Goal: Task Accomplishment & Management: Use online tool/utility

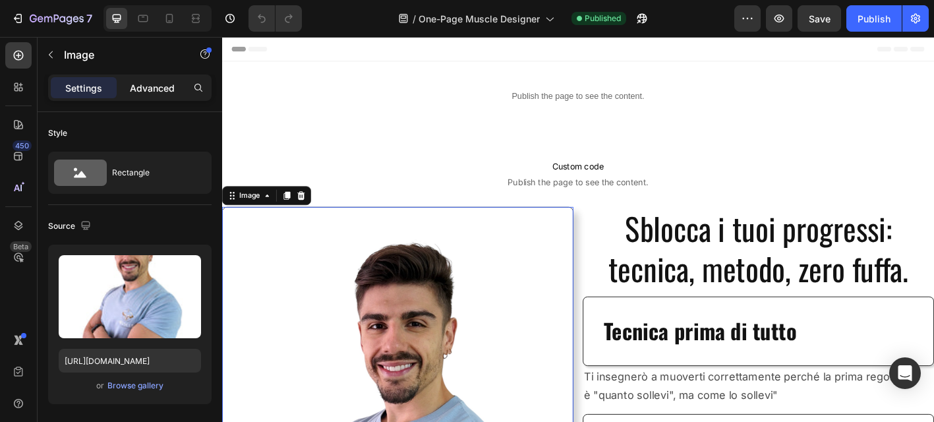
click at [155, 93] on p "Advanced" at bounding box center [152, 88] width 45 height 14
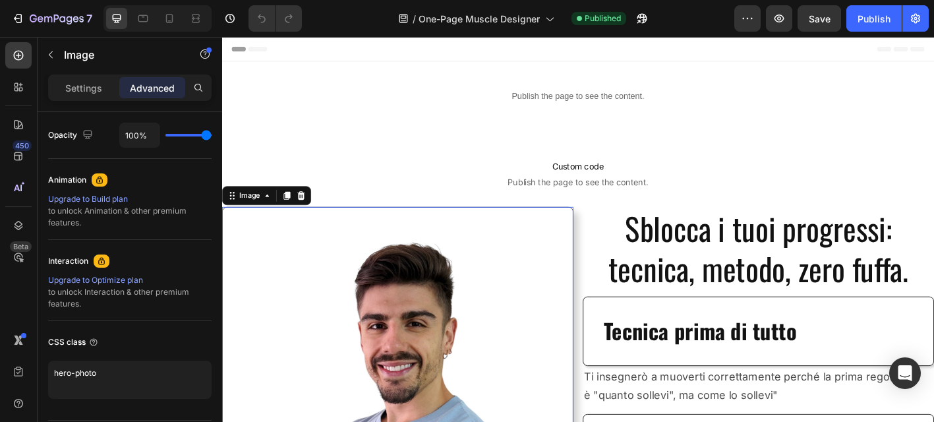
scroll to position [567, 0]
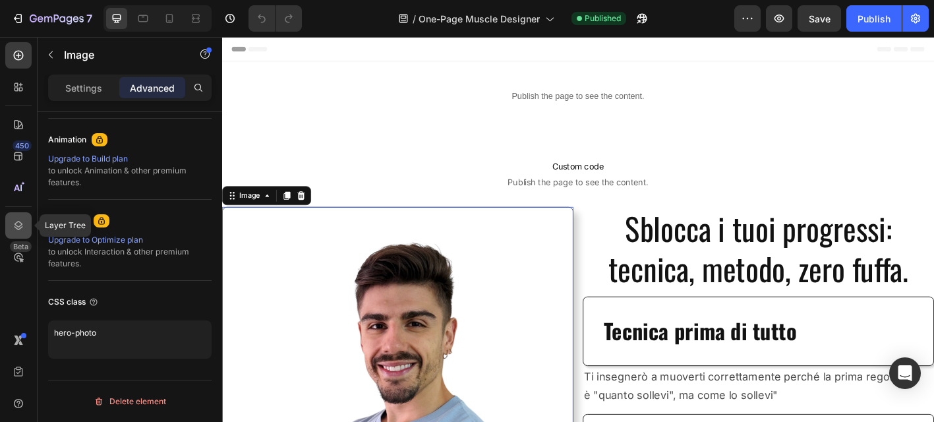
click at [18, 220] on icon at bounding box center [18, 225] width 13 height 13
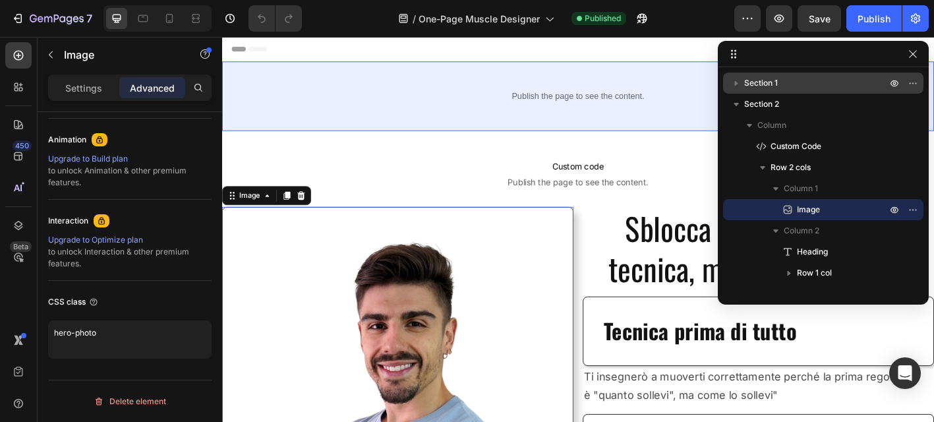
click at [797, 79] on p "Section 1" at bounding box center [816, 82] width 145 height 13
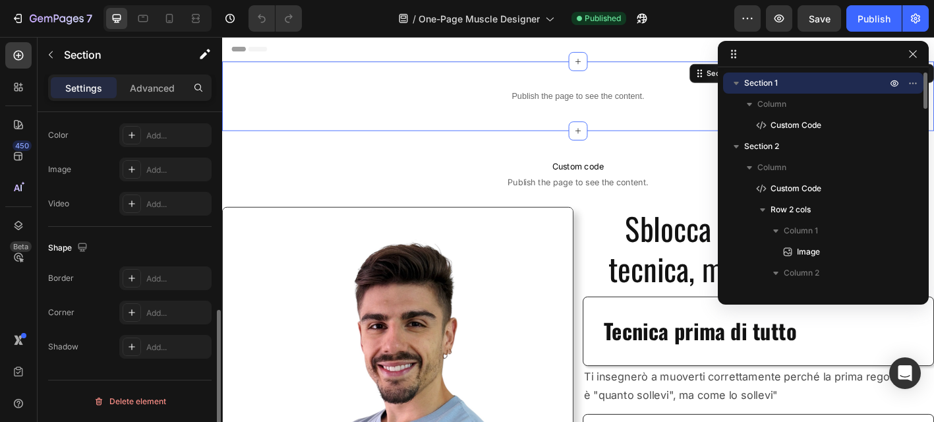
scroll to position [0, 0]
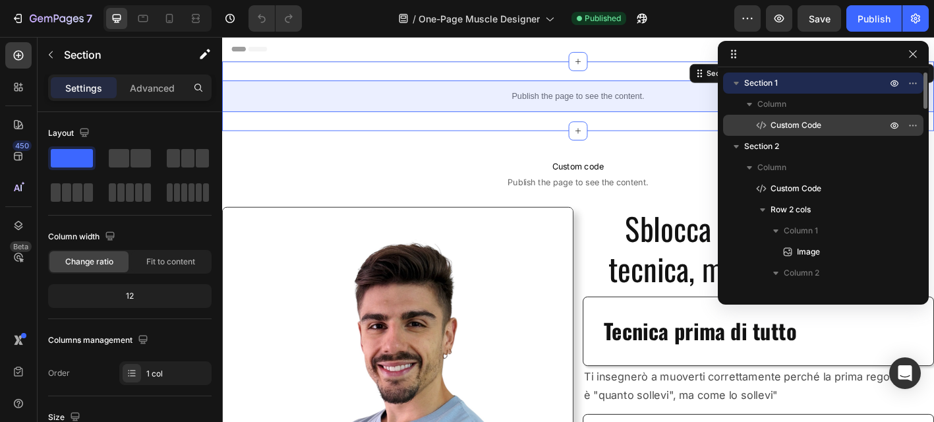
click at [790, 125] on span "Custom Code" at bounding box center [795, 125] width 51 height 13
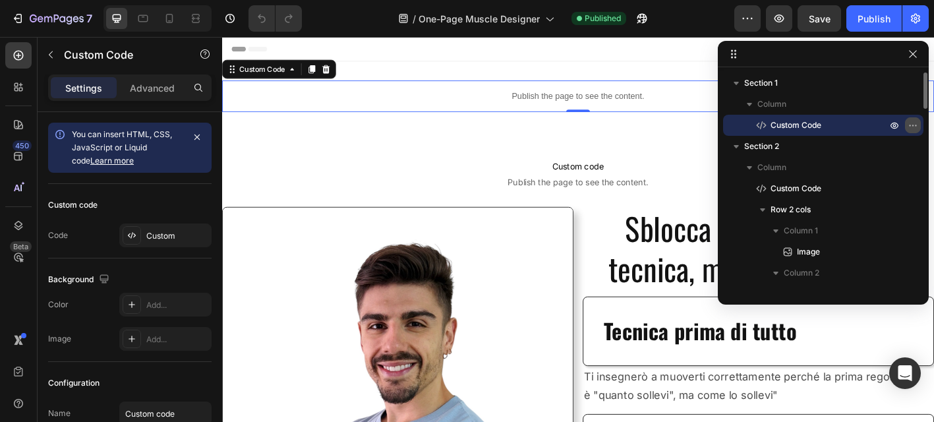
click at [911, 122] on icon "button" at bounding box center [912, 125] width 11 height 11
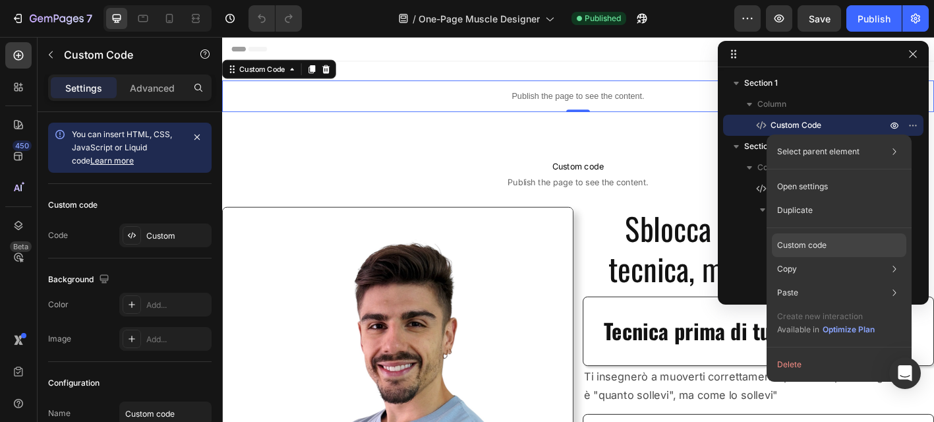
click at [813, 247] on p "Custom code" at bounding box center [801, 245] width 49 height 12
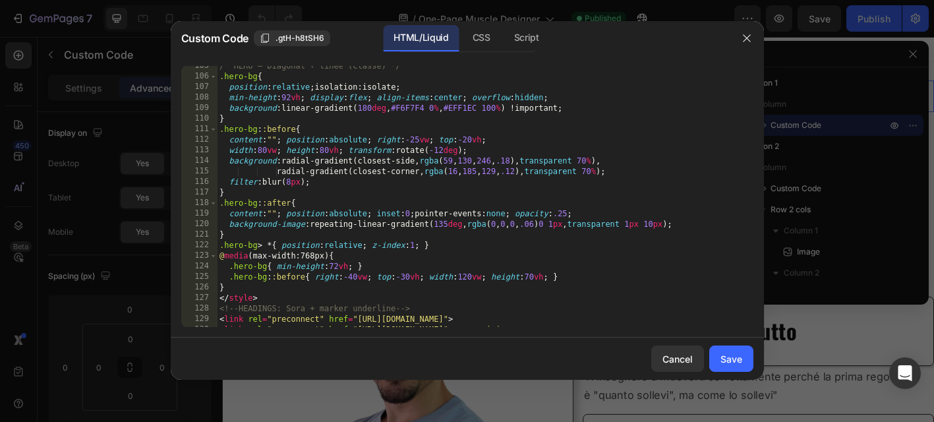
scroll to position [1363, 0]
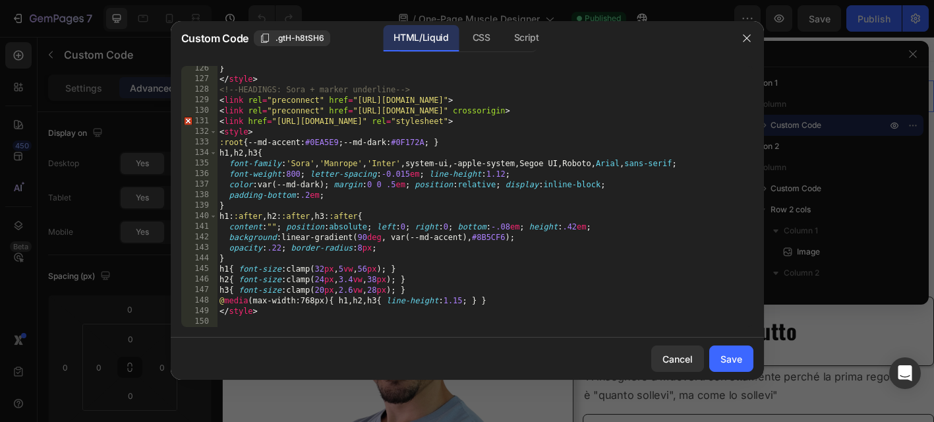
click at [233, 322] on div "} </ style > <!-- HEADINGS: Sora + marker underline --> < link rel = "preconnec…" at bounding box center [485, 204] width 536 height 282
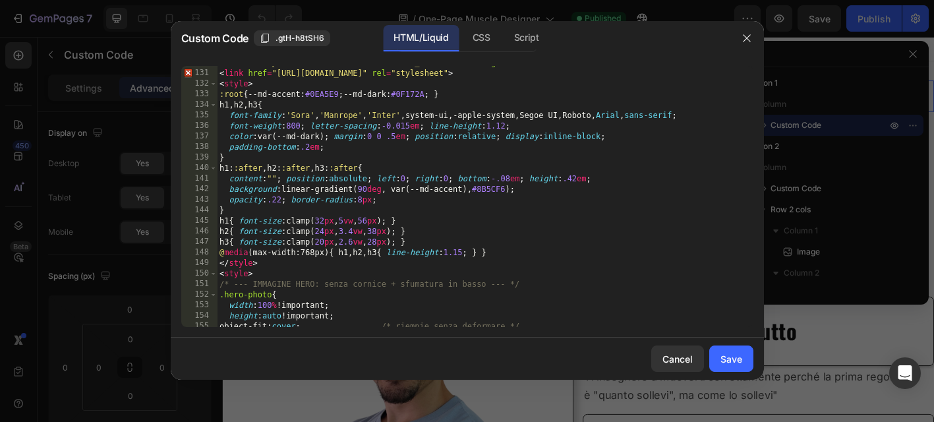
scroll to position [1425, 0]
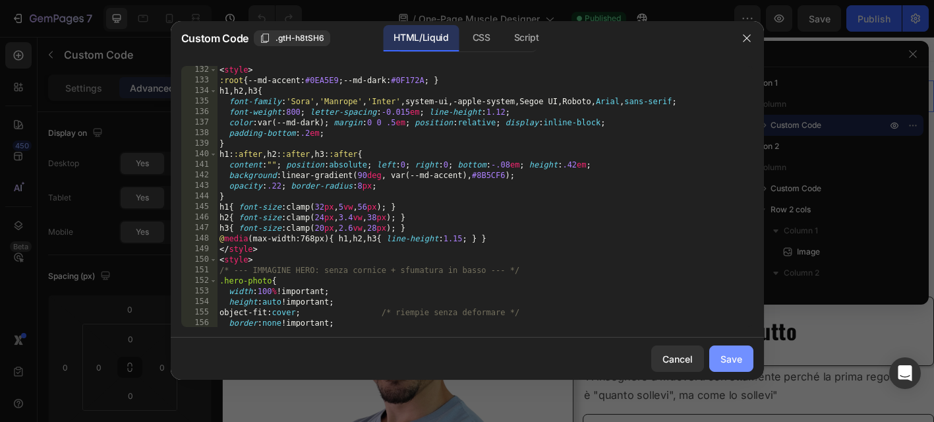
click at [723, 356] on div "Save" at bounding box center [731, 359] width 22 height 14
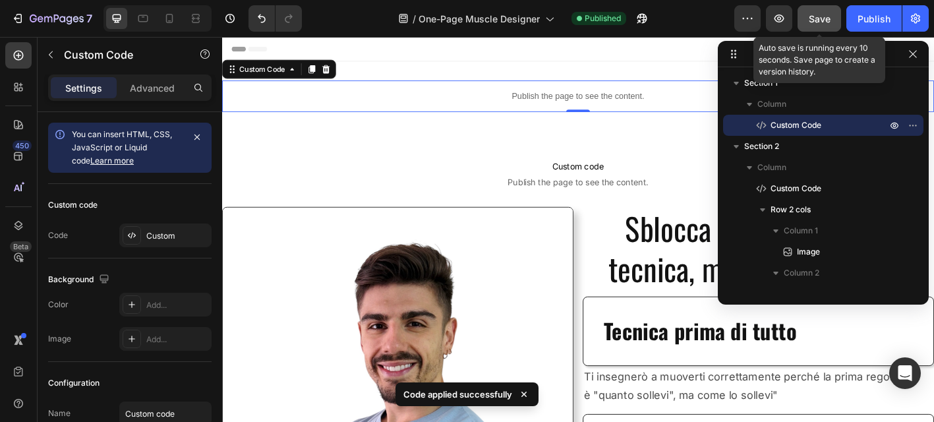
click at [827, 22] on span "Save" at bounding box center [819, 18] width 22 height 11
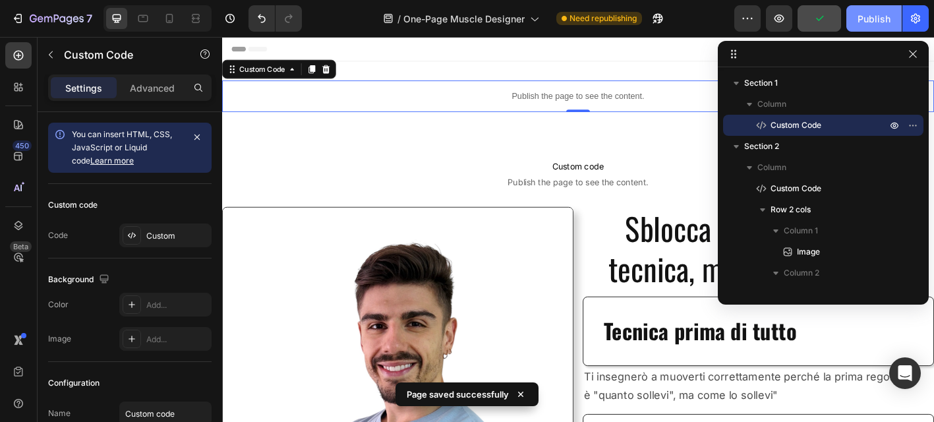
click at [859, 22] on div "Publish" at bounding box center [873, 19] width 33 height 14
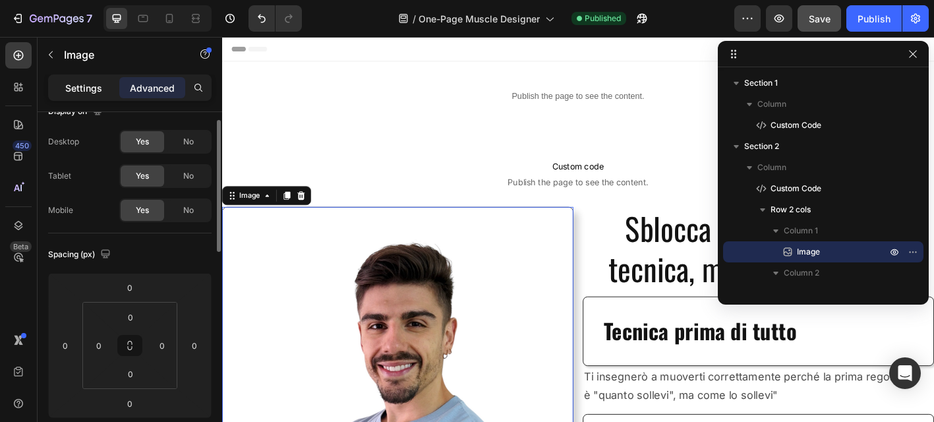
scroll to position [24, 0]
click at [79, 88] on p "Settings" at bounding box center [83, 88] width 37 height 14
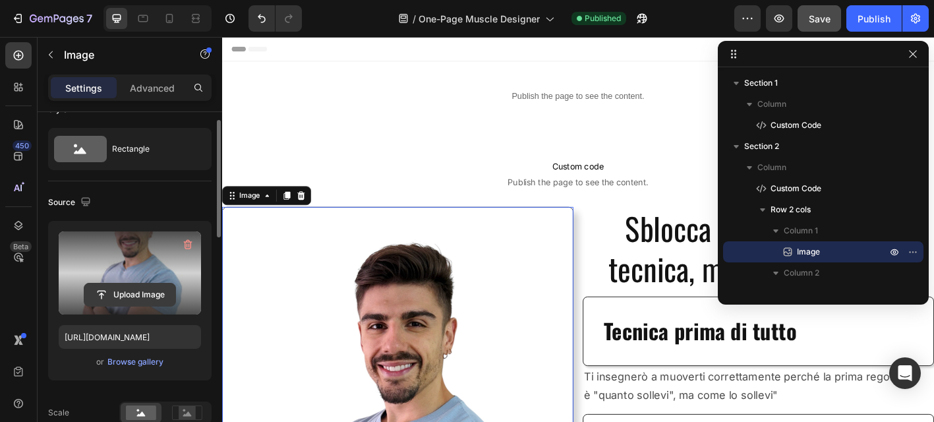
click at [132, 295] on input "file" at bounding box center [129, 294] width 91 height 22
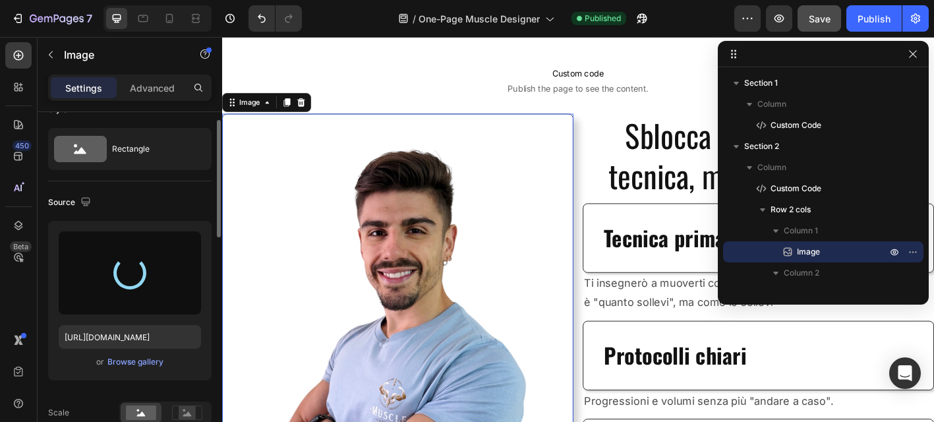
scroll to position [111, 0]
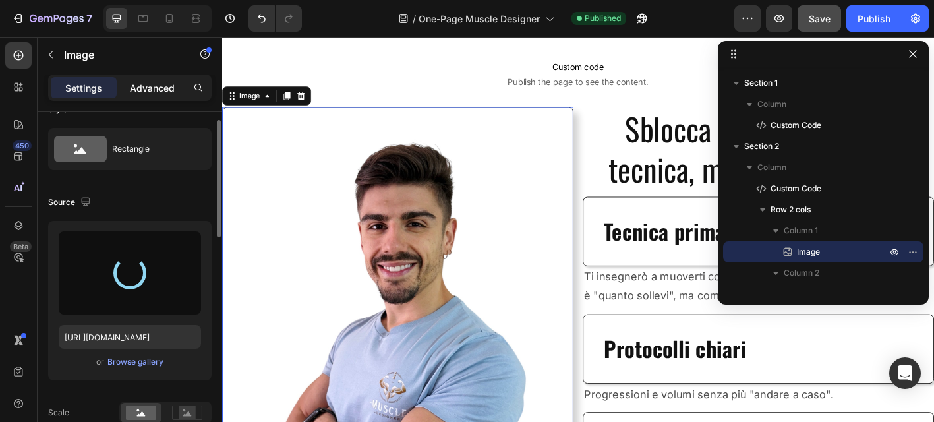
click at [142, 88] on p "Advanced" at bounding box center [152, 88] width 45 height 14
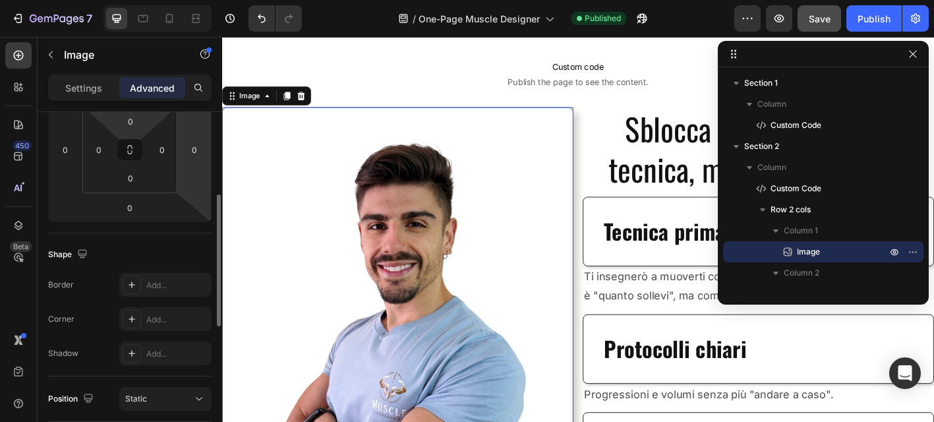
scroll to position [199, 0]
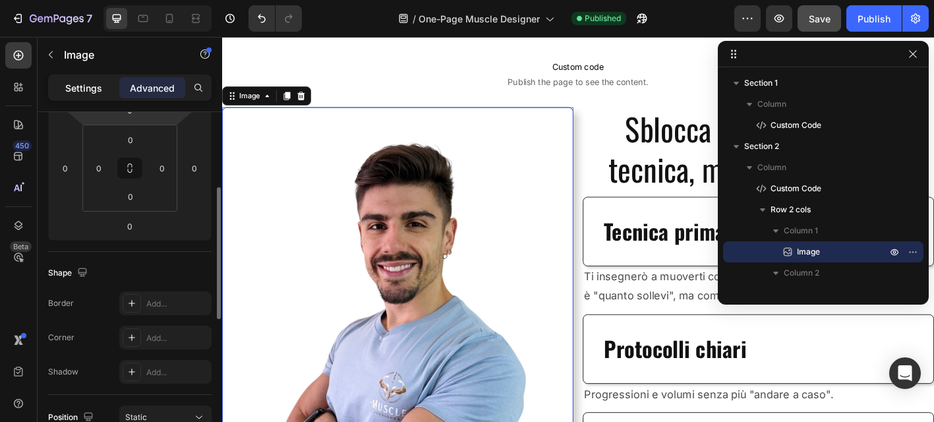
click at [89, 84] on p "Settings" at bounding box center [83, 88] width 37 height 14
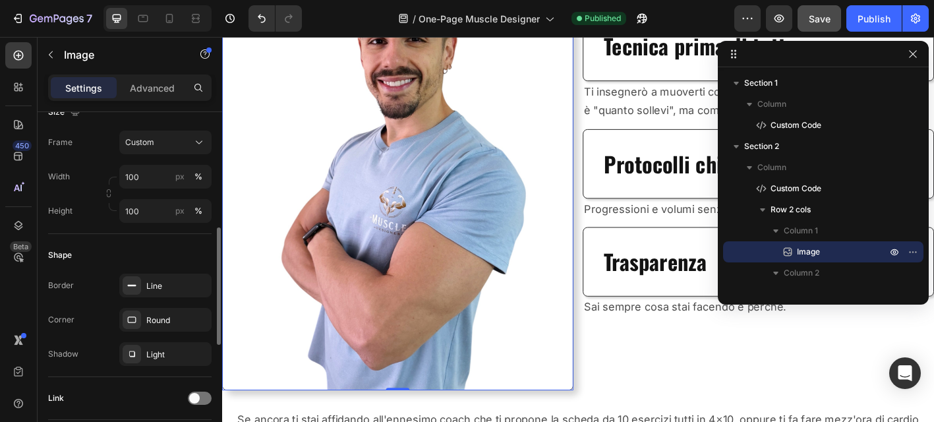
scroll to position [370, 0]
click at [200, 281] on icon "button" at bounding box center [197, 282] width 11 height 11
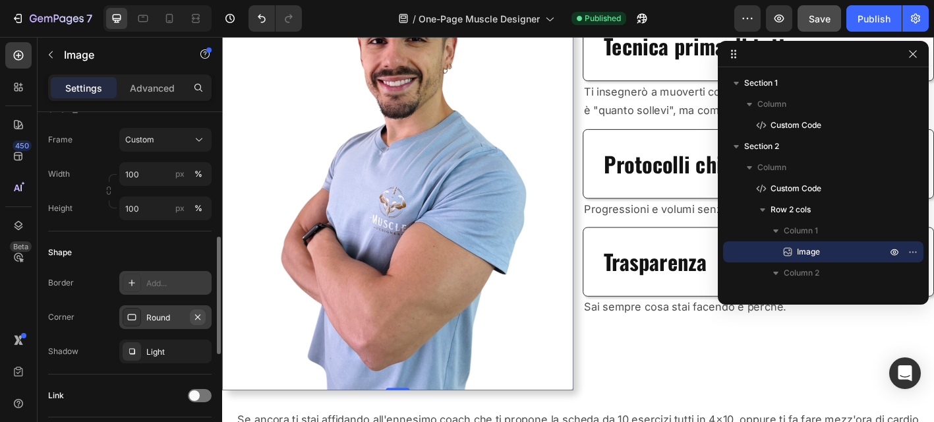
click at [198, 317] on icon "button" at bounding box center [197, 317] width 11 height 11
click at [196, 354] on icon "button" at bounding box center [197, 351] width 11 height 11
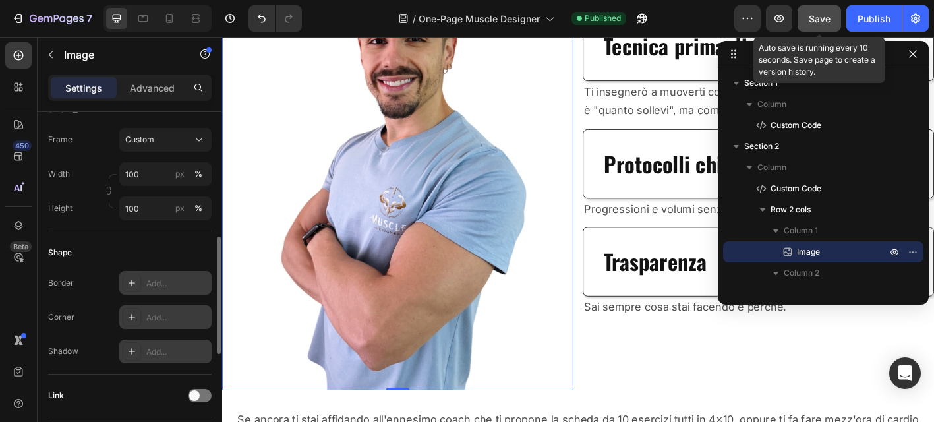
click at [828, 27] on button "Save" at bounding box center [818, 18] width 43 height 26
click at [877, 26] on button "Publish" at bounding box center [873, 18] width 55 height 26
click at [820, 18] on span "Save" at bounding box center [819, 18] width 22 height 11
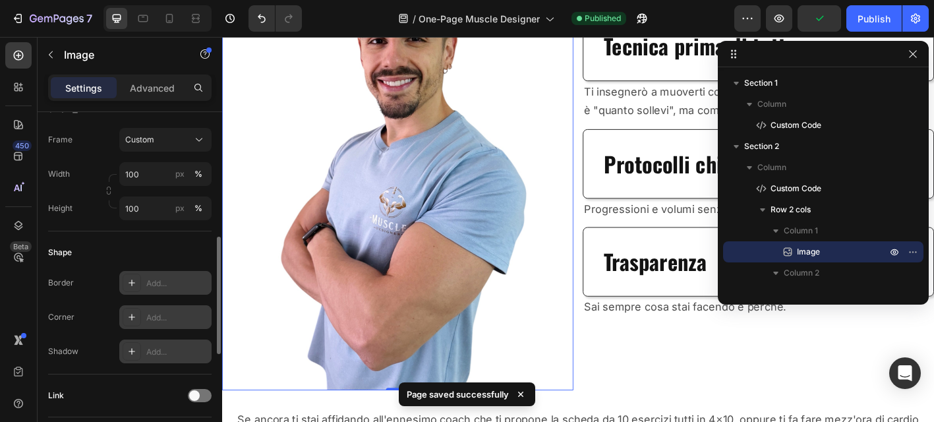
click at [708, 14] on div "/ One-Page Muscle Designer Published" at bounding box center [523, 18] width 422 height 26
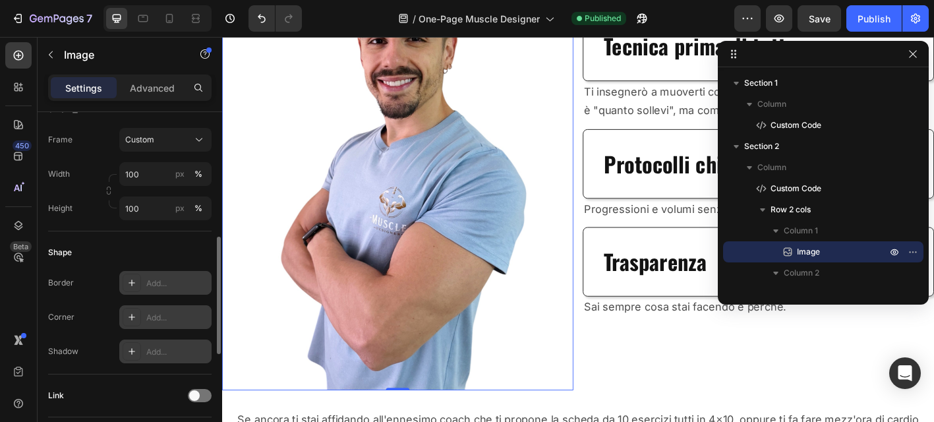
click at [611, 145] on img at bounding box center [417, 169] width 390 height 520
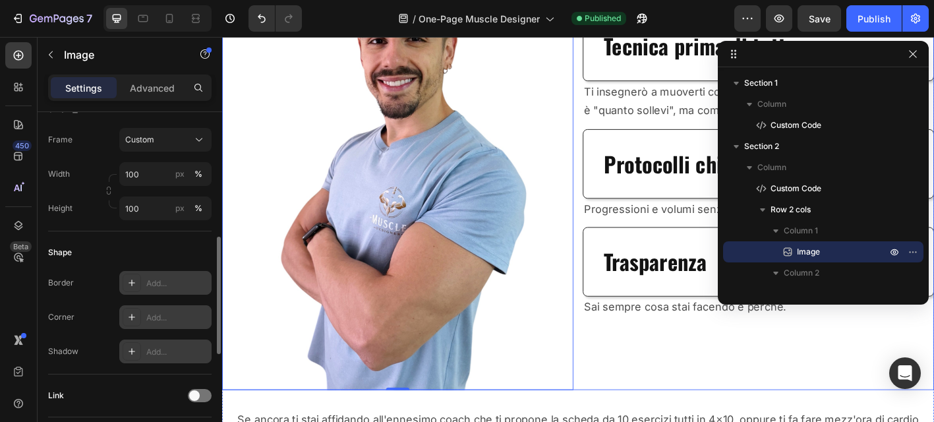
click at [808, 391] on div "Sblocca i tuoi progressi: tecnica, metodo, zero fuffa. Heading Tecnica prima di…" at bounding box center [818, 169] width 390 height 520
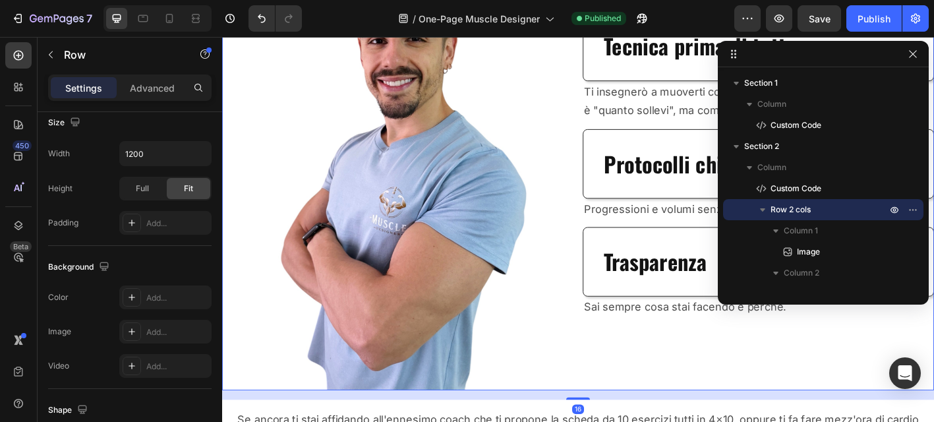
scroll to position [0, 0]
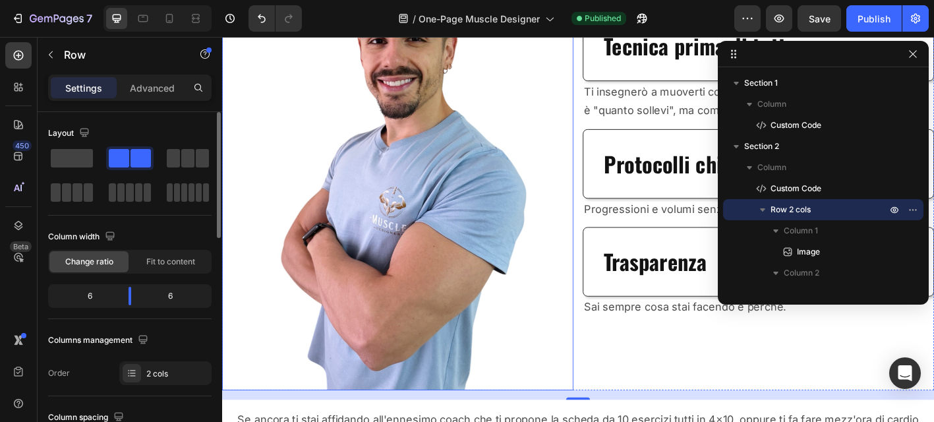
click at [333, 82] on img at bounding box center [417, 169] width 390 height 520
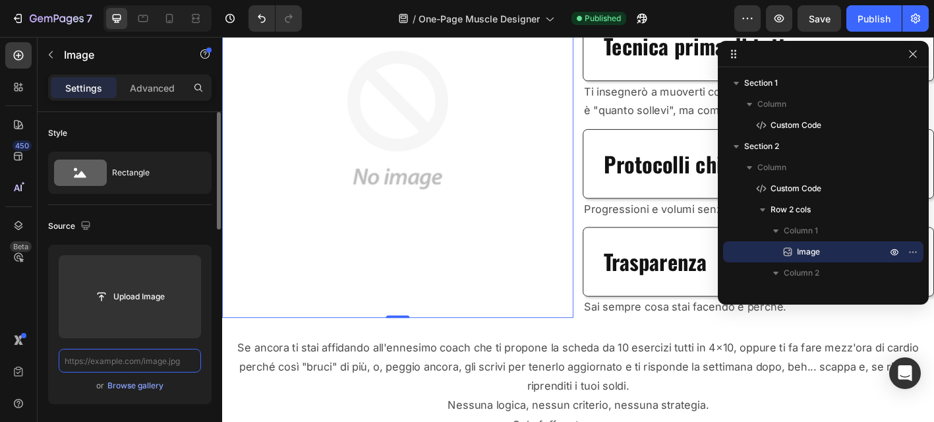
paste input "[URL][DOMAIN_NAME]"
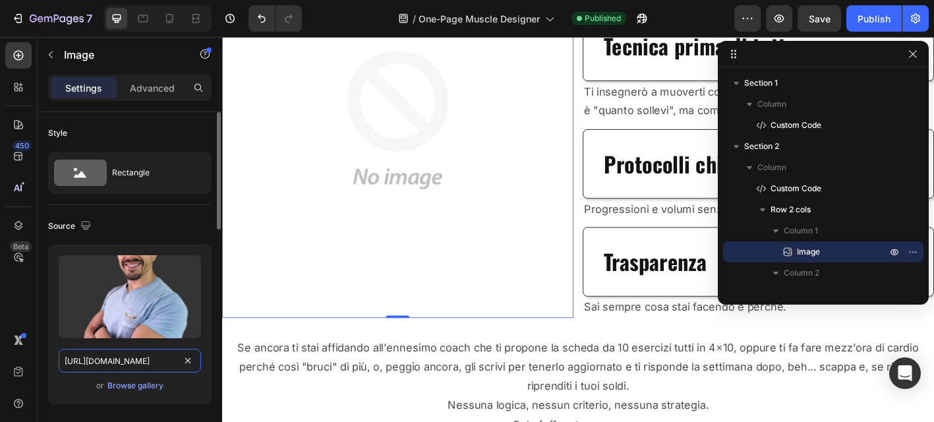
scroll to position [0, 466]
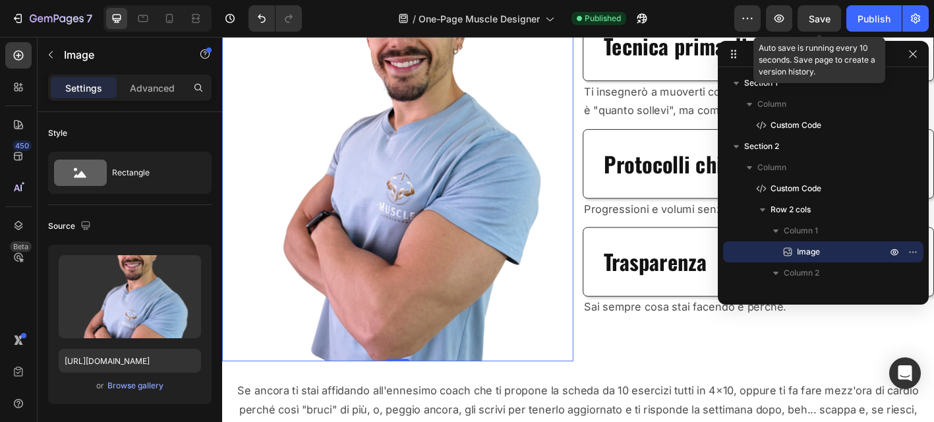
click at [824, 18] on span "Save" at bounding box center [819, 18] width 22 height 11
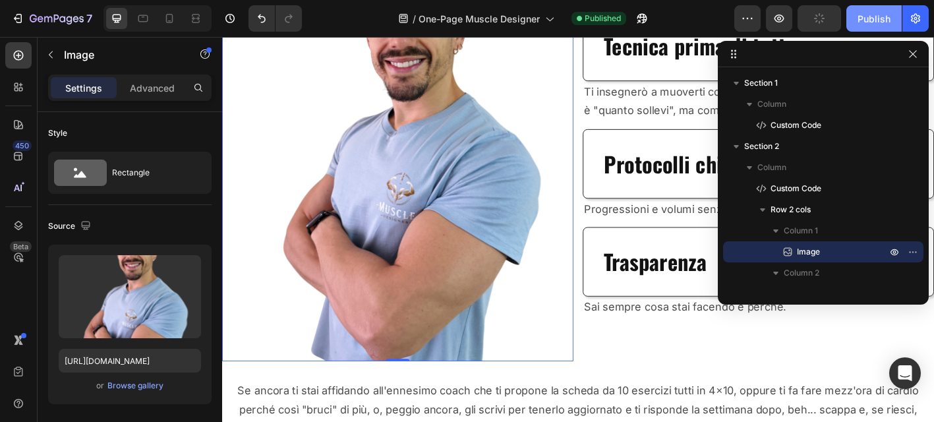
click at [864, 26] on button "Publish" at bounding box center [873, 18] width 55 height 26
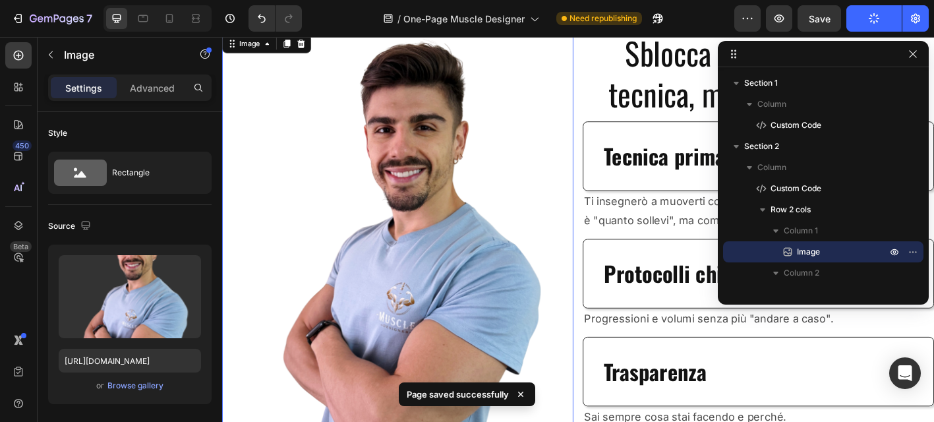
scroll to position [174, 0]
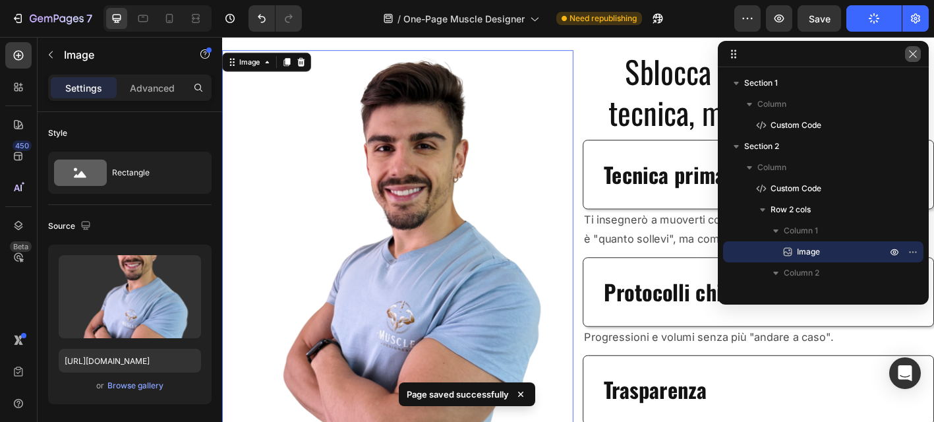
click at [910, 53] on icon "button" at bounding box center [912, 54] width 11 height 11
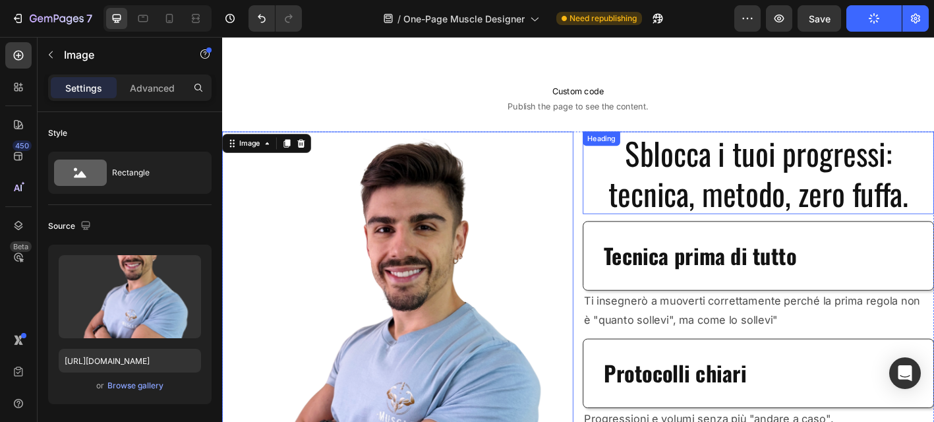
scroll to position [80, 0]
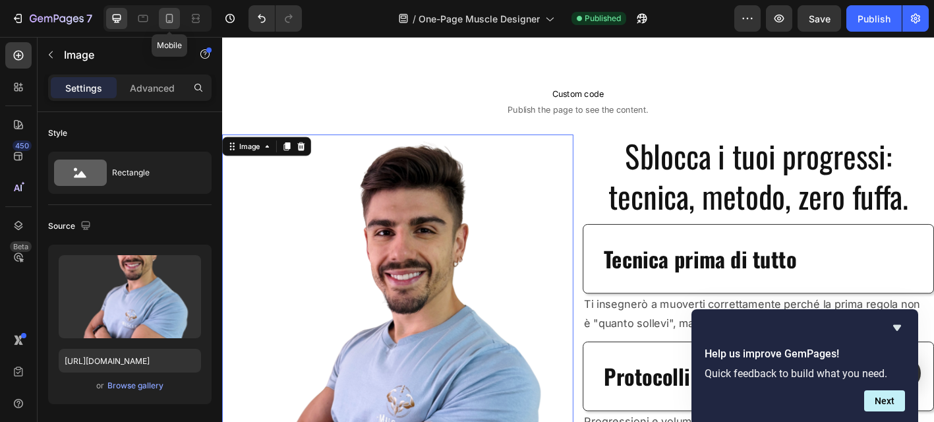
click at [170, 22] on icon at bounding box center [169, 18] width 7 height 9
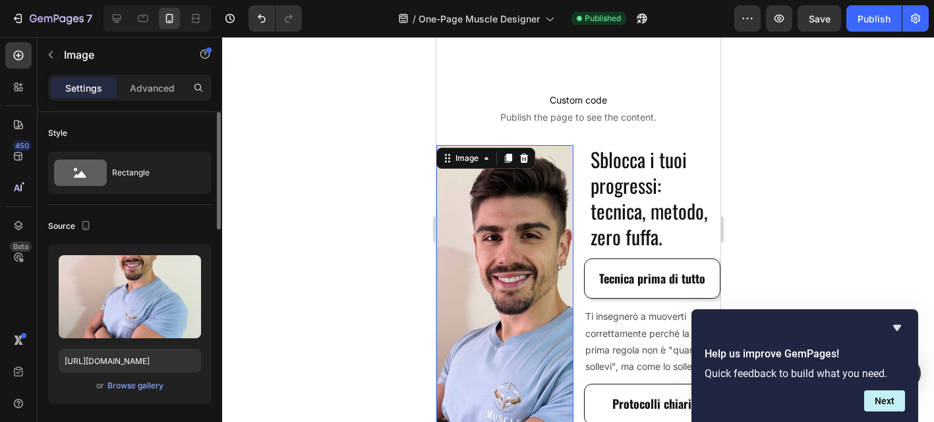
scroll to position [142, 0]
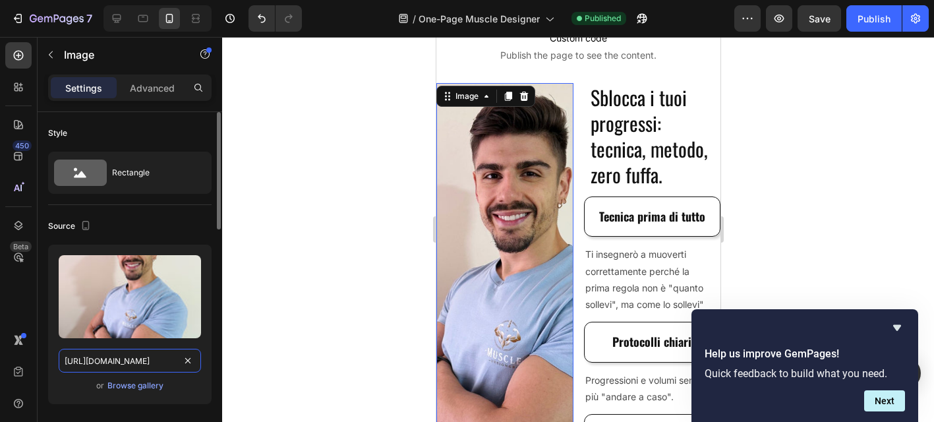
click at [127, 355] on input "[URL][DOMAIN_NAME]" at bounding box center [130, 361] width 142 height 24
paste input "7b206f8f-bcd8-4de3-9ac8-921146c09e00.png?v=1759078368"
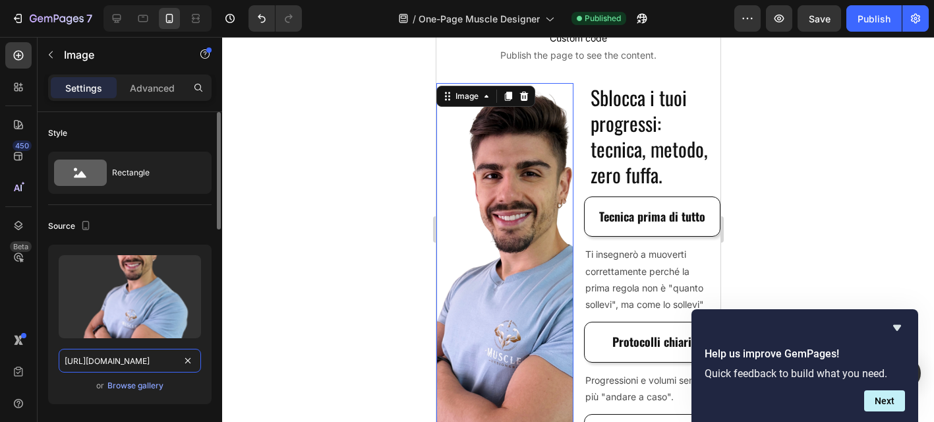
scroll to position [0, 466]
type input "[URL][DOMAIN_NAME]"
click at [814, 27] on button "Save" at bounding box center [818, 18] width 43 height 26
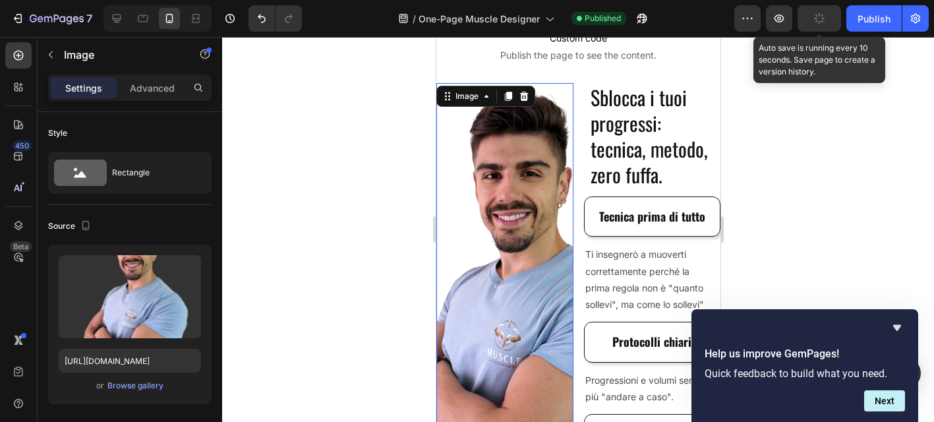
scroll to position [0, 0]
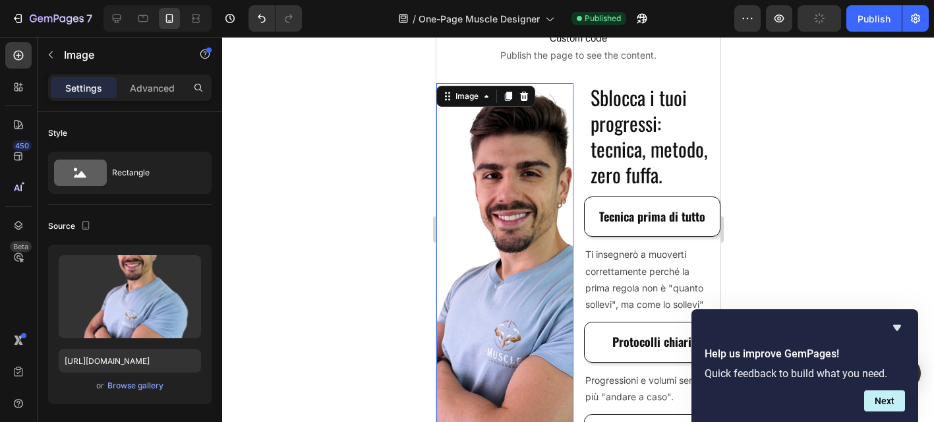
click at [881, 36] on div "7 / One-Page Muscle Designer Published Preview Publish" at bounding box center [467, 19] width 934 height 38
click at [873, 20] on div "Publish" at bounding box center [873, 19] width 33 height 14
click at [798, 166] on div at bounding box center [578, 229] width 712 height 385
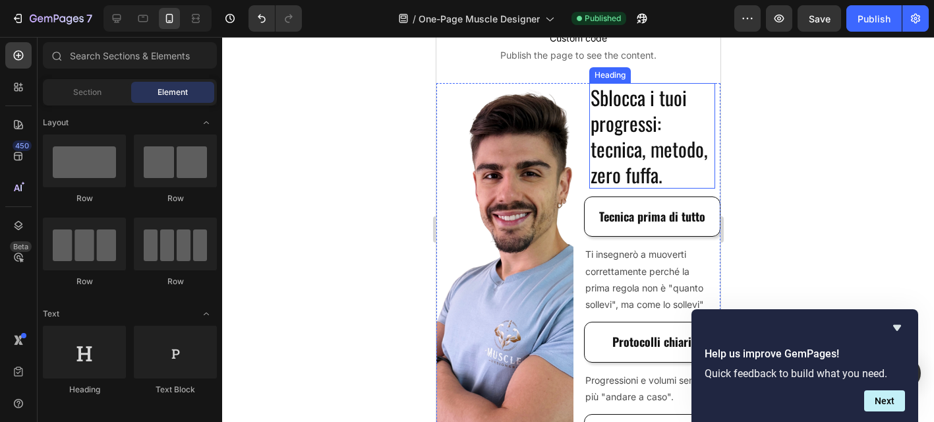
click at [619, 154] on h2 "Sblocca i tuoi progressi: tecnica, metodo, zero fuffa." at bounding box center [651, 135] width 127 height 105
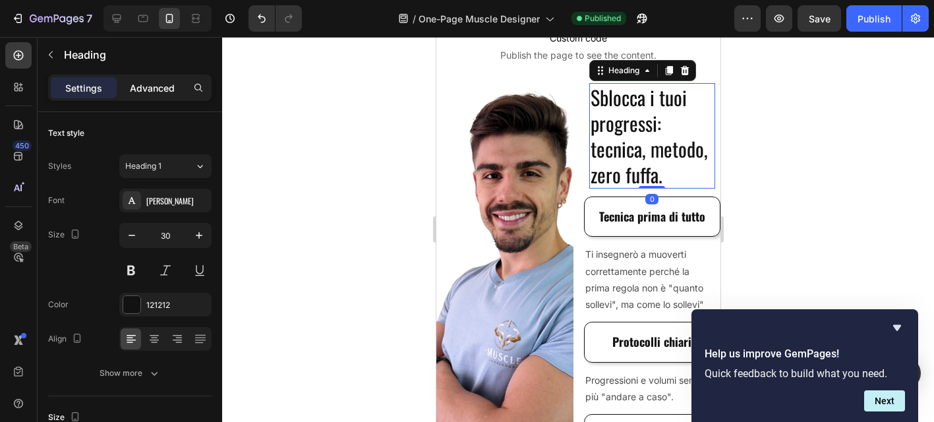
click at [152, 89] on p "Advanced" at bounding box center [152, 88] width 45 height 14
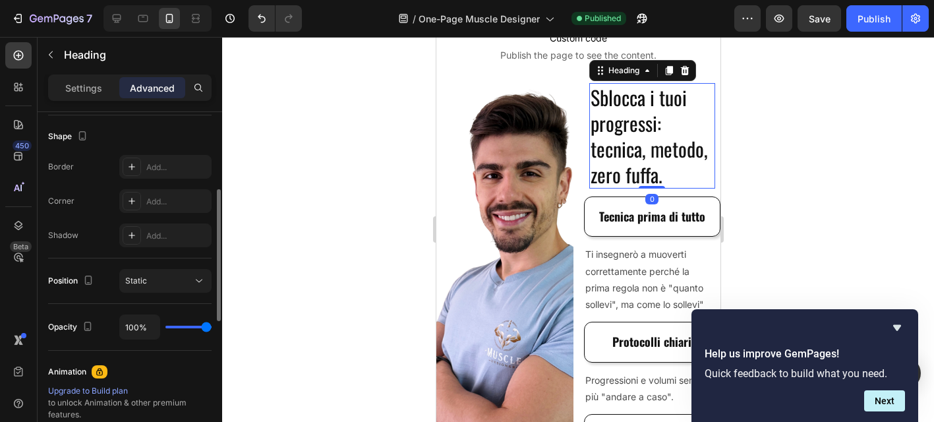
scroll to position [567, 0]
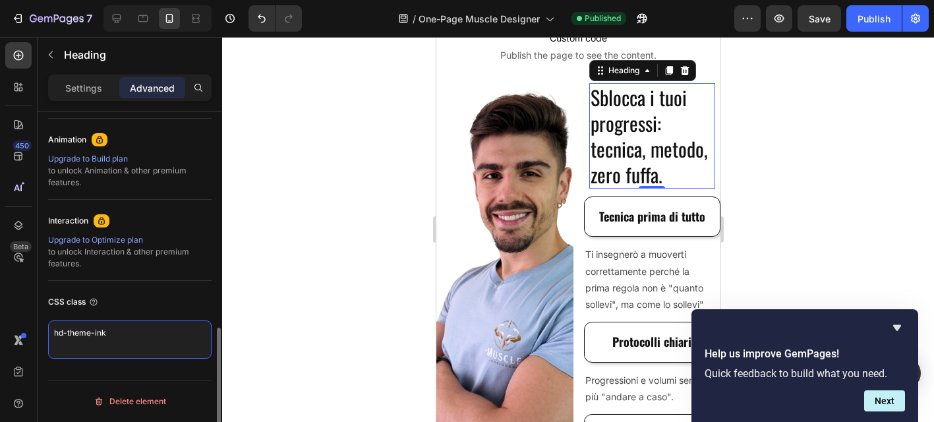
click at [135, 333] on textarea "hd-theme-ink" at bounding box center [129, 339] width 163 height 38
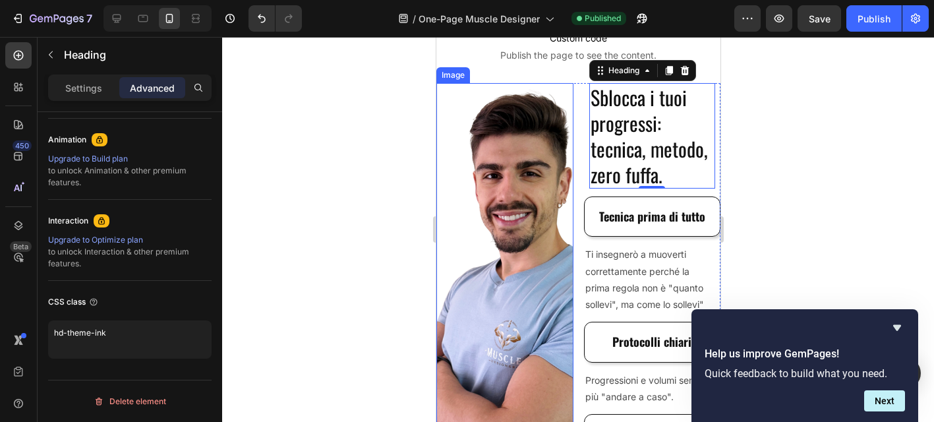
click at [404, 152] on div at bounding box center [578, 229] width 712 height 385
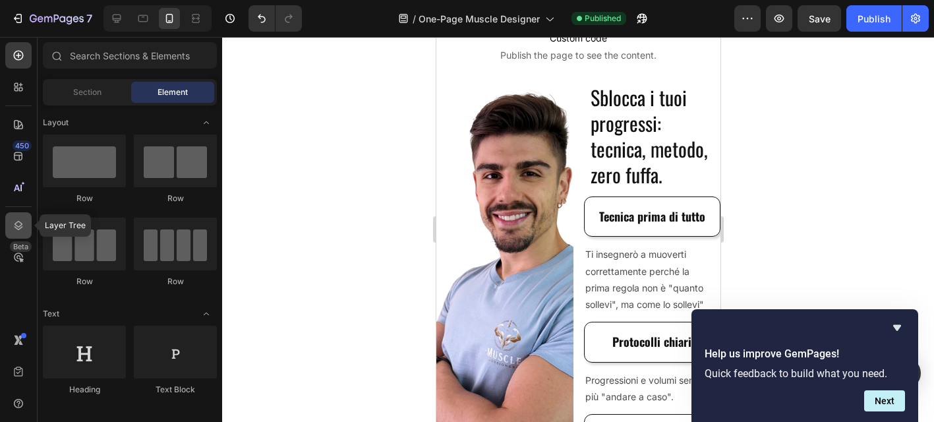
click at [18, 225] on icon at bounding box center [18, 225] width 13 height 13
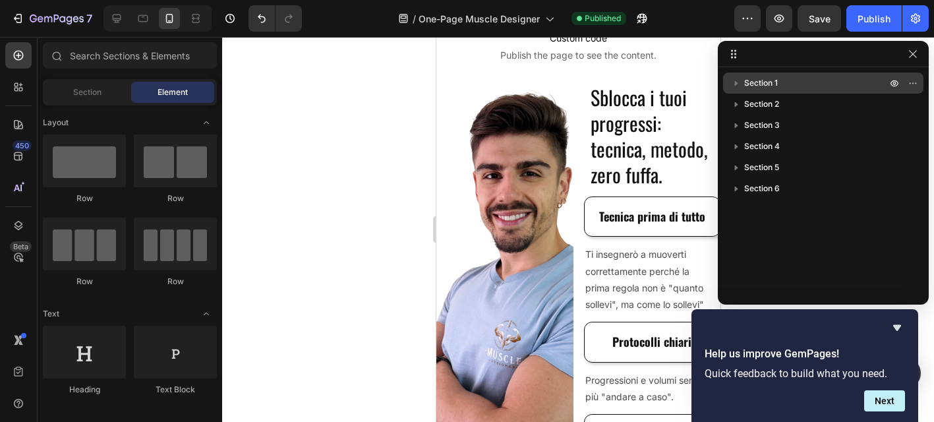
click at [816, 85] on p "Section 1" at bounding box center [816, 82] width 145 height 13
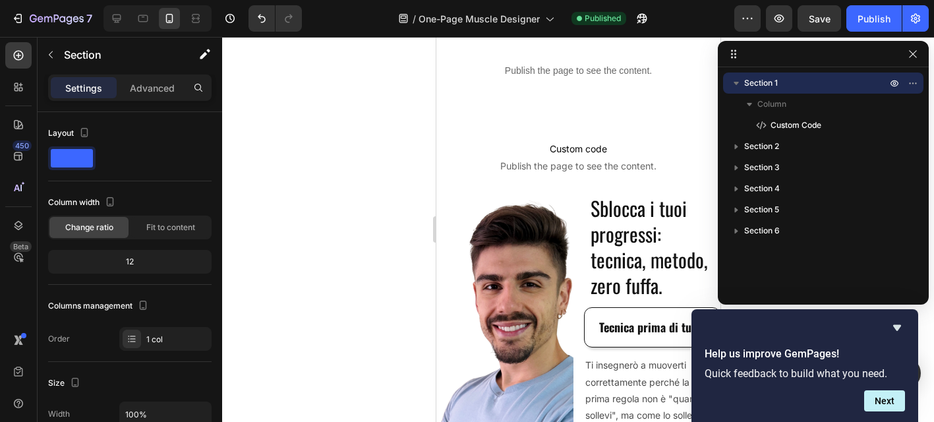
scroll to position [0, 0]
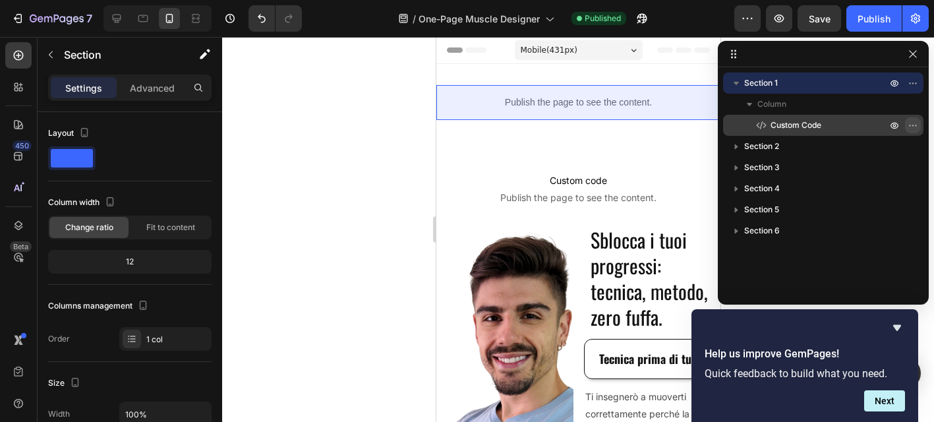
click at [913, 123] on icon "button" at bounding box center [912, 125] width 11 height 11
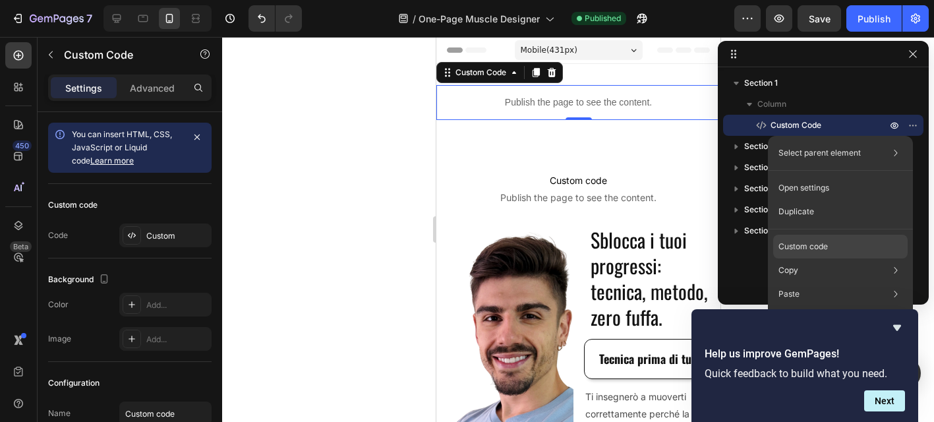
click at [820, 251] on p "Custom code" at bounding box center [802, 246] width 49 height 12
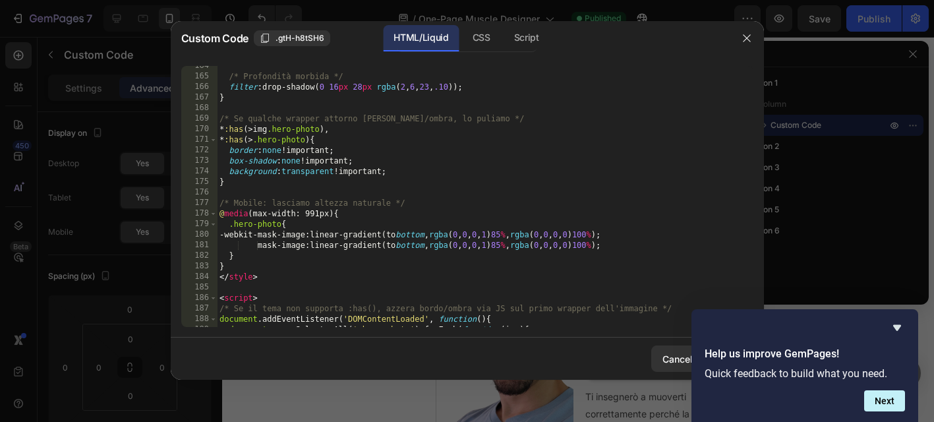
scroll to position [1900, 0]
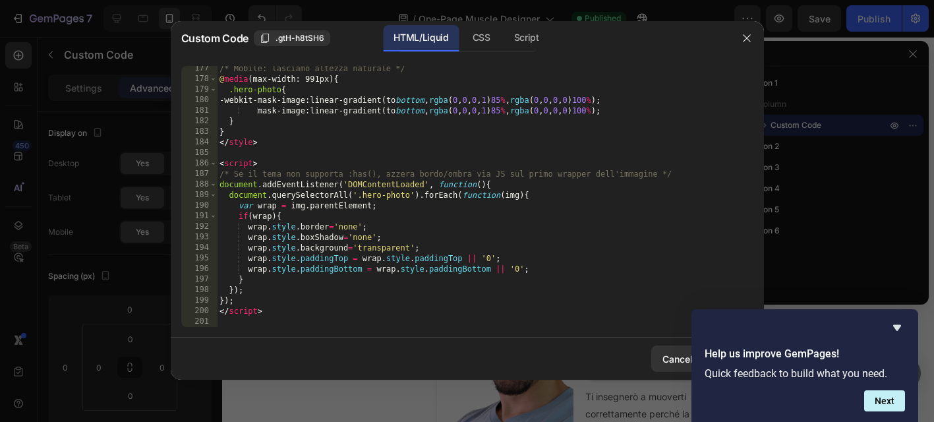
click at [233, 329] on div "177 178 179 180 181 182 183 184 185 186 187 188 189 190 191 192 193 194 [PHONE_…" at bounding box center [467, 196] width 593 height 282
click at [239, 326] on div "/* Mobile: lasciamo altezza naturale */ @ media (max-width: 991px) { .hero-phot…" at bounding box center [485, 204] width 536 height 282
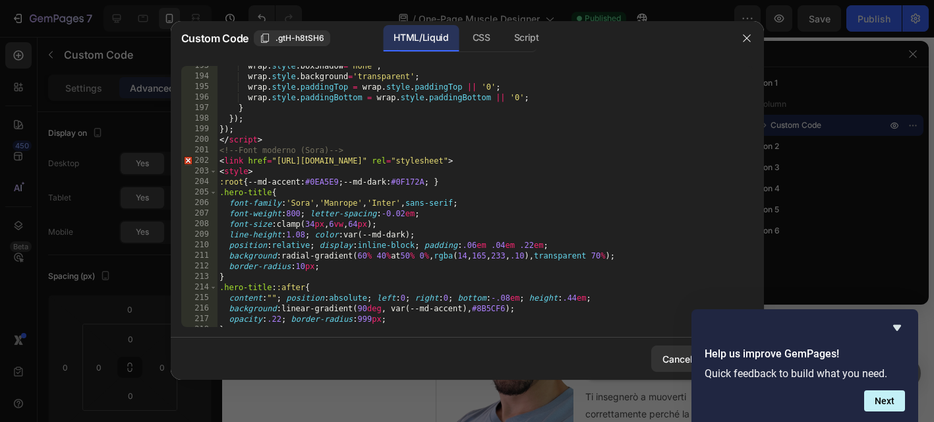
scroll to position [2065, 0]
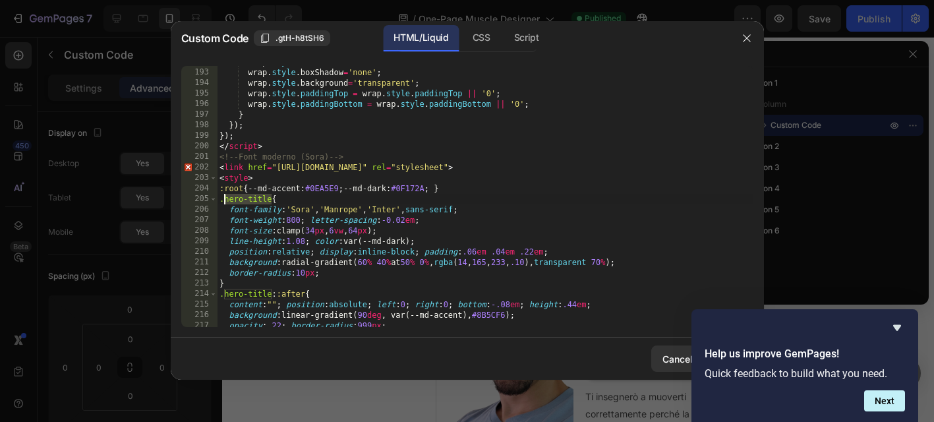
drag, startPoint x: 271, startPoint y: 201, endPoint x: 225, endPoint y: 199, distance: 46.2
click at [225, 199] on div "wrap . style . border = 'none' ; wrap . style . boxShadow = 'none' ; wrap . sty…" at bounding box center [485, 198] width 536 height 282
paste textarea "d-theme-ink"
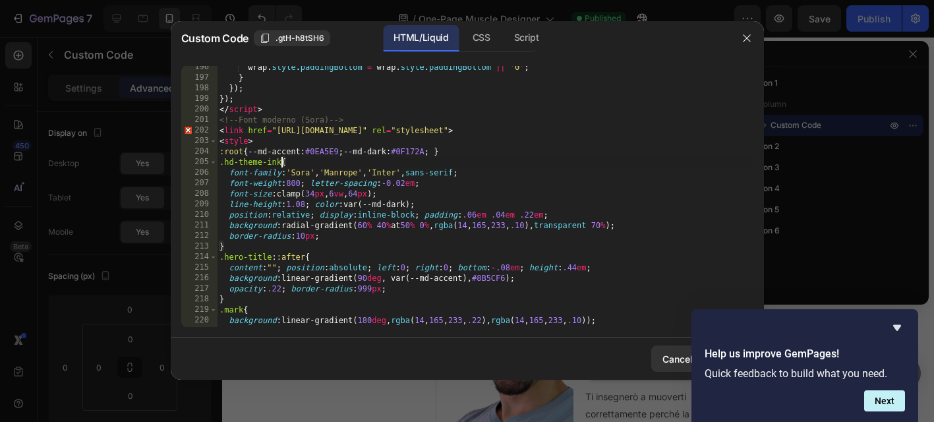
scroll to position [2103, 0]
drag, startPoint x: 271, startPoint y: 258, endPoint x: 224, endPoint y: 258, distance: 47.4
click at [224, 258] on div "wrap . style . paddingBottom = wrap . style . paddingBottom || '0' ; } }) ; }) …" at bounding box center [485, 202] width 536 height 282
paste textarea "d-theme-ink"
type textarea ".hd-theme-ink::after{"
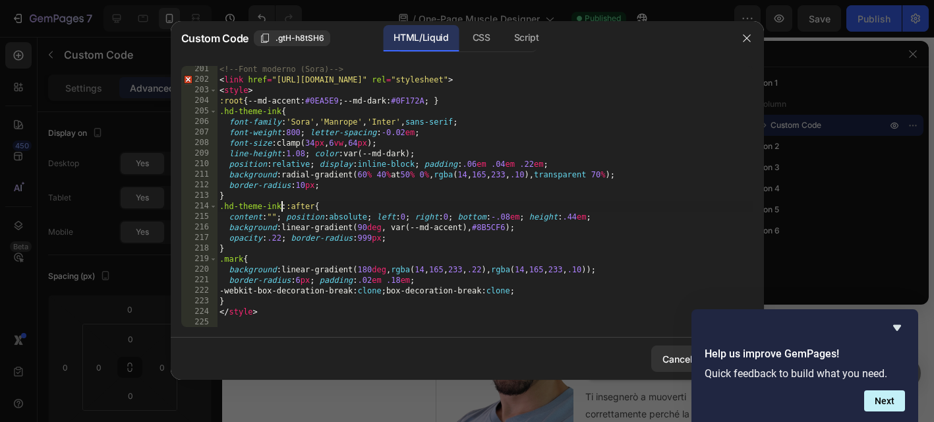
scroll to position [2153, 0]
click at [899, 329] on icon "Hide survey" at bounding box center [897, 328] width 16 height 16
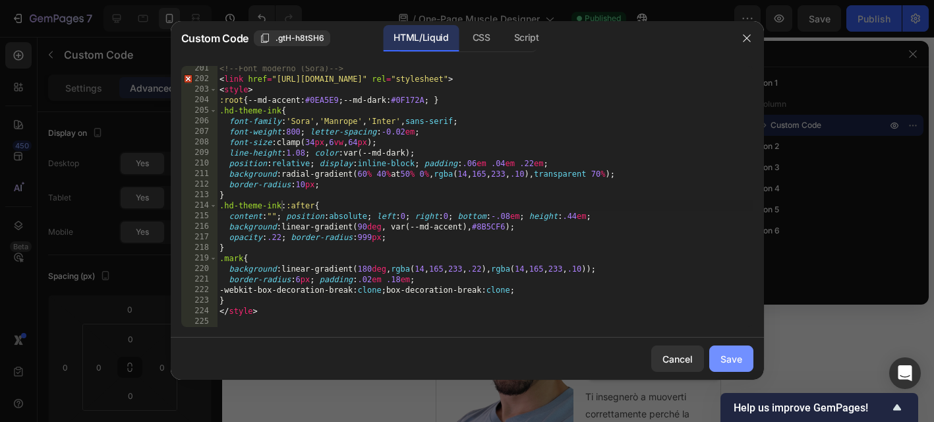
click at [727, 357] on div "Save" at bounding box center [731, 359] width 22 height 14
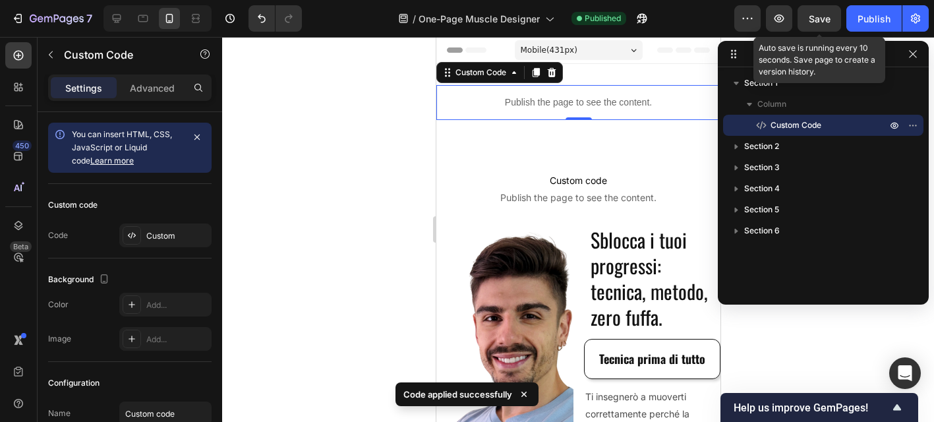
click at [810, 20] on span "Save" at bounding box center [819, 18] width 22 height 11
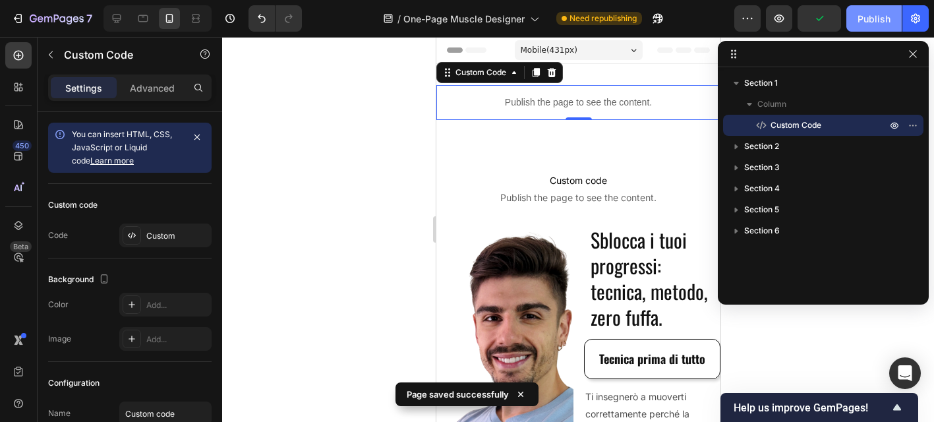
click at [861, 26] on button "Publish" at bounding box center [873, 18] width 55 height 26
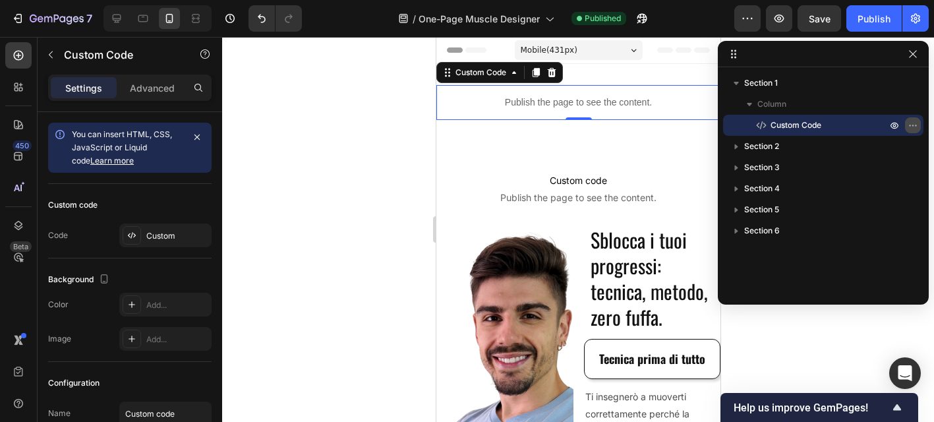
click at [910, 126] on icon "button" at bounding box center [912, 125] width 11 height 11
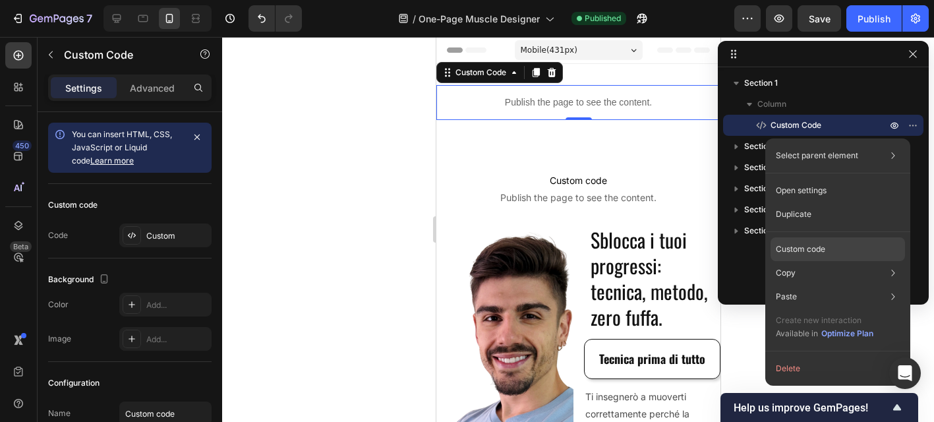
click at [814, 247] on p "Custom code" at bounding box center [800, 249] width 49 height 12
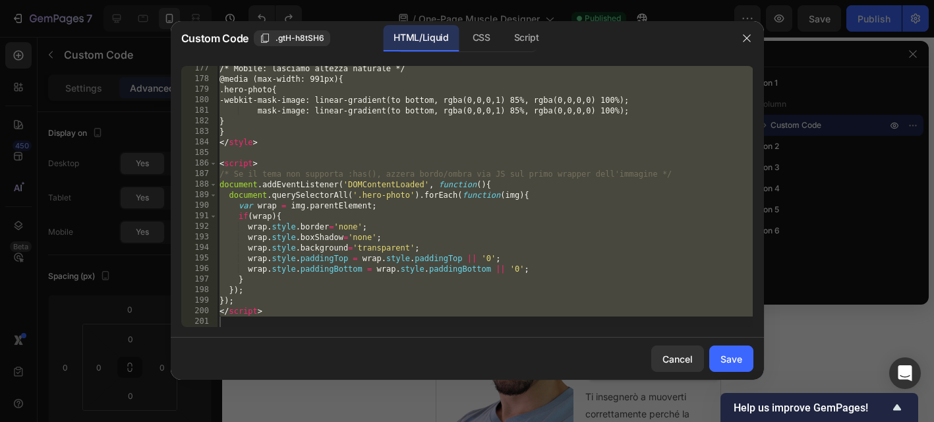
scroll to position [1900, 0]
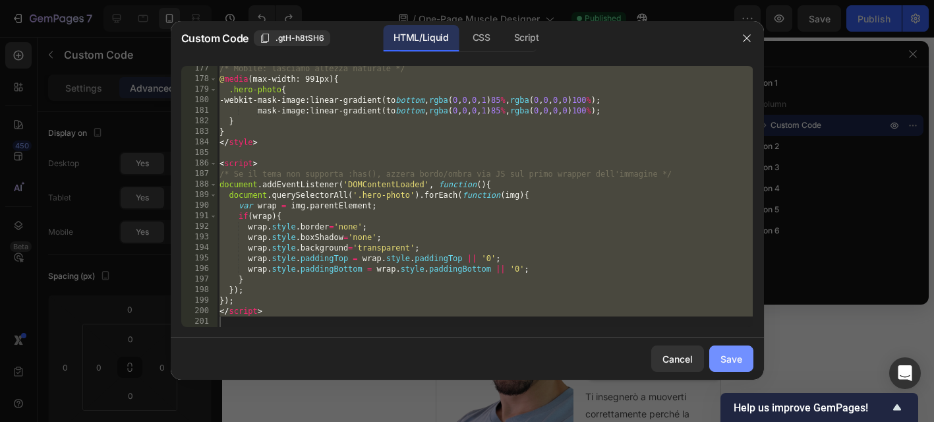
click at [725, 355] on div "Save" at bounding box center [731, 359] width 22 height 14
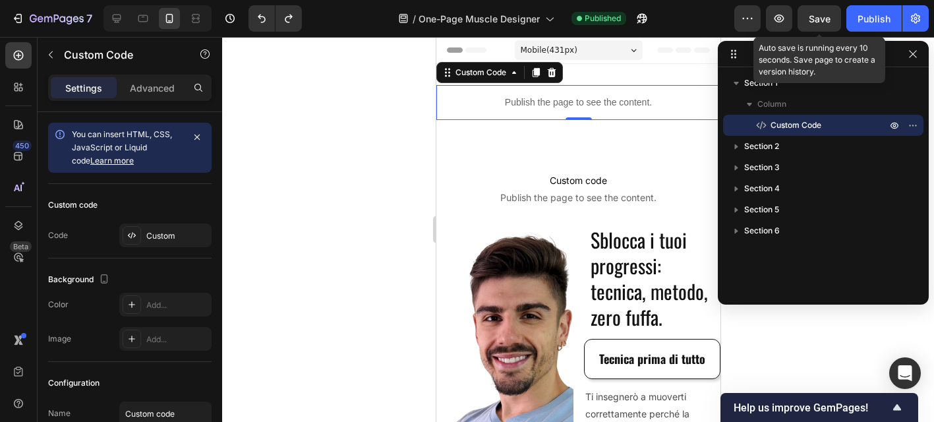
click at [820, 14] on span "Save" at bounding box center [819, 18] width 22 height 11
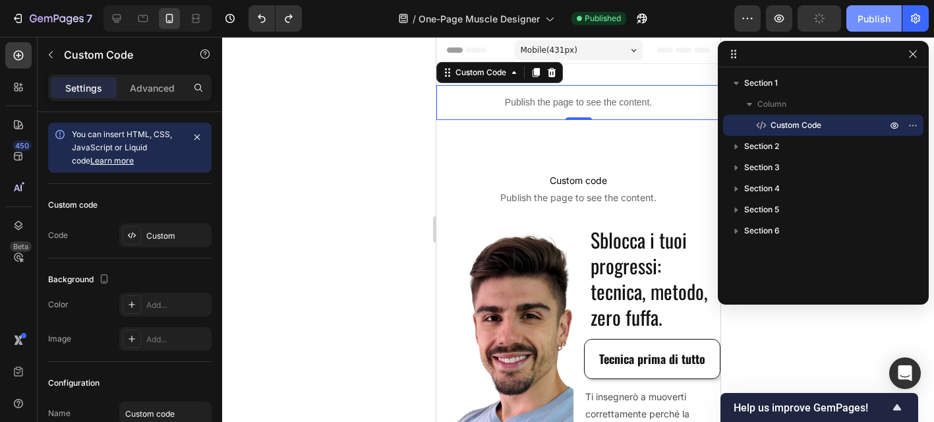
click at [868, 13] on div "Publish" at bounding box center [873, 19] width 33 height 14
click at [915, 58] on icon "button" at bounding box center [912, 54] width 11 height 11
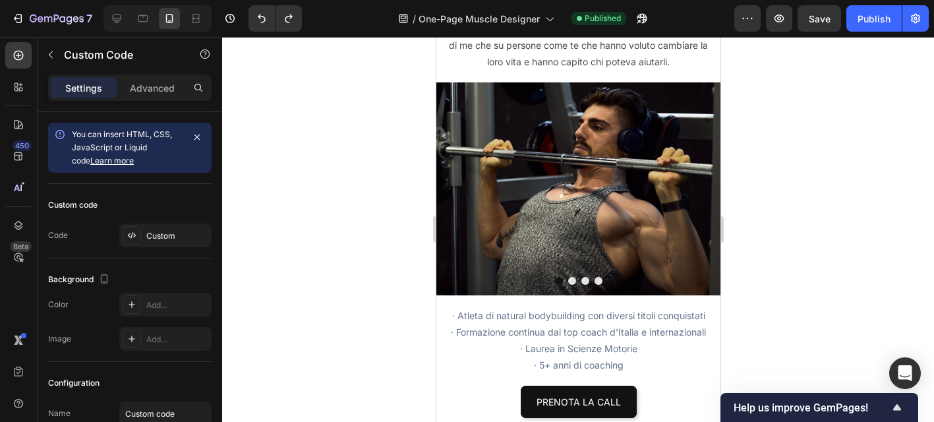
scroll to position [890, 0]
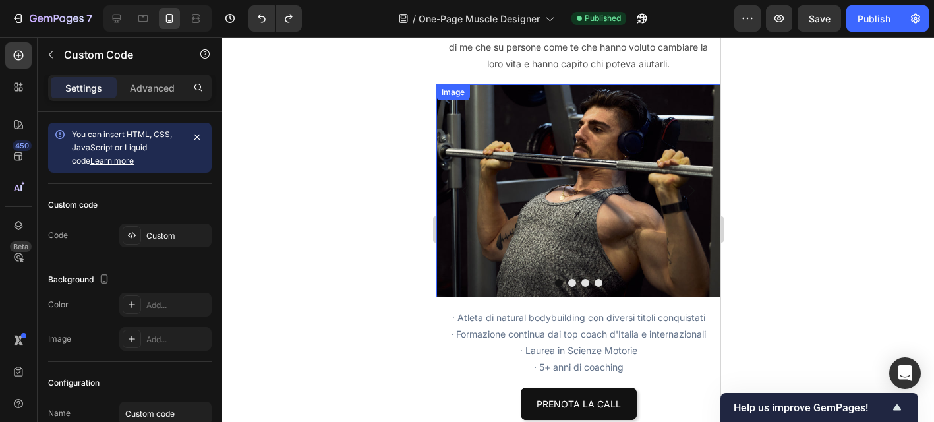
click at [509, 186] on img at bounding box center [578, 190] width 284 height 213
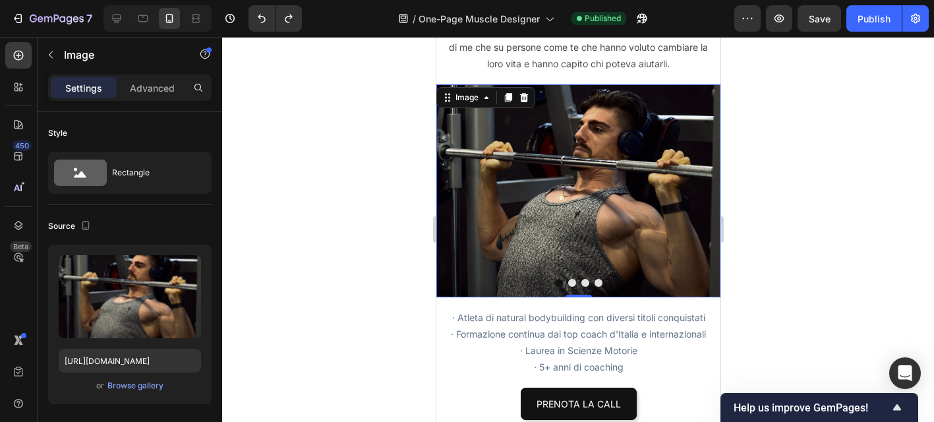
click at [469, 214] on img at bounding box center [578, 190] width 284 height 213
click at [115, 15] on icon at bounding box center [116, 18] width 13 height 13
type input "[URL][DOMAIN_NAME]"
type input "90"
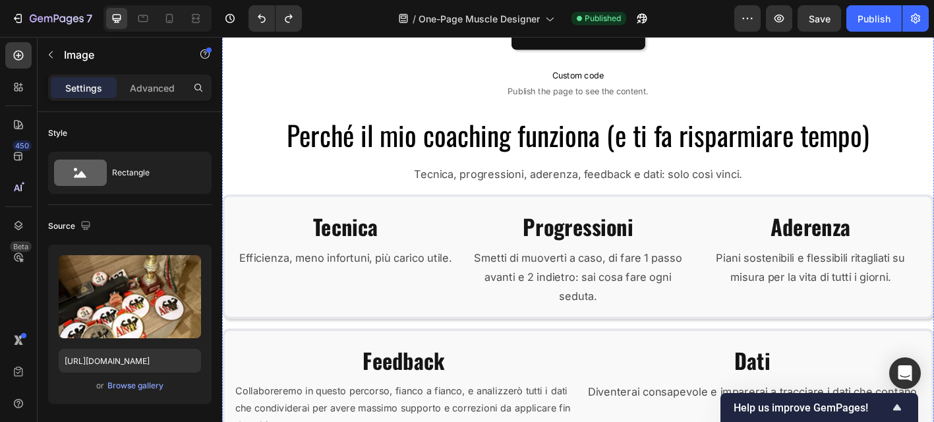
scroll to position [1143, 0]
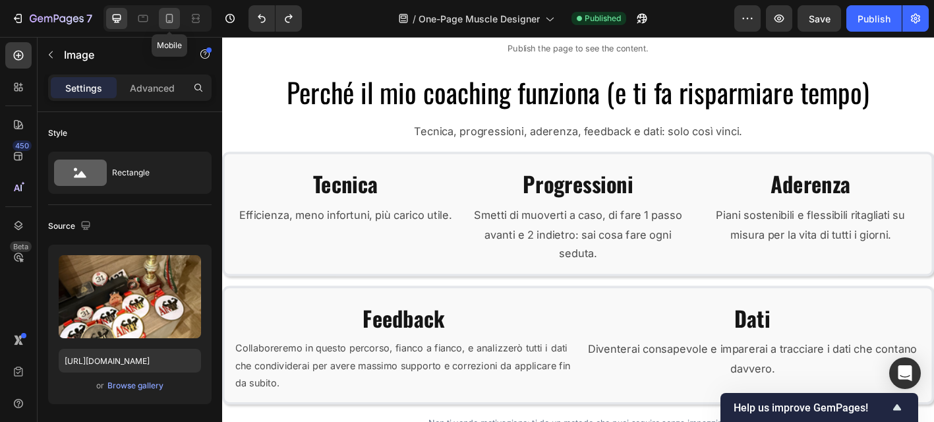
click at [173, 23] on icon at bounding box center [169, 18] width 13 height 13
type input "[URL][DOMAIN_NAME]"
type input "100"
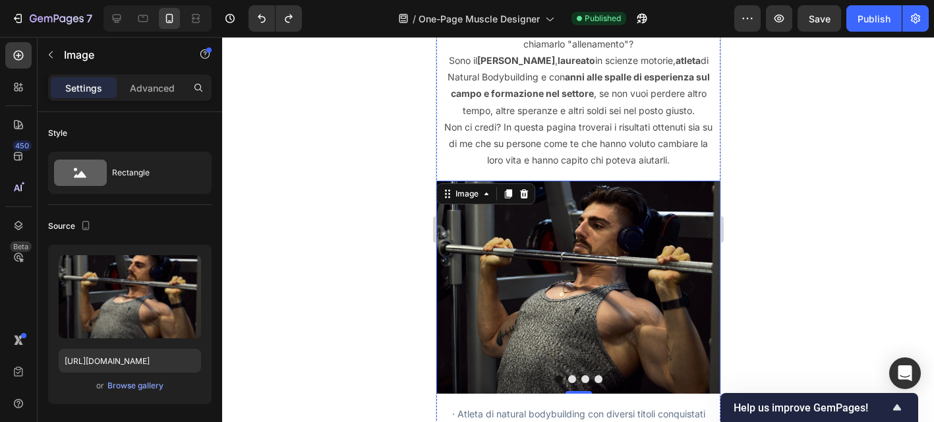
scroll to position [800, 0]
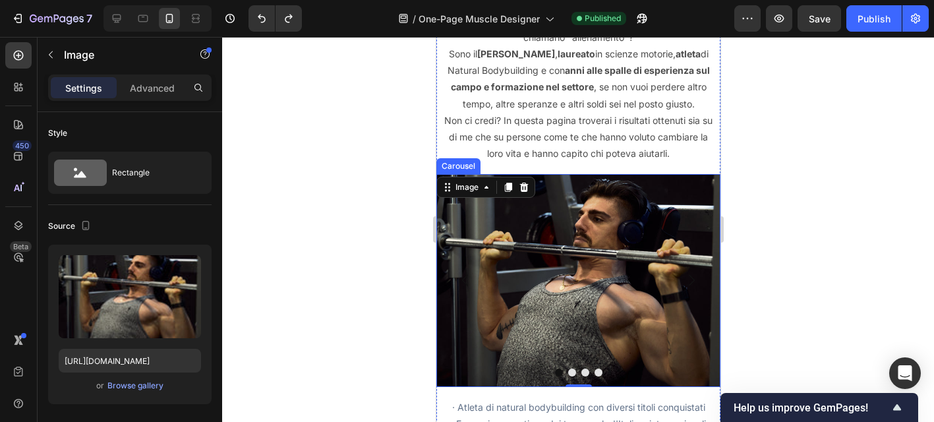
click at [566, 370] on div at bounding box center [578, 372] width 284 height 8
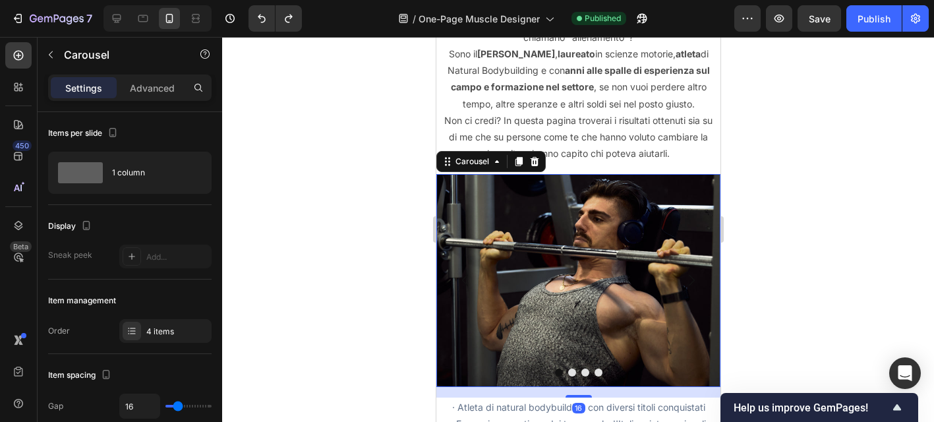
click at [570, 371] on button "Dot" at bounding box center [571, 372] width 8 height 8
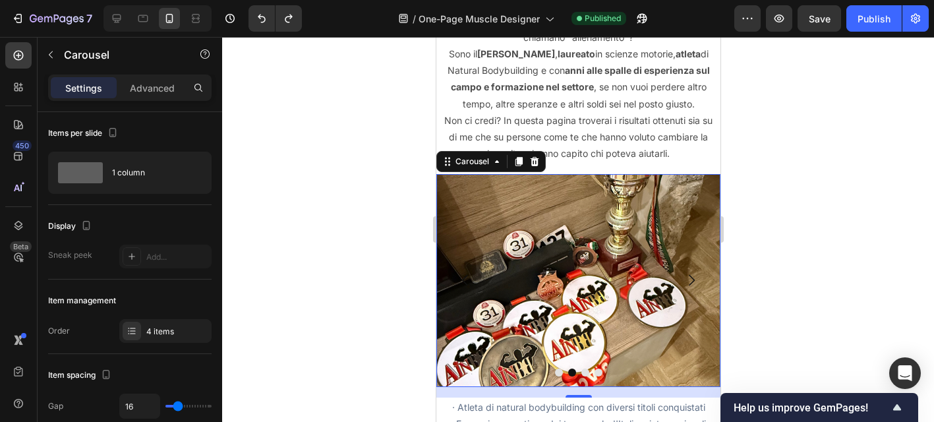
click at [583, 374] on button "Dot" at bounding box center [584, 372] width 8 height 8
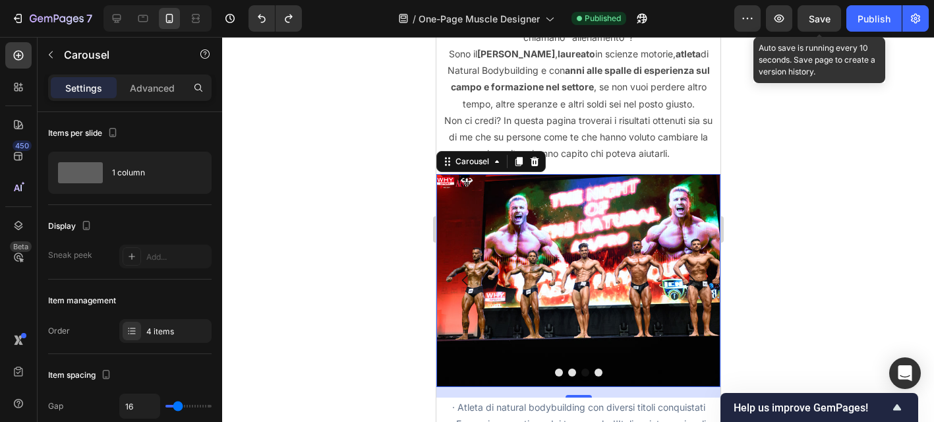
click at [810, 20] on span "Save" at bounding box center [819, 18] width 22 height 11
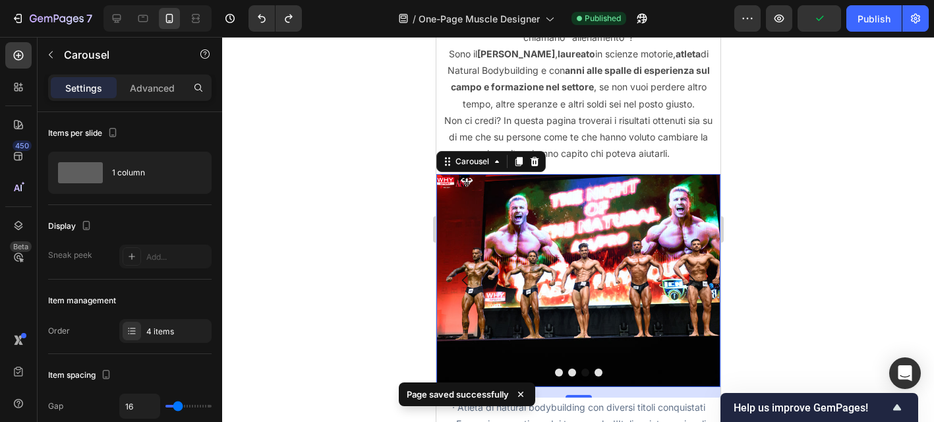
click at [918, 40] on div at bounding box center [578, 229] width 712 height 385
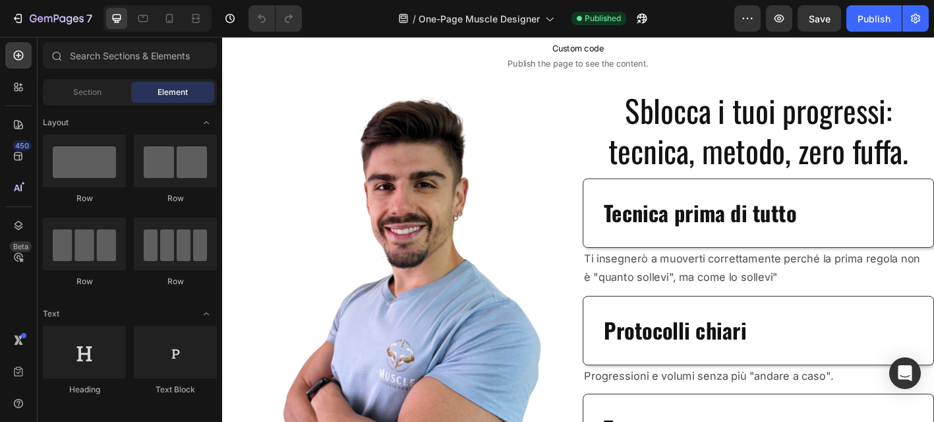
scroll to position [136, 0]
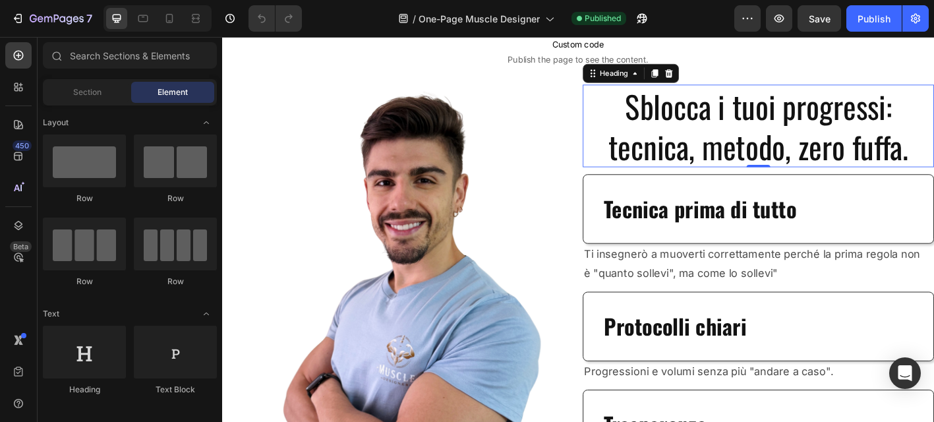
click at [670, 160] on h2 "Sblocca i tuoi progressi: tecnica, metodo, zero fuffa." at bounding box center [818, 136] width 390 height 92
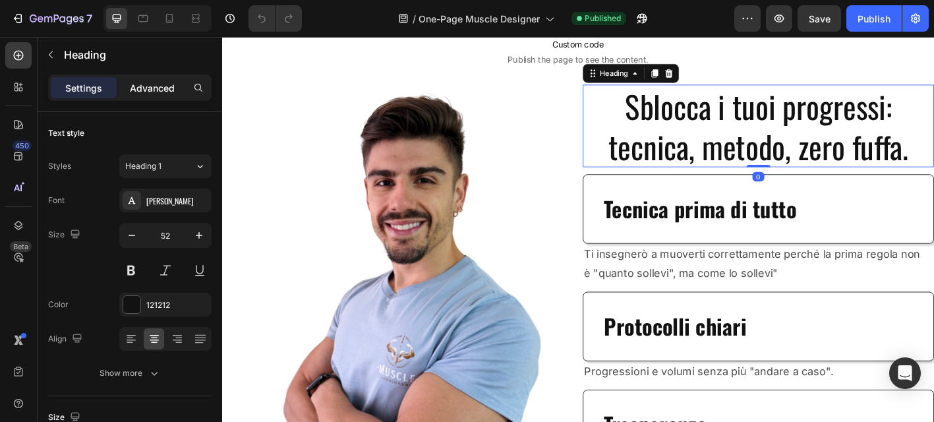
click at [163, 84] on p "Advanced" at bounding box center [152, 88] width 45 height 14
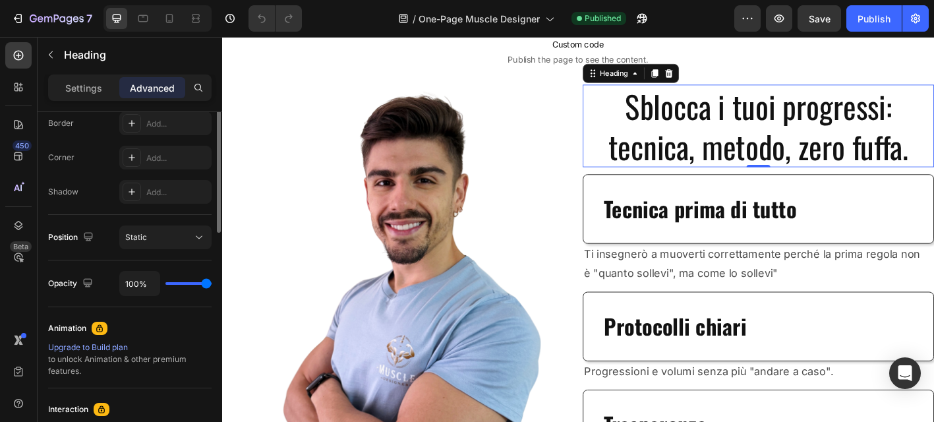
scroll to position [567, 0]
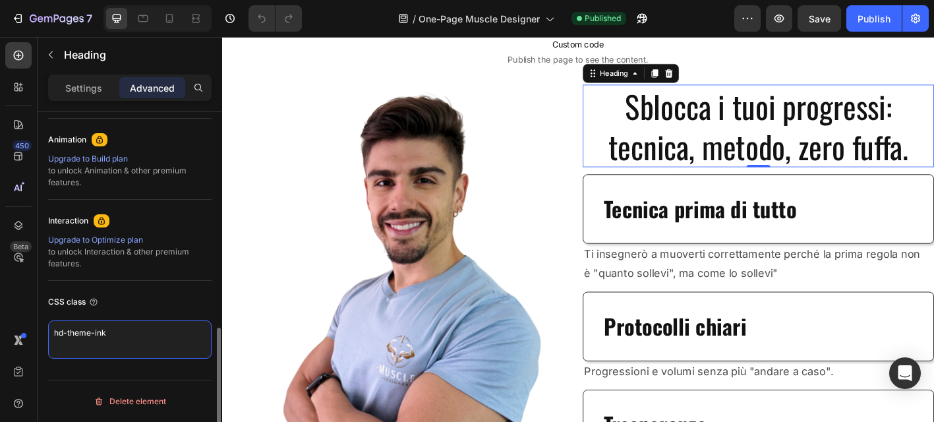
drag, startPoint x: 139, startPoint y: 332, endPoint x: 51, endPoint y: 330, distance: 87.7
click at [51, 330] on textarea "hd-theme-ink" at bounding box center [129, 339] width 163 height 38
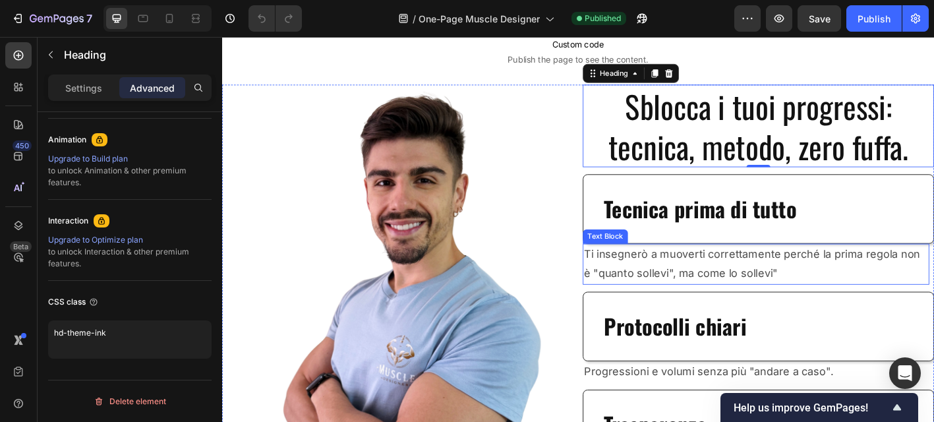
click at [659, 277] on p "Ti insegnerò a muoverti correttamente perché la prima regola non è "quanto soll…" at bounding box center [815, 289] width 382 height 43
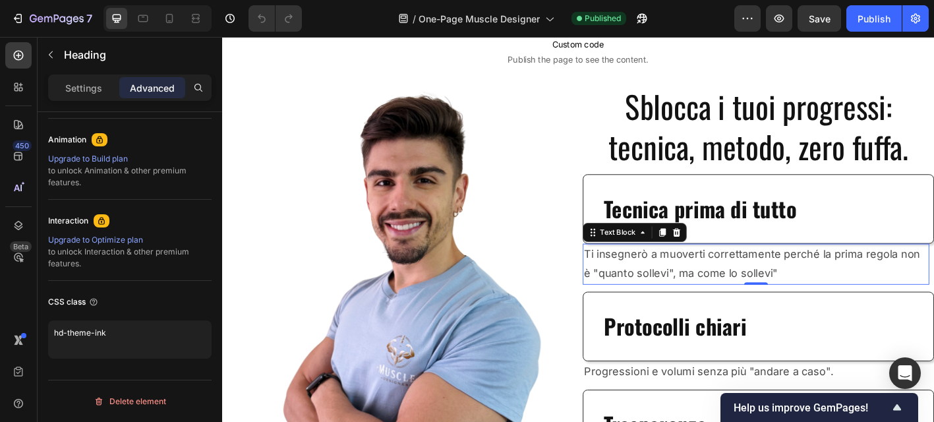
scroll to position [0, 0]
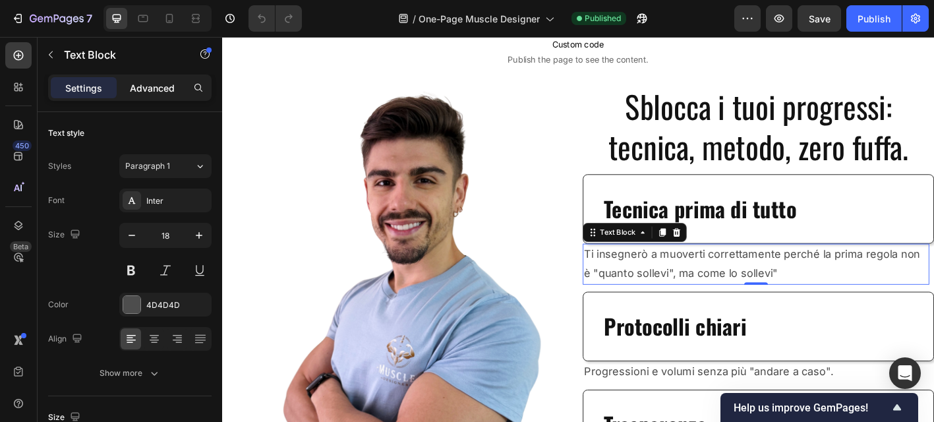
click at [161, 92] on p "Advanced" at bounding box center [152, 88] width 45 height 14
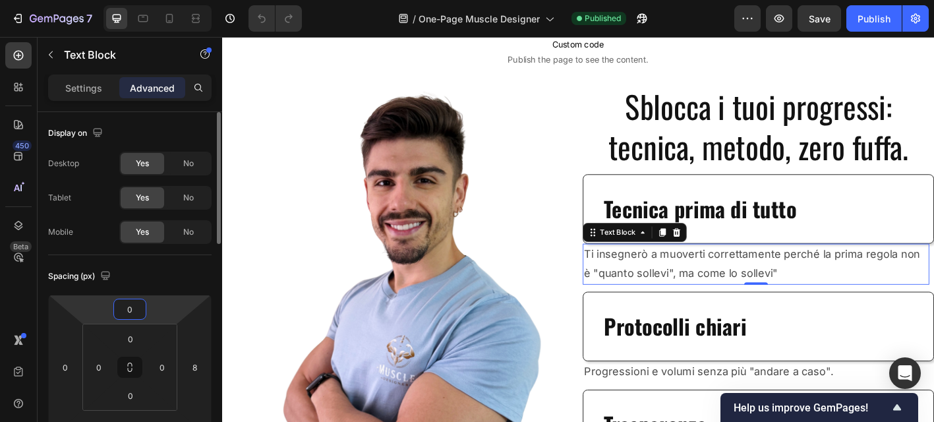
click at [128, 306] on input "0" at bounding box center [130, 309] width 26 height 20
type input "12"
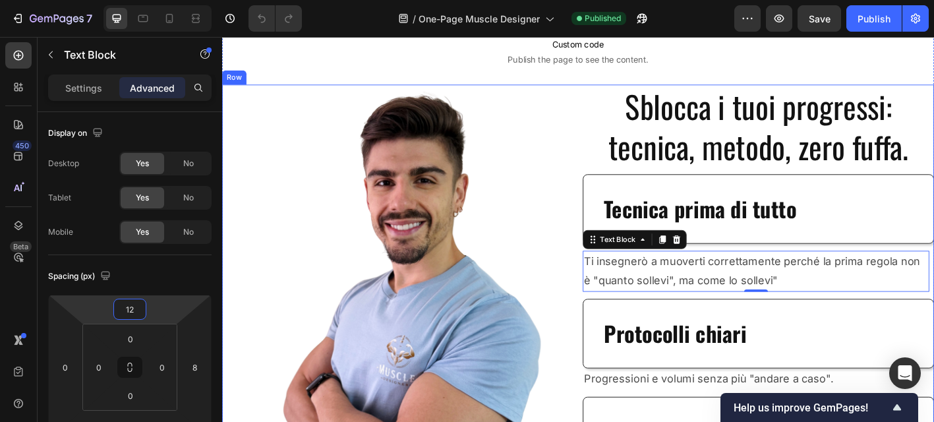
click at [619, 415] on div "Image Sblocca i tuoi progressi: tecnica, metodo, zero fuffa. Heading Tecnica pr…" at bounding box center [617, 334] width 791 height 488
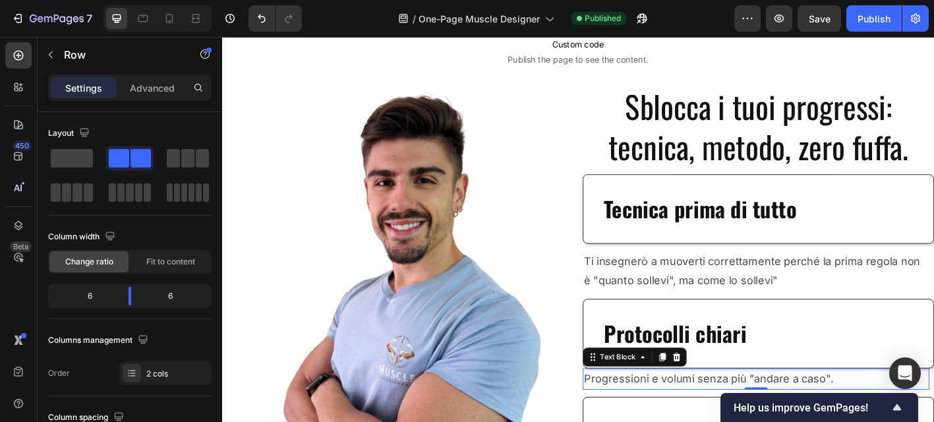
click at [633, 414] on p "Progressioni e volumi senza più "andare a caso"." at bounding box center [815, 416] width 382 height 21
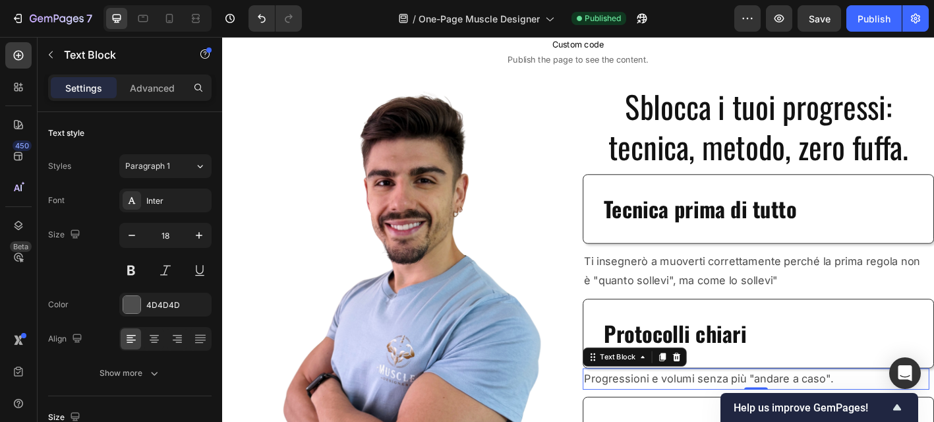
click at [166, 101] on div "Settings Advanced" at bounding box center [130, 93] width 184 height 38
click at [161, 94] on p "Advanced" at bounding box center [152, 88] width 45 height 14
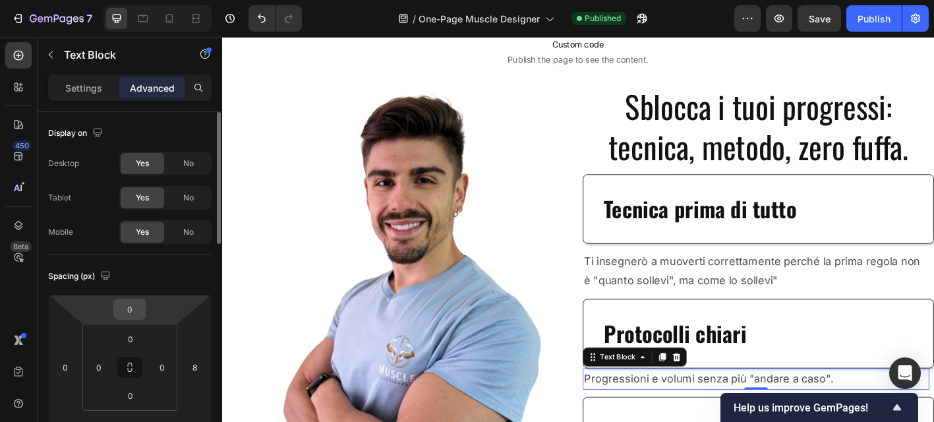
click at [130, 315] on input "0" at bounding box center [130, 309] width 26 height 20
type input "12"
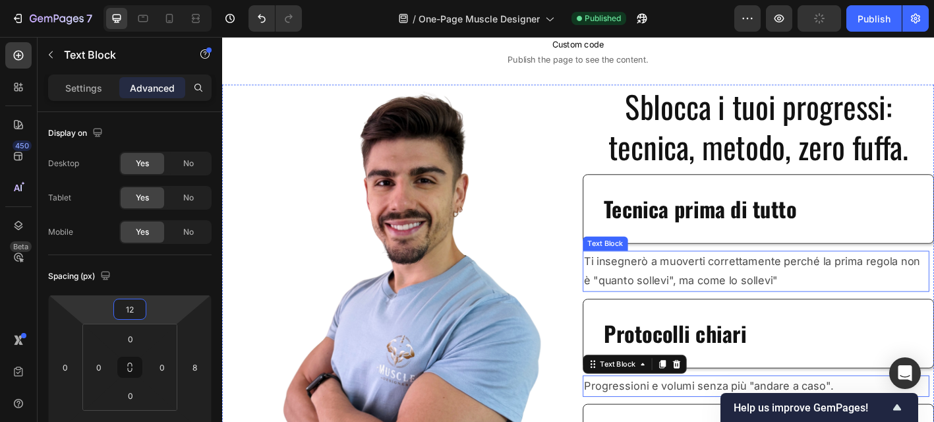
click at [697, 322] on div "Sblocca i tuoi progressi: tecnica, metodo, zero fuffa. Heading Tecnica prima di…" at bounding box center [818, 334] width 390 height 488
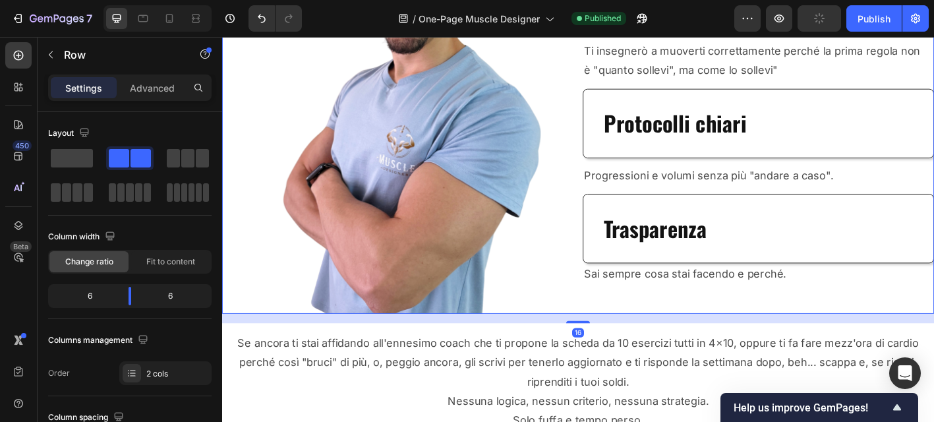
scroll to position [382, 0]
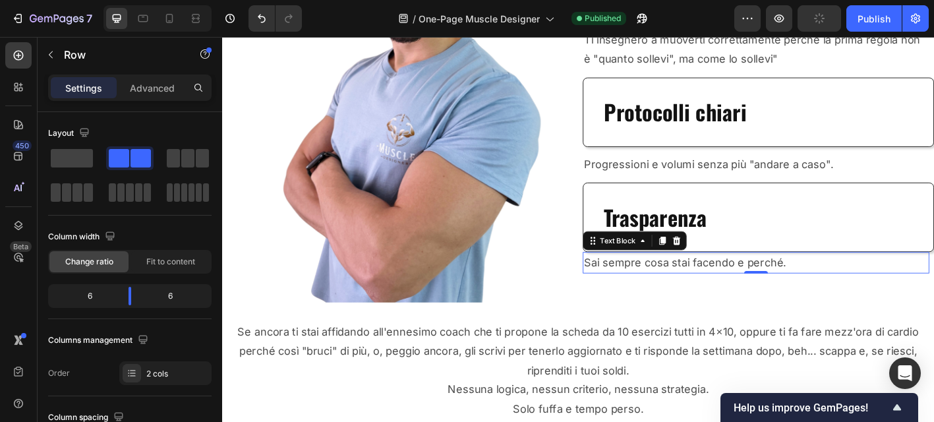
click at [685, 291] on p "Sai sempre cosa stai facendo e perché." at bounding box center [815, 287] width 382 height 21
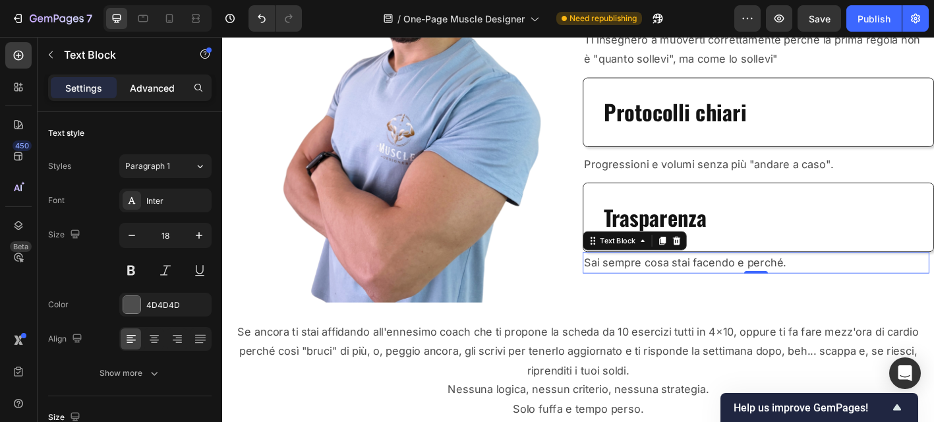
click at [154, 94] on p "Advanced" at bounding box center [152, 88] width 45 height 14
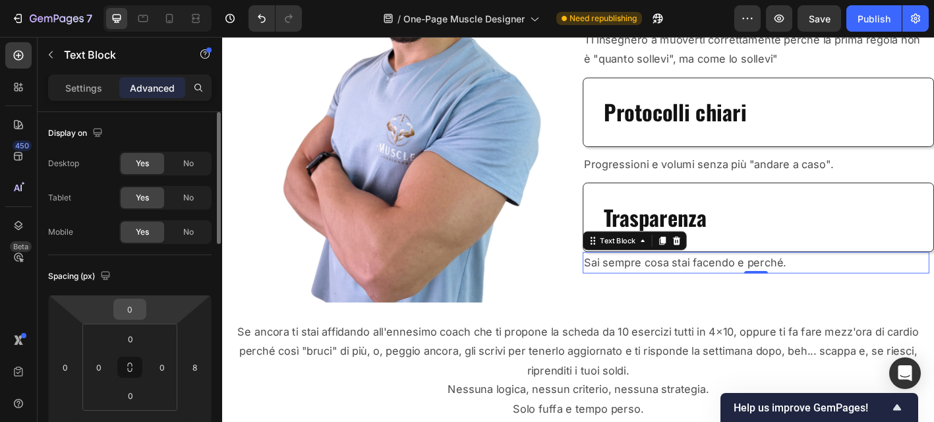
click at [138, 311] on input "0" at bounding box center [130, 309] width 26 height 20
type input "12"
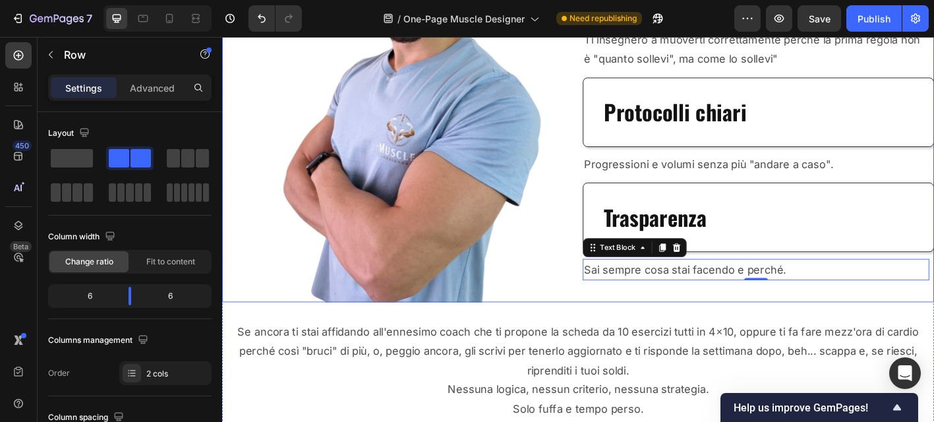
click at [631, 327] on div "Sblocca i tuoi progressi: tecnica, metodo, zero fuffa. Heading Tecnica prima di…" at bounding box center [818, 88] width 390 height 488
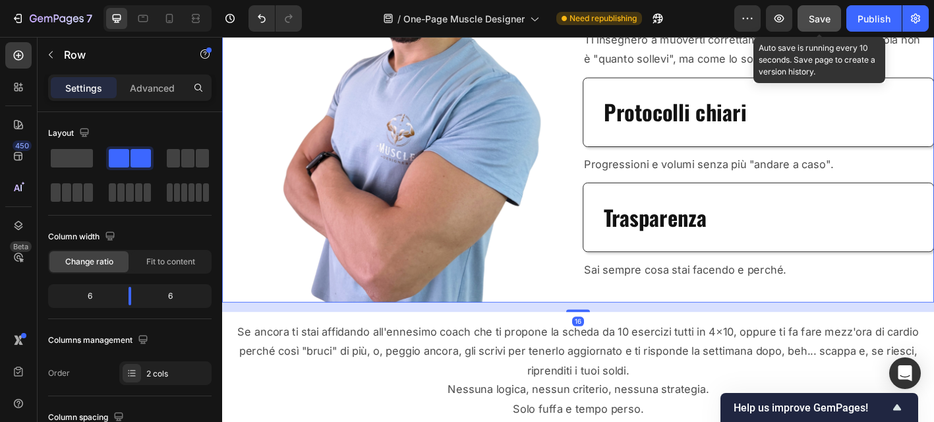
click at [818, 18] on span "Save" at bounding box center [819, 18] width 22 height 11
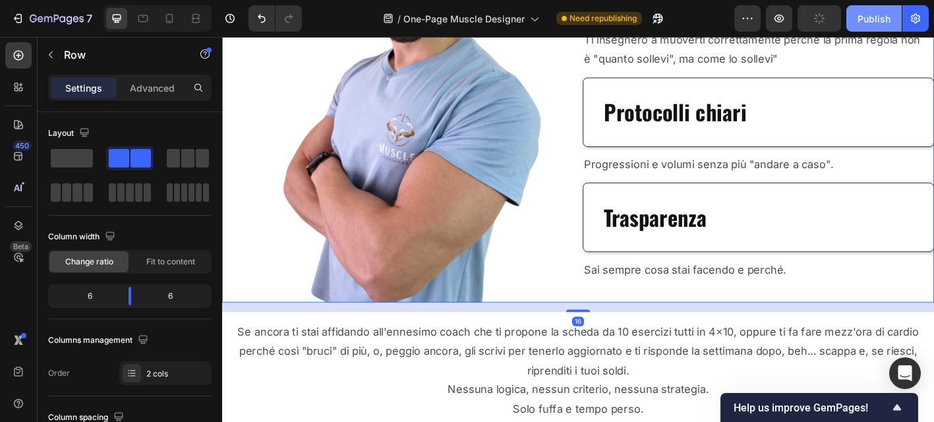
click at [858, 18] on div "Publish" at bounding box center [873, 19] width 33 height 14
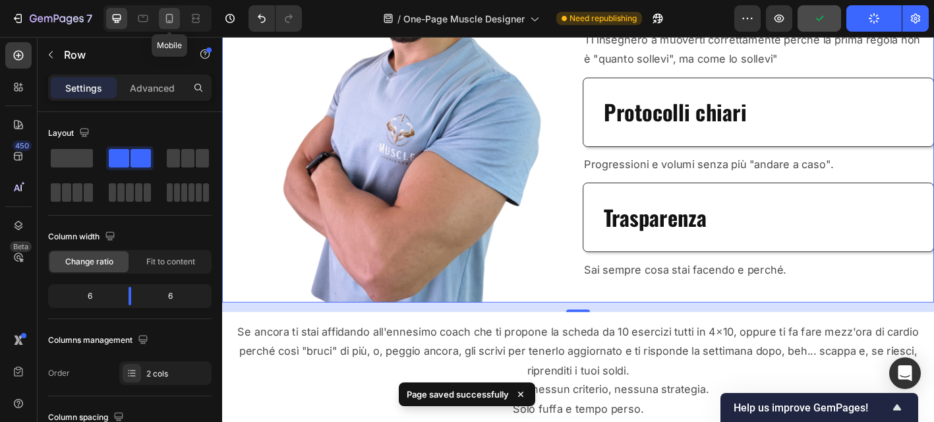
click at [171, 22] on icon at bounding box center [169, 18] width 7 height 9
type input "100%"
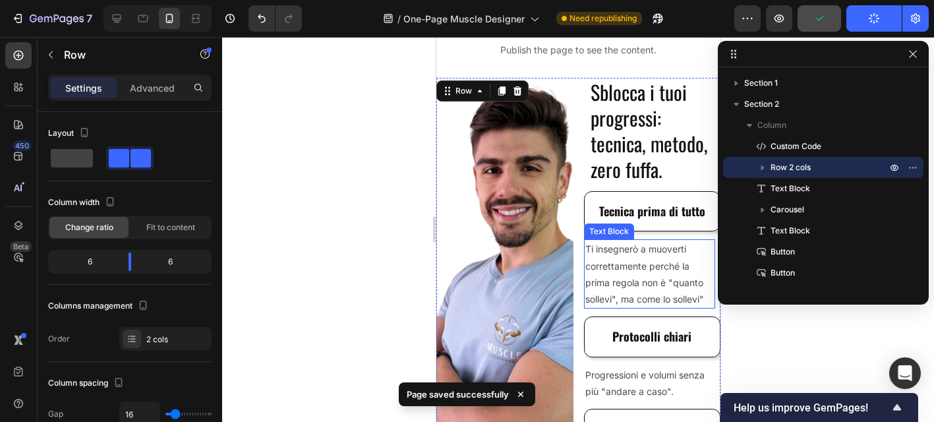
scroll to position [142, 0]
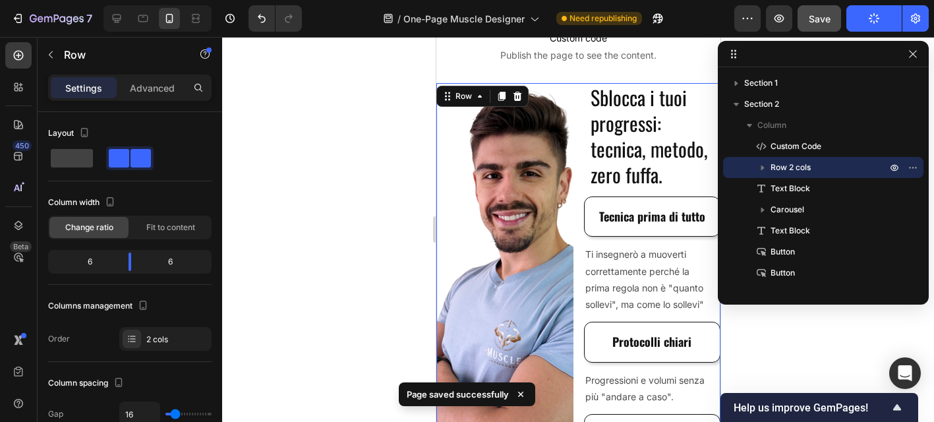
click at [740, 324] on div at bounding box center [578, 229] width 712 height 385
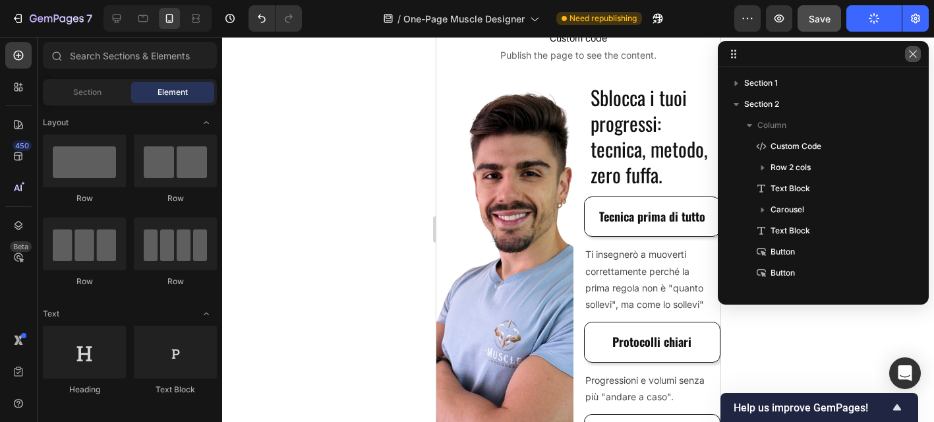
click at [913, 58] on icon "button" at bounding box center [912, 54] width 11 height 11
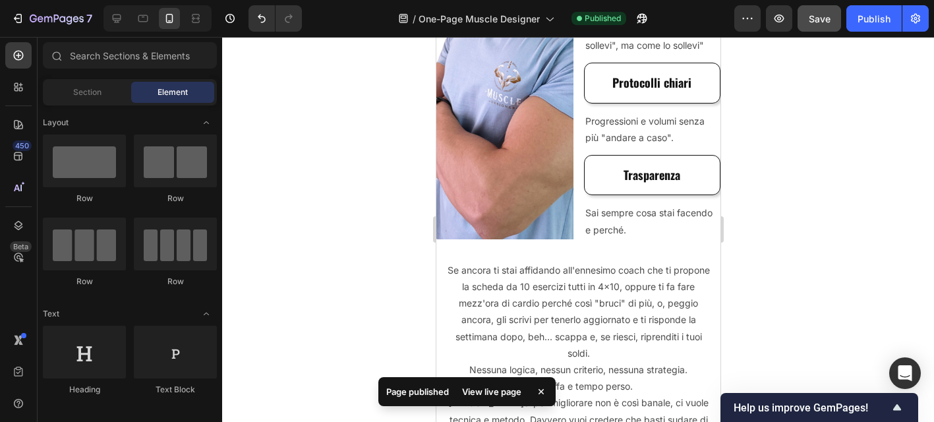
scroll to position [345, 0]
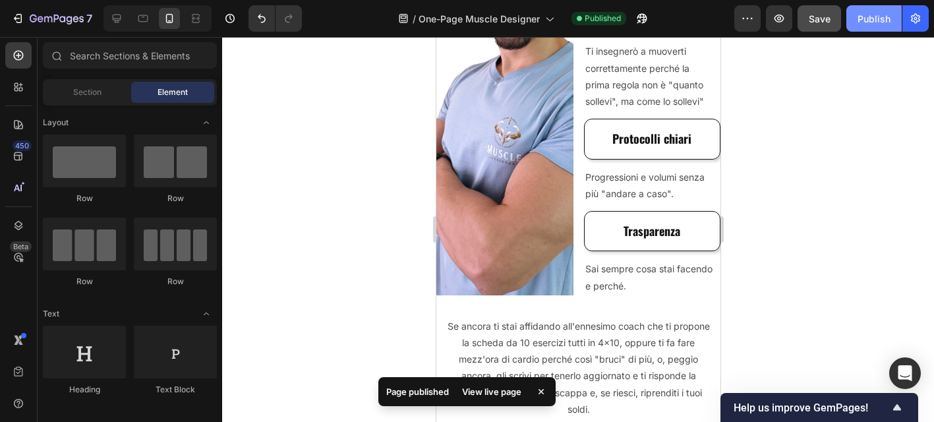
click at [847, 21] on button "Publish" at bounding box center [873, 18] width 55 height 26
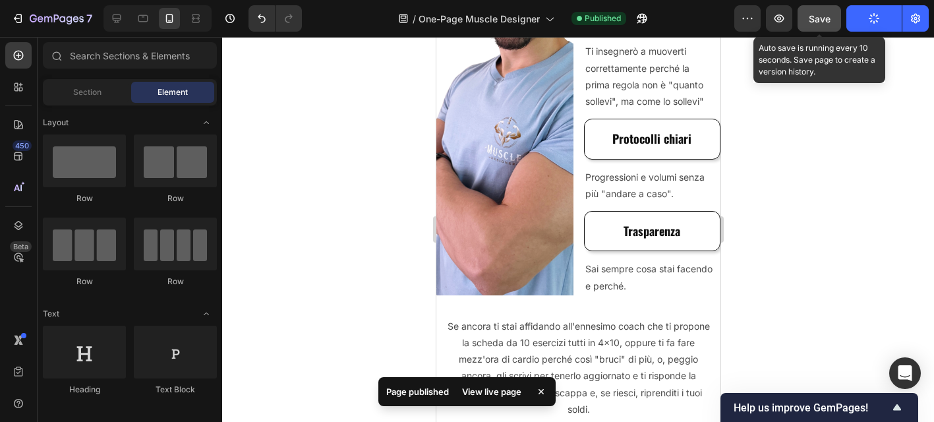
click at [816, 21] on span "Save" at bounding box center [819, 18] width 22 height 11
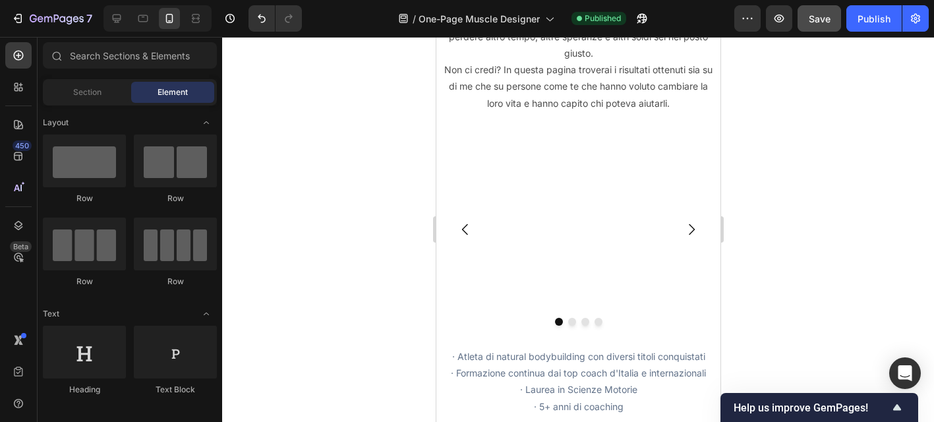
scroll to position [868, 0]
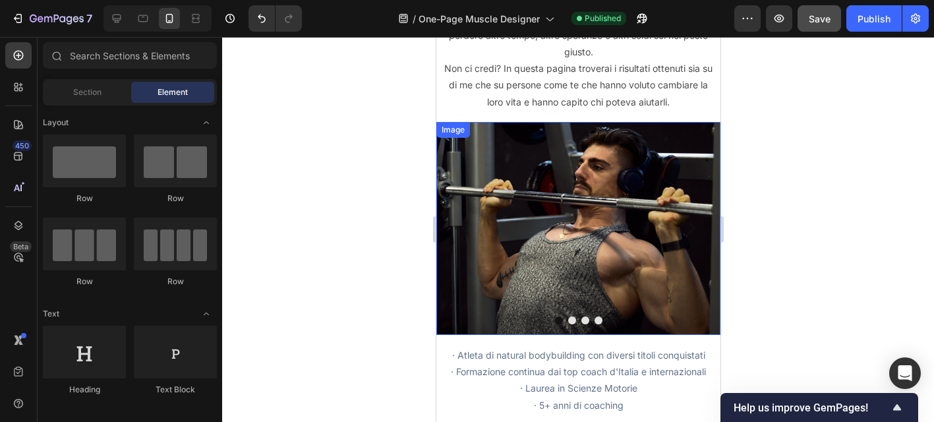
click at [600, 225] on img at bounding box center [578, 228] width 284 height 213
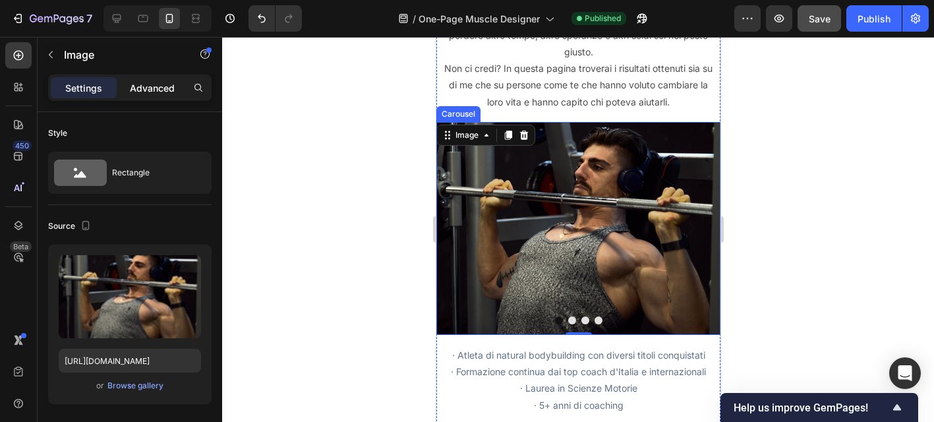
click at [155, 90] on p "Advanced" at bounding box center [152, 88] width 45 height 14
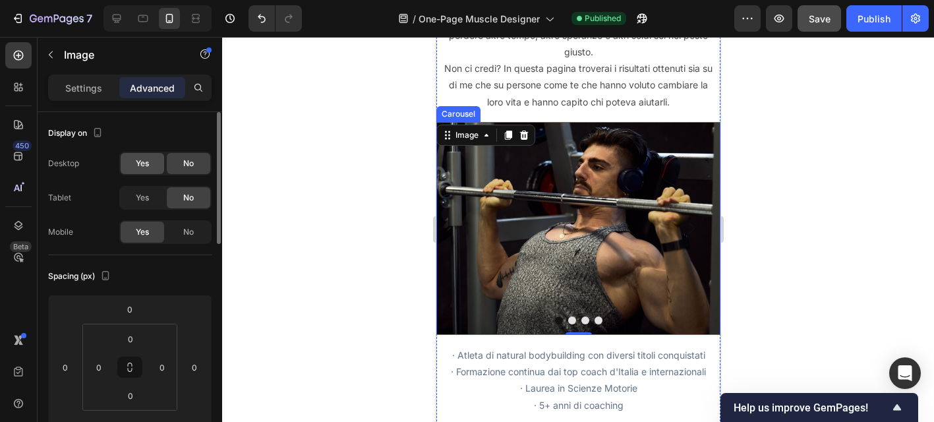
click at [155, 161] on div "Yes" at bounding box center [142, 163] width 43 height 21
click at [150, 190] on div "Yes" at bounding box center [142, 197] width 43 height 21
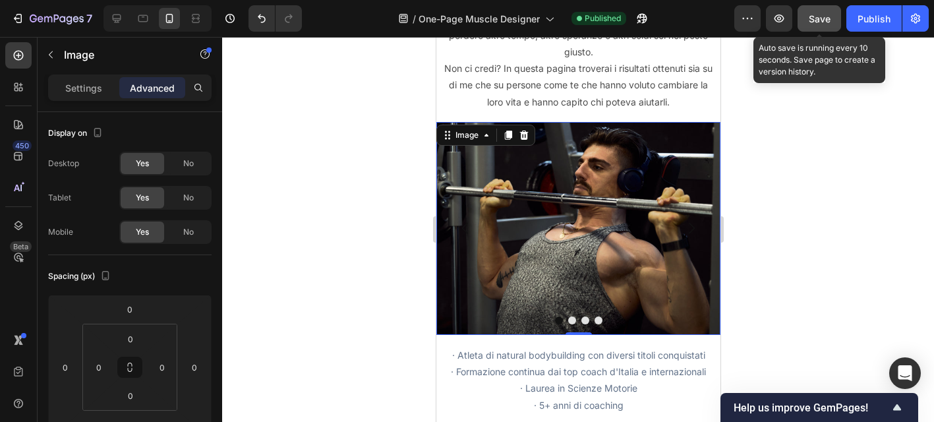
click at [822, 13] on span "Save" at bounding box center [819, 18] width 22 height 11
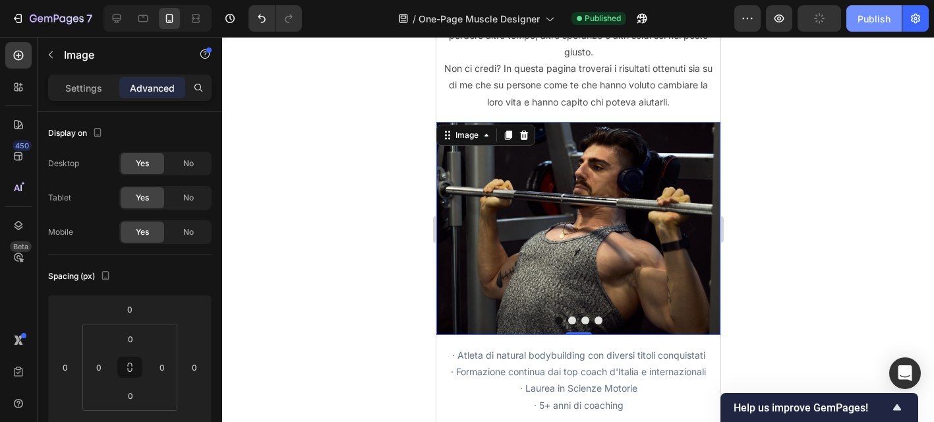
click at [859, 20] on div "Publish" at bounding box center [873, 19] width 33 height 14
click at [563, 124] on img at bounding box center [578, 228] width 284 height 213
click at [495, 203] on img at bounding box center [578, 228] width 284 height 213
click at [464, 181] on img at bounding box center [578, 228] width 284 height 213
click at [115, 18] on icon at bounding box center [117, 18] width 9 height 9
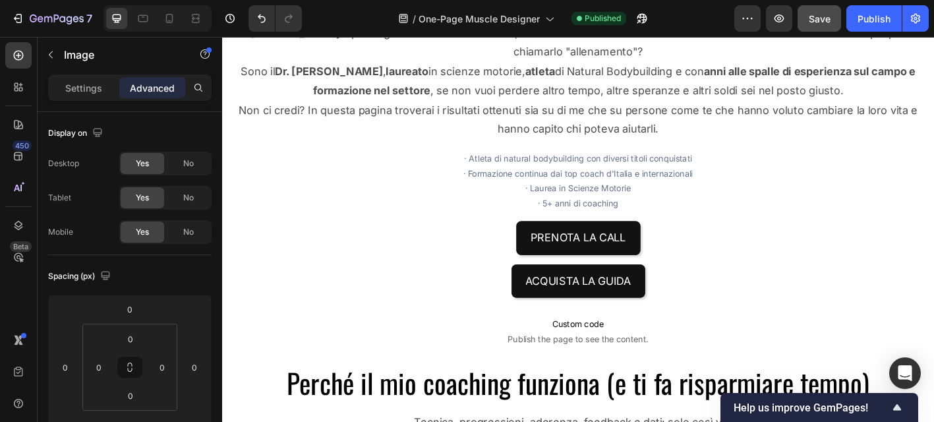
scroll to position [805, 0]
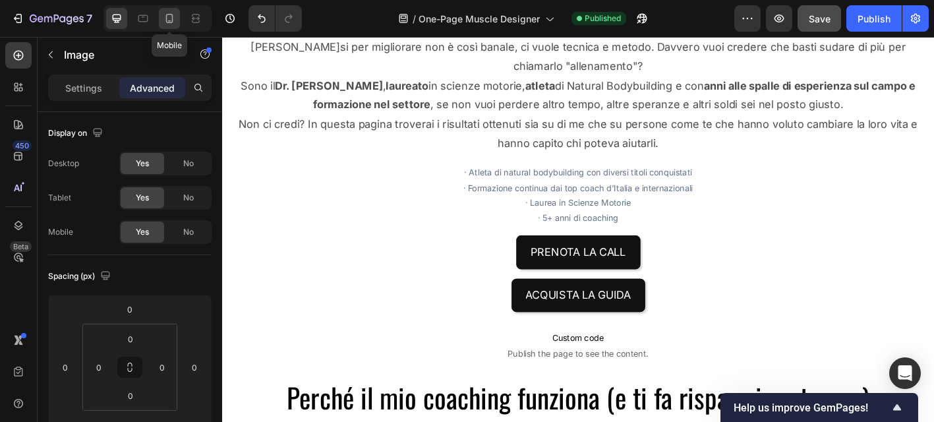
click at [168, 26] on div at bounding box center [169, 18] width 21 height 21
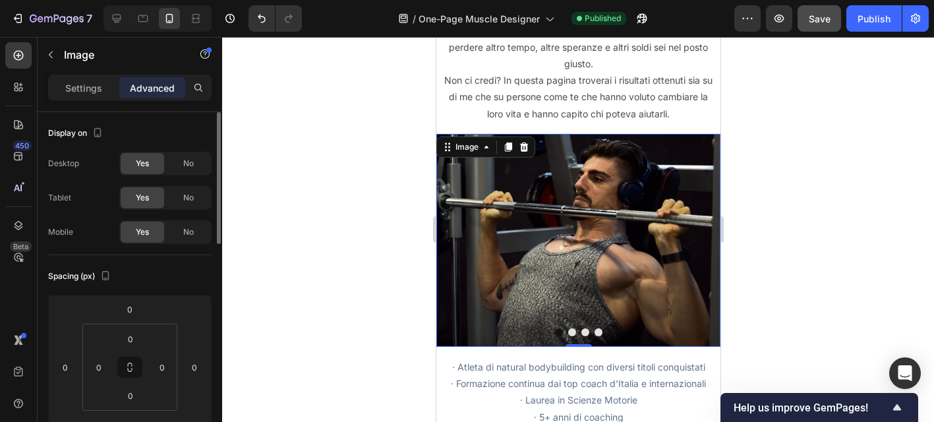
scroll to position [890, 0]
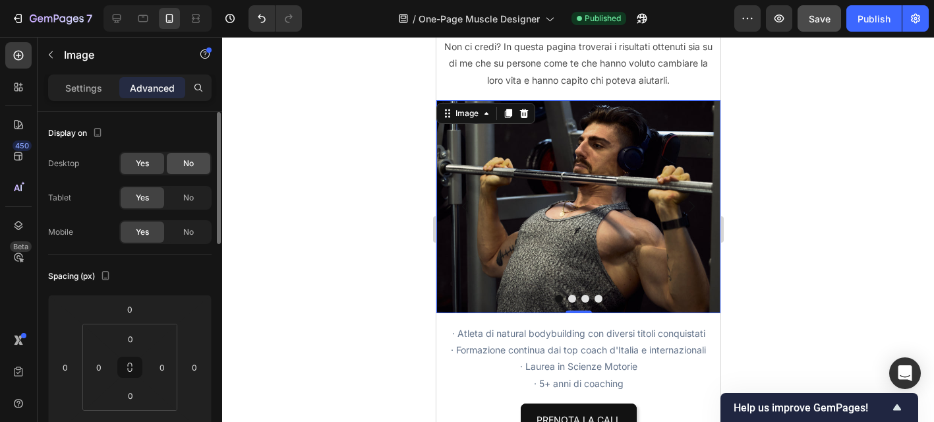
click at [184, 169] on div "No" at bounding box center [188, 163] width 43 height 21
click at [159, 167] on div "Yes" at bounding box center [142, 163] width 43 height 21
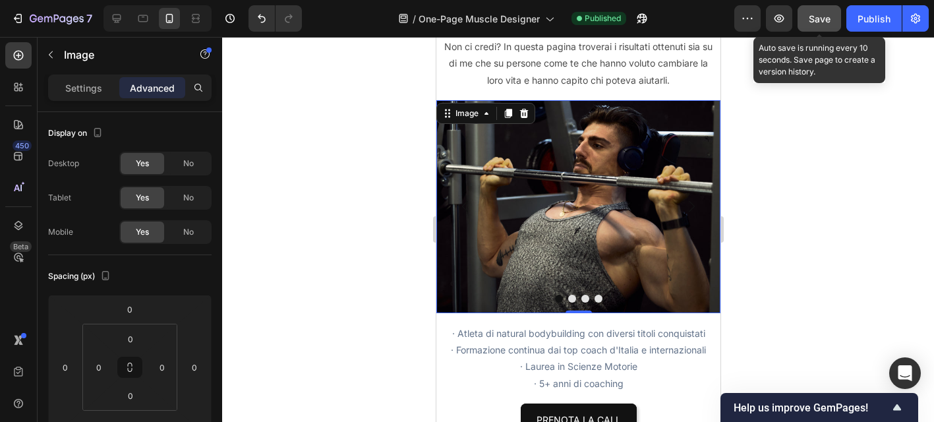
click at [820, 22] on span "Save" at bounding box center [819, 18] width 22 height 11
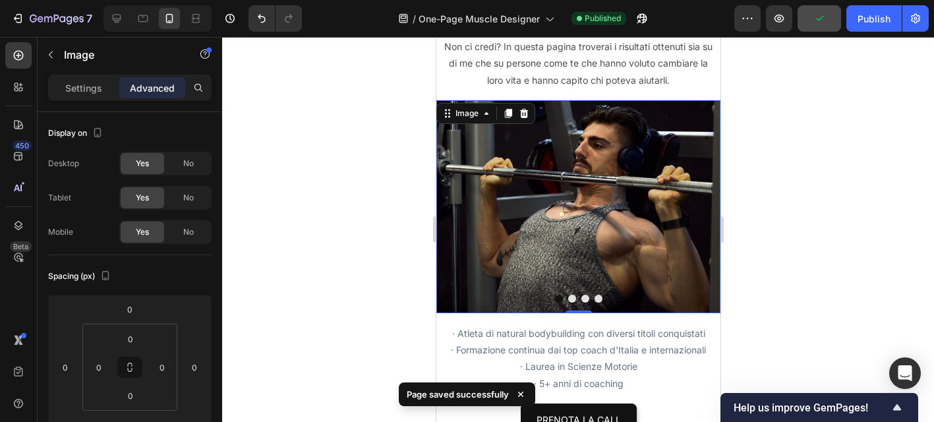
click at [481, 141] on img at bounding box center [578, 206] width 284 height 213
click at [91, 90] on p "Settings" at bounding box center [83, 88] width 37 height 14
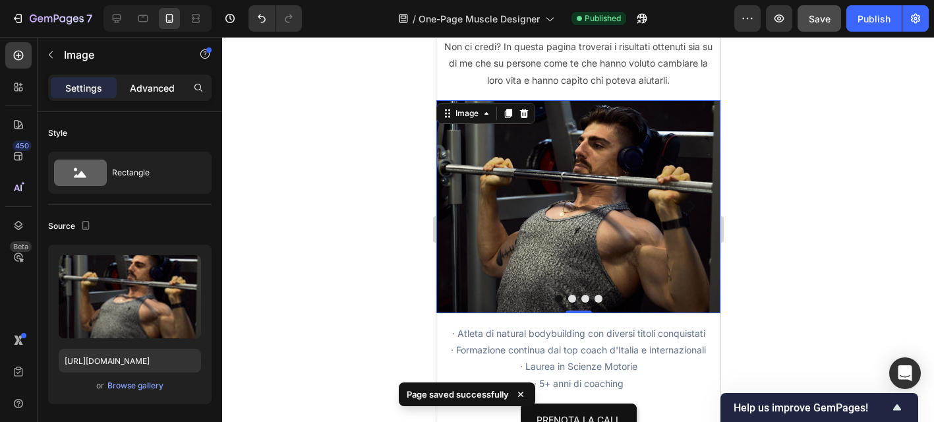
click at [144, 93] on p "Advanced" at bounding box center [152, 88] width 45 height 14
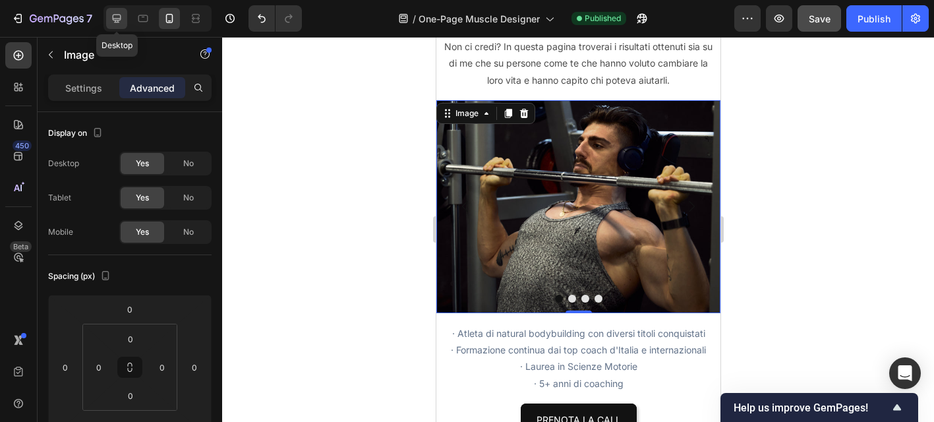
click at [119, 16] on icon at bounding box center [116, 18] width 13 height 13
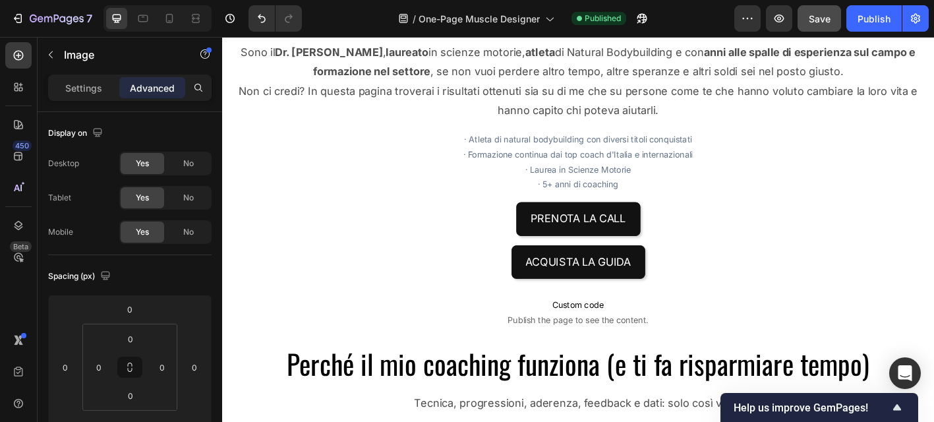
scroll to position [826, 0]
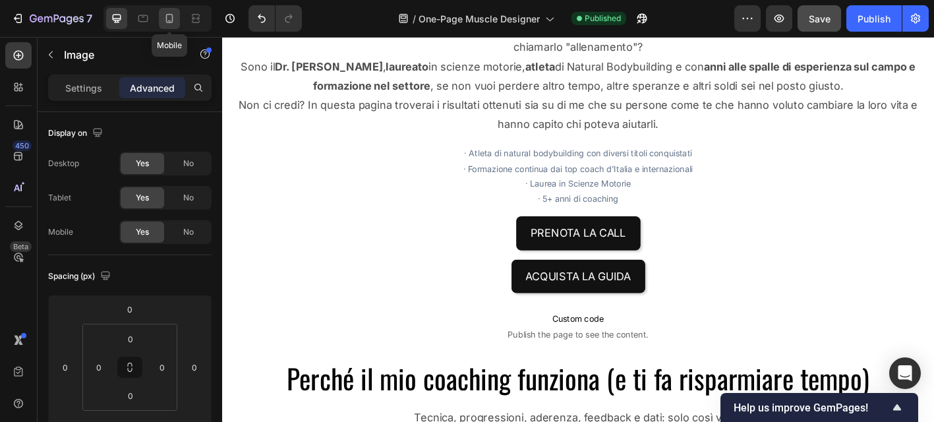
click at [173, 14] on icon at bounding box center [169, 18] width 13 height 13
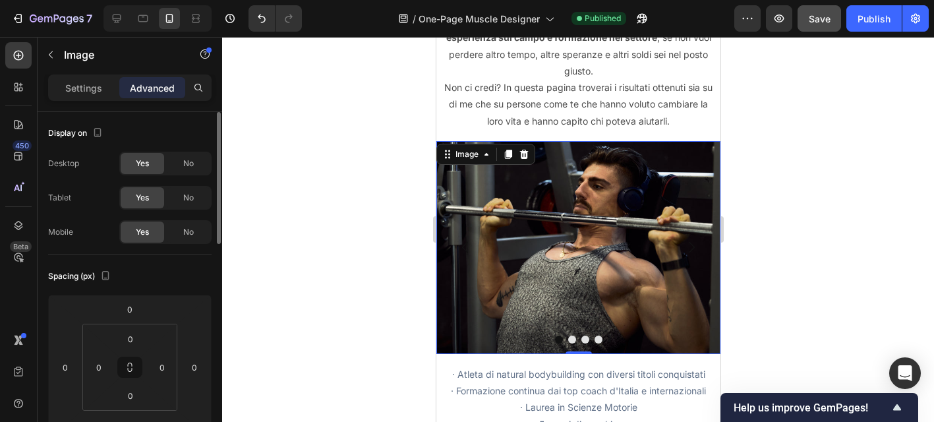
scroll to position [890, 0]
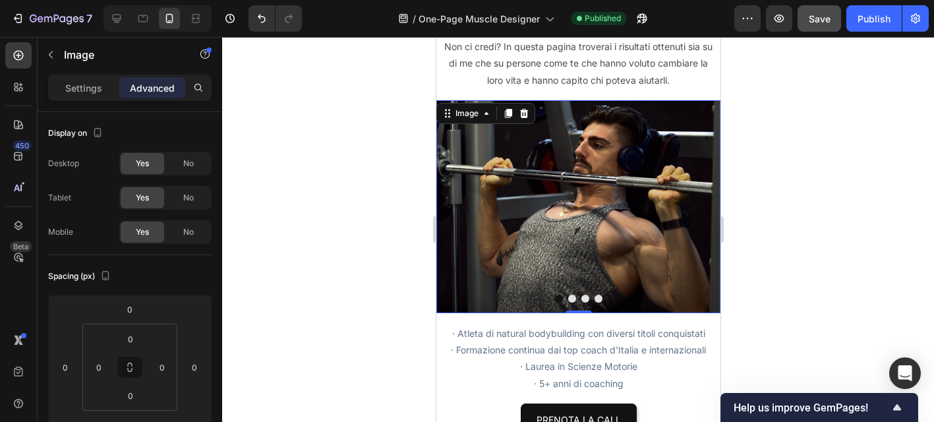
click at [556, 159] on img at bounding box center [578, 206] width 284 height 213
click at [409, 152] on div at bounding box center [578, 229] width 712 height 385
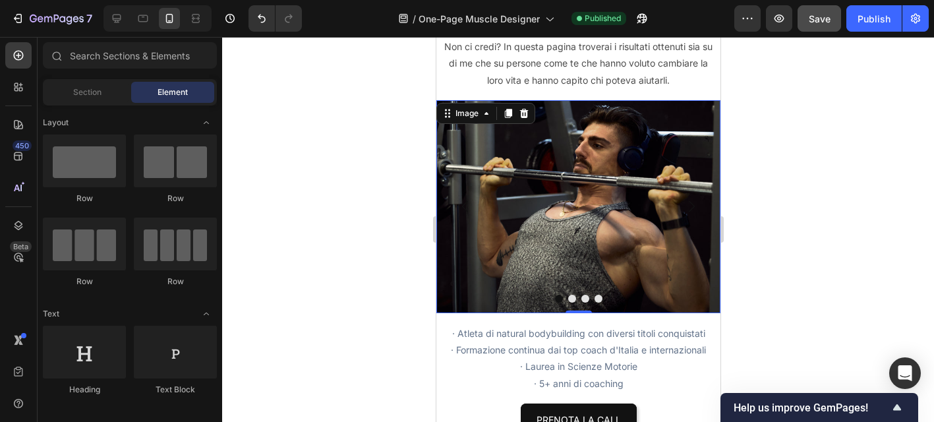
click at [601, 151] on img at bounding box center [578, 206] width 284 height 213
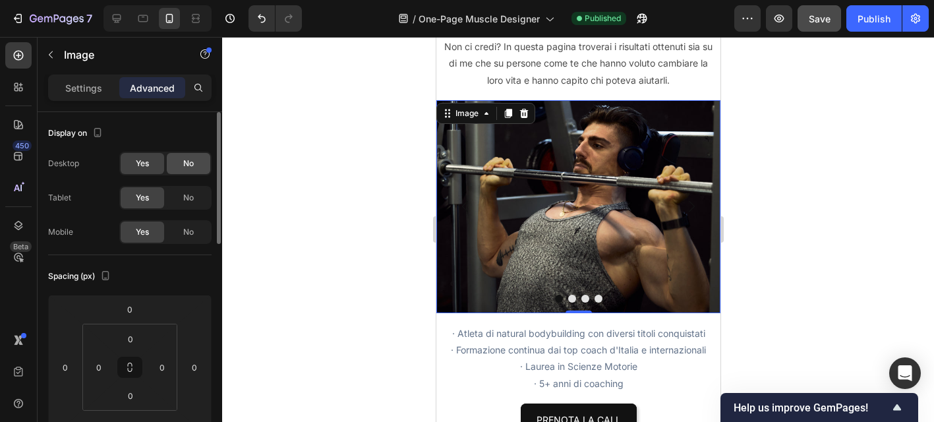
click at [183, 164] on span "No" at bounding box center [188, 163] width 11 height 12
click at [137, 168] on span "Yes" at bounding box center [142, 163] width 13 height 12
click at [820, 16] on span "Save" at bounding box center [819, 18] width 22 height 11
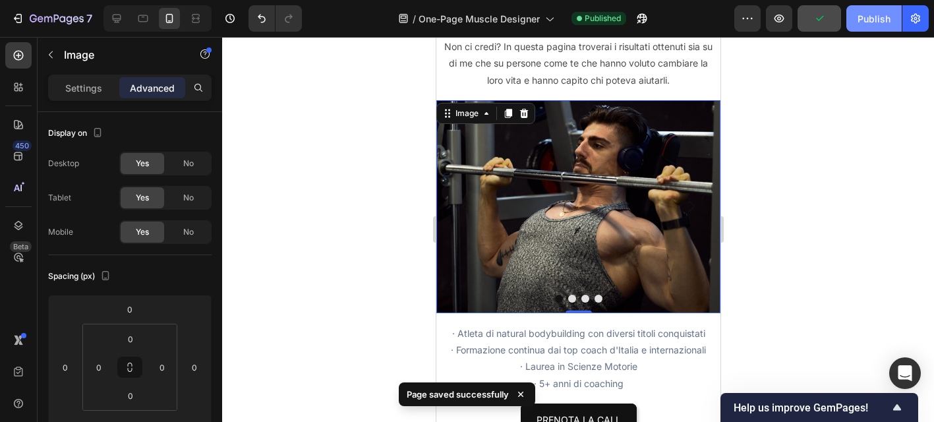
click at [868, 18] on div "Publish" at bounding box center [873, 19] width 33 height 14
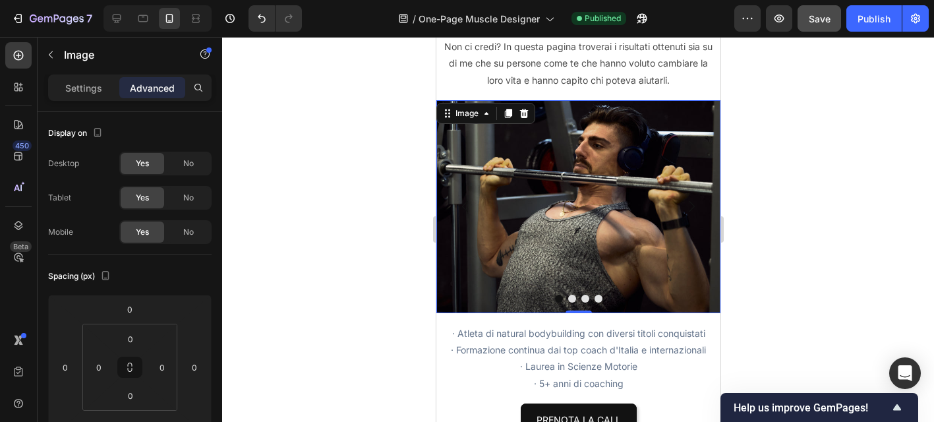
click at [615, 126] on img at bounding box center [578, 206] width 284 height 213
click at [471, 153] on img at bounding box center [578, 206] width 284 height 213
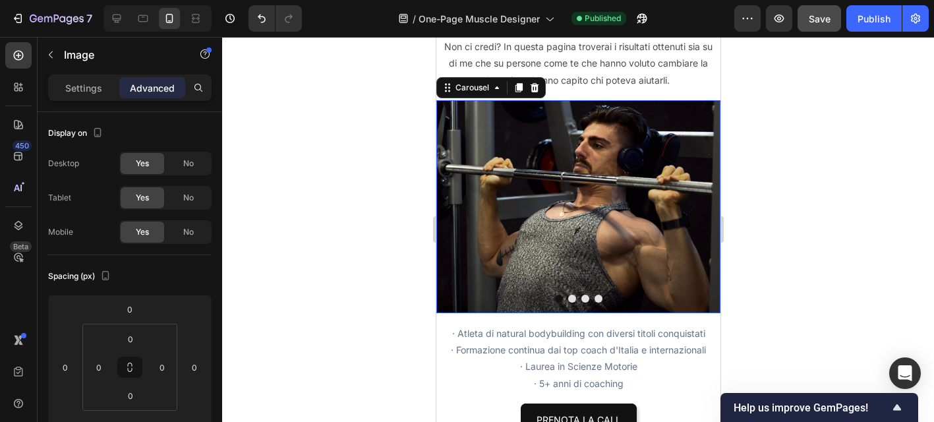
click at [446, 188] on button "Carousel Back Arrow" at bounding box center [464, 206] width 37 height 37
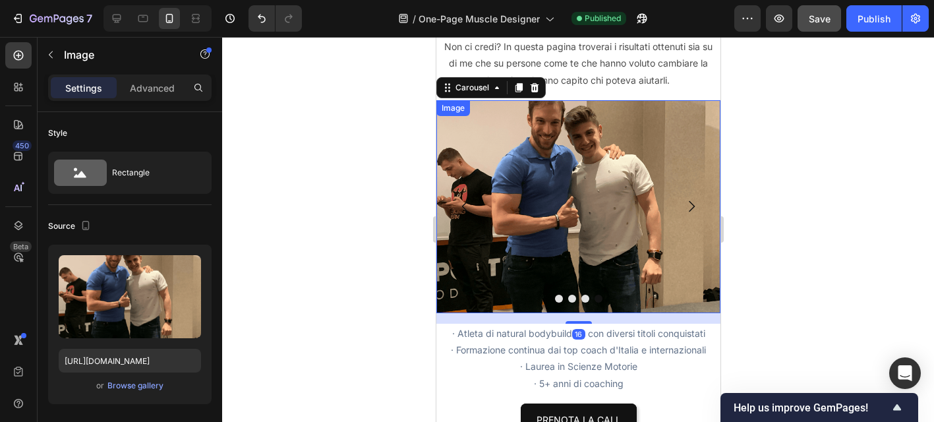
click at [549, 161] on img at bounding box center [578, 206] width 284 height 213
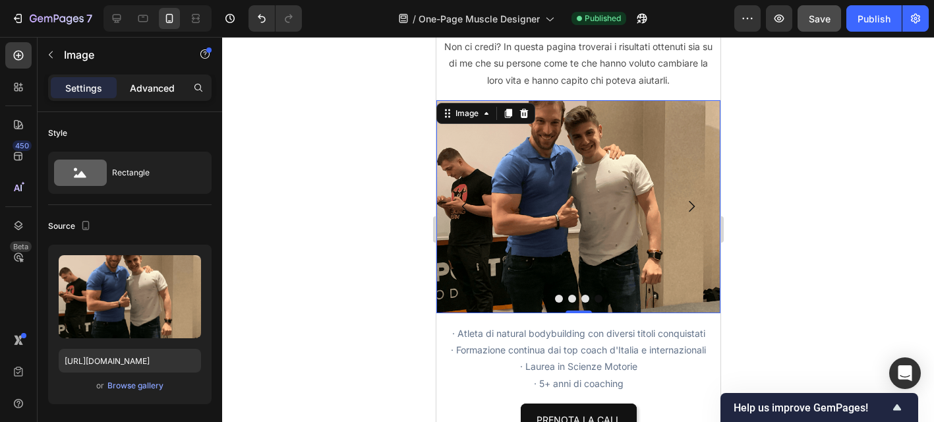
click at [136, 78] on div "Advanced" at bounding box center [152, 87] width 66 height 21
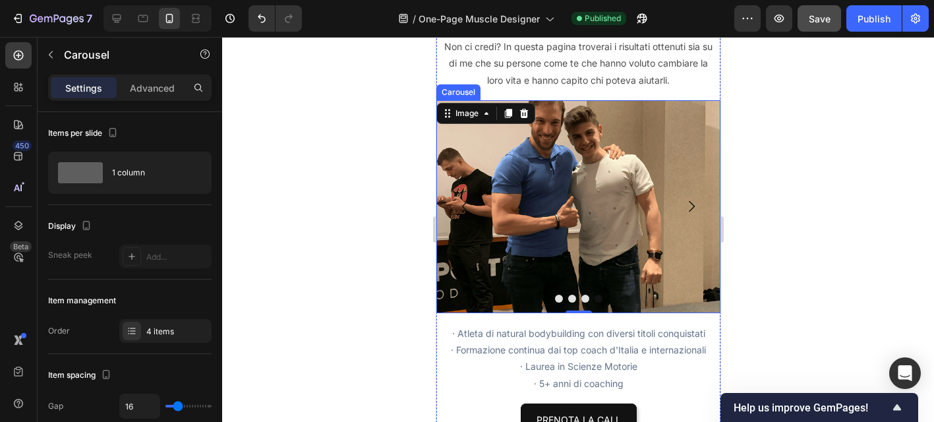
click at [557, 295] on button "Dot" at bounding box center [558, 299] width 8 height 8
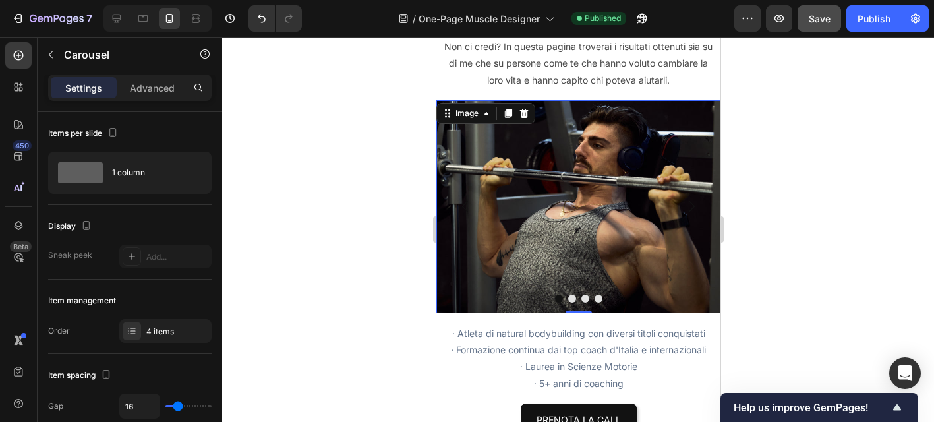
click at [574, 286] on img at bounding box center [578, 206] width 284 height 213
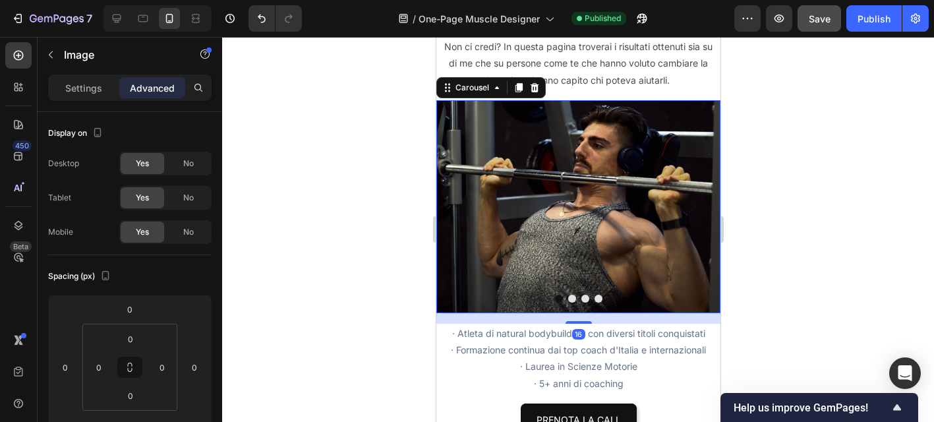
click at [570, 295] on button "Dot" at bounding box center [571, 299] width 8 height 8
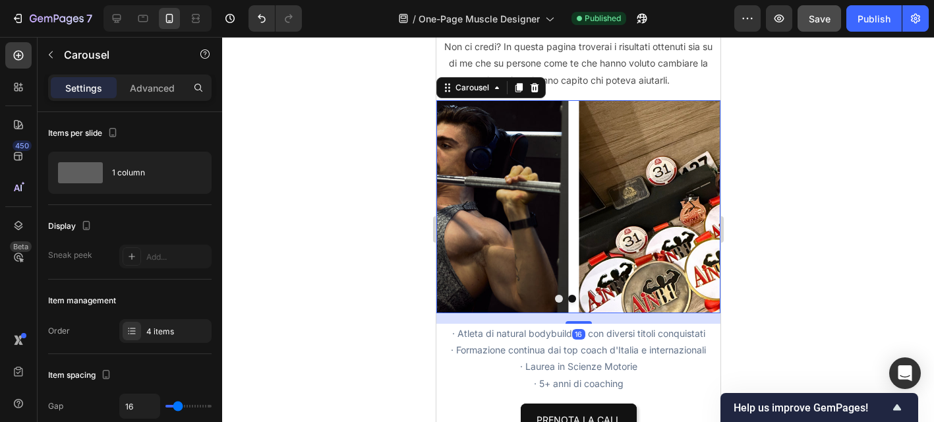
click at [586, 295] on div at bounding box center [578, 299] width 284 height 8
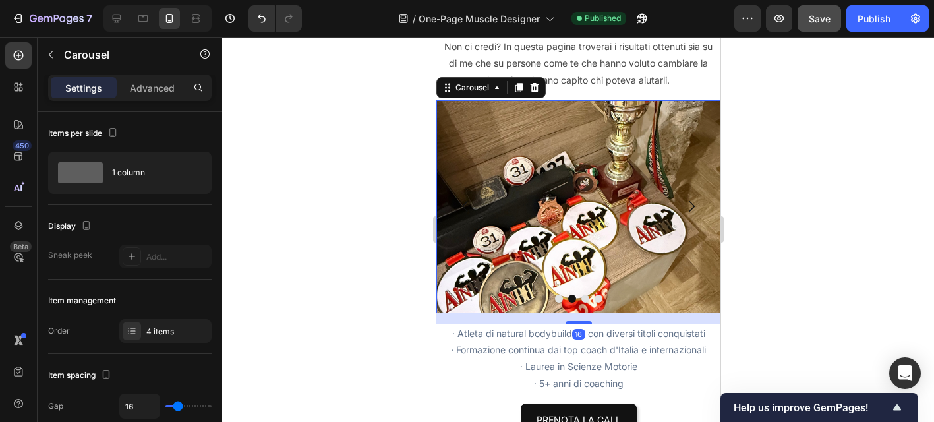
click at [584, 295] on button "Dot" at bounding box center [584, 299] width 8 height 8
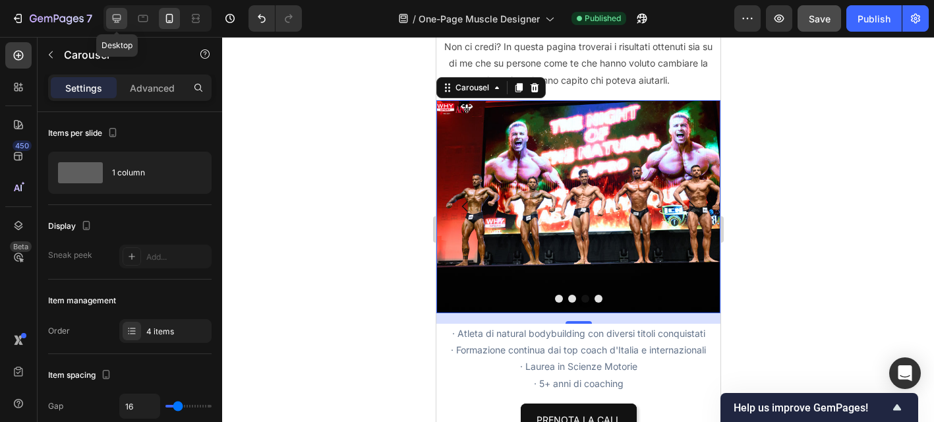
click at [124, 15] on div at bounding box center [116, 18] width 21 height 21
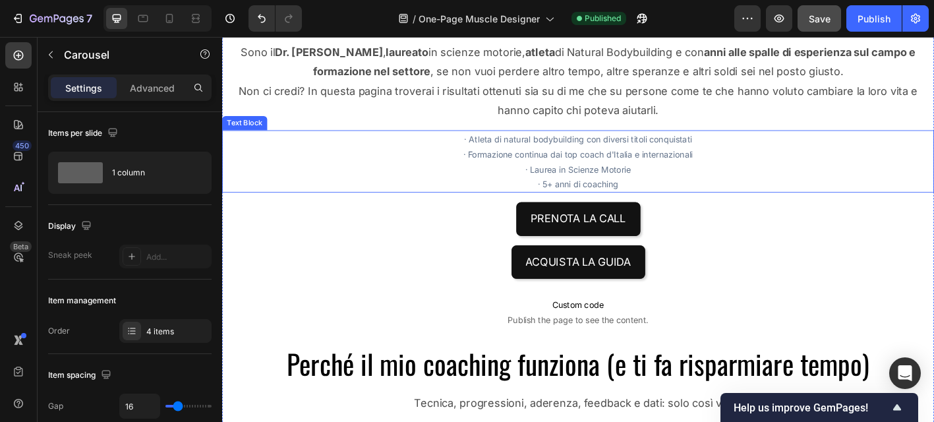
scroll to position [826, 0]
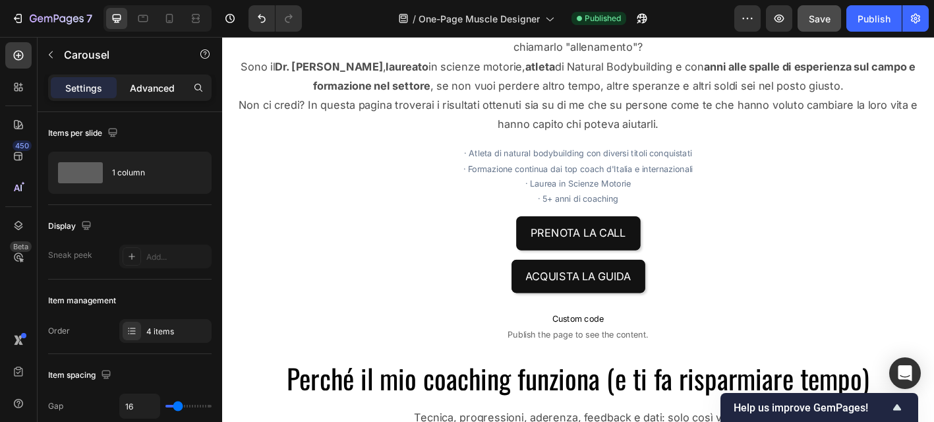
click at [154, 86] on p "Advanced" at bounding box center [152, 88] width 45 height 14
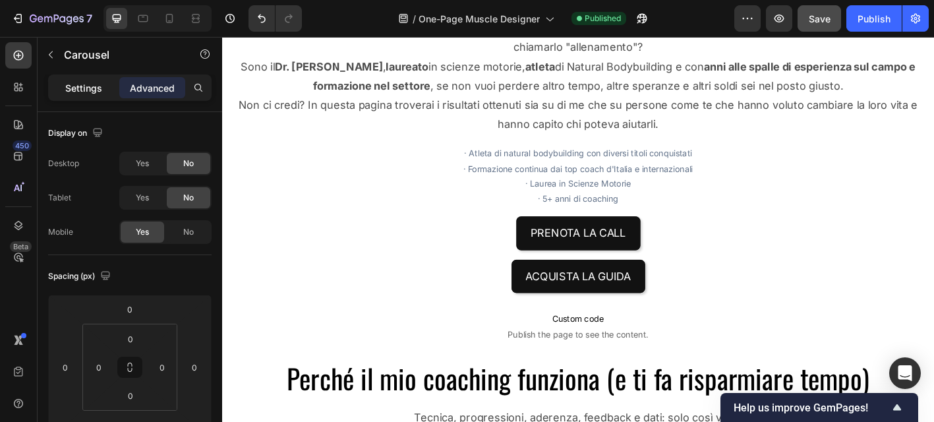
click at [88, 83] on p "Settings" at bounding box center [83, 88] width 37 height 14
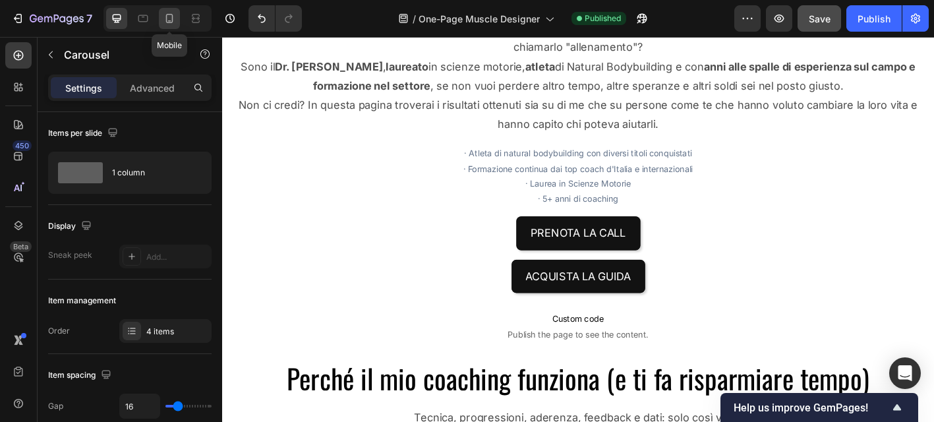
click at [167, 14] on icon at bounding box center [169, 18] width 7 height 9
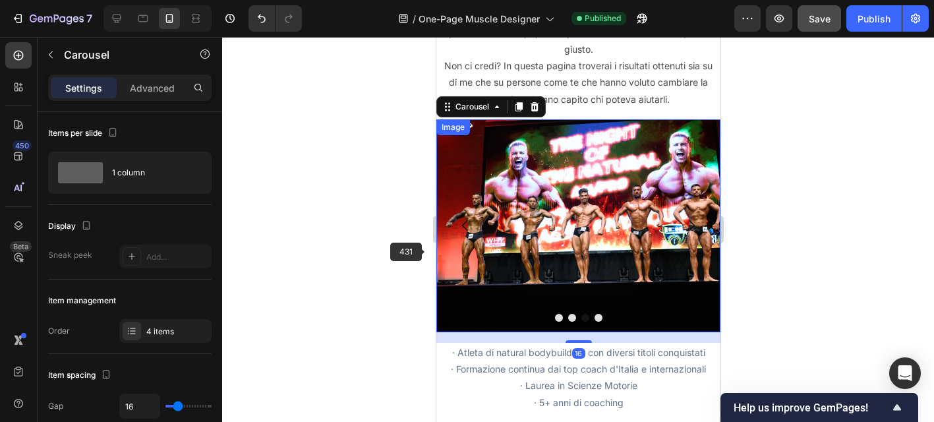
scroll to position [890, 0]
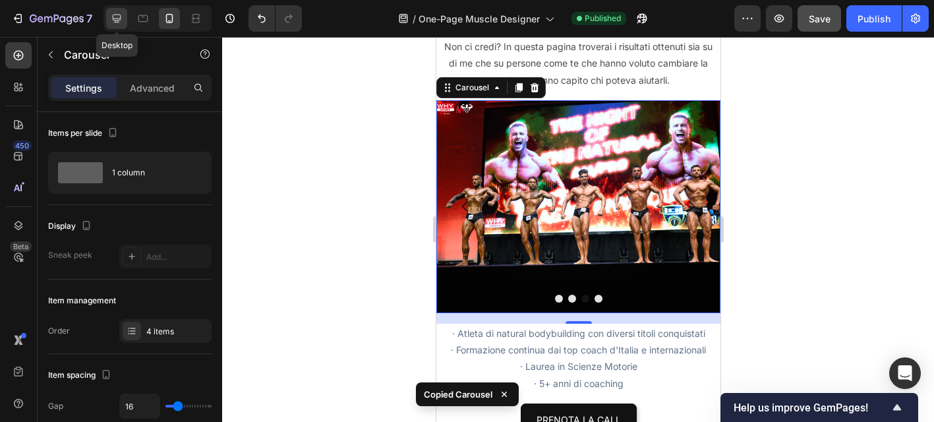
click at [123, 20] on div at bounding box center [116, 18] width 21 height 21
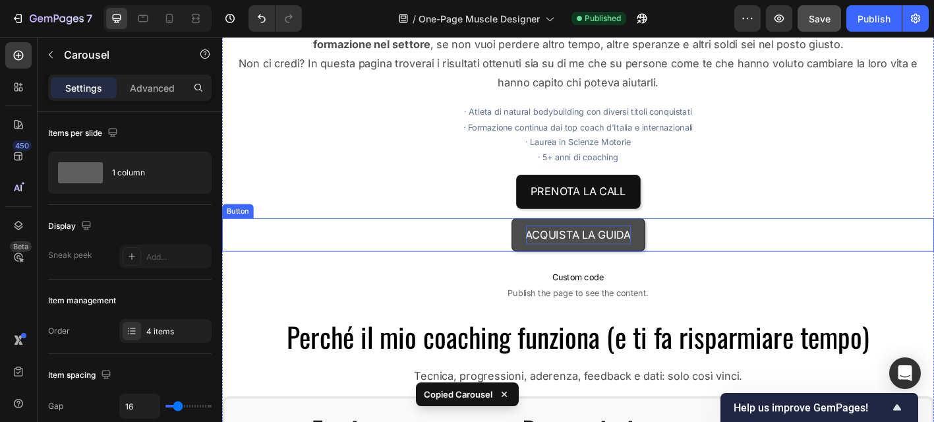
scroll to position [826, 0]
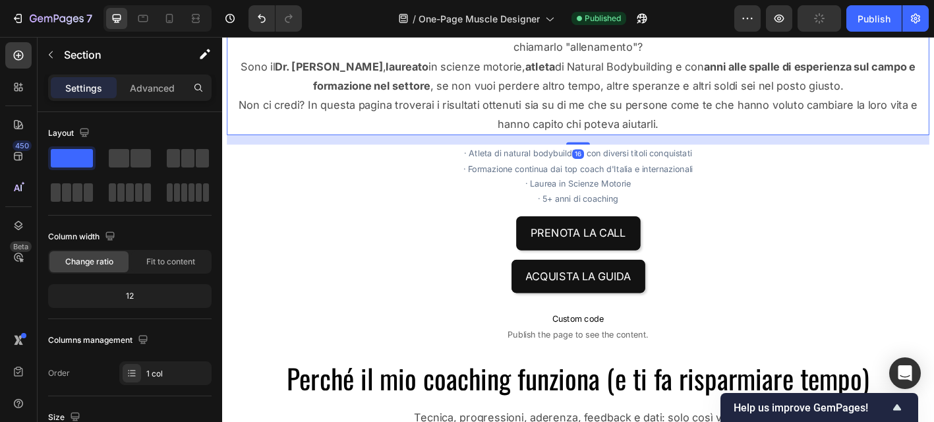
click at [452, 145] on div "Se ancora ti stai affidando all'ennesimo coach che ti propone la scheda da 10 e…" at bounding box center [617, 26] width 780 height 237
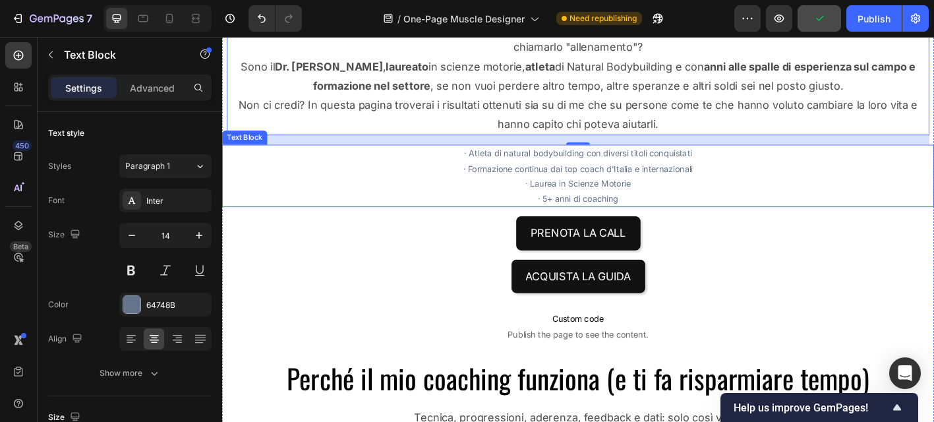
click at [432, 161] on p "· Atleta di natural bodybuilding con diversi titoli conquistati" at bounding box center [617, 165] width 788 height 16
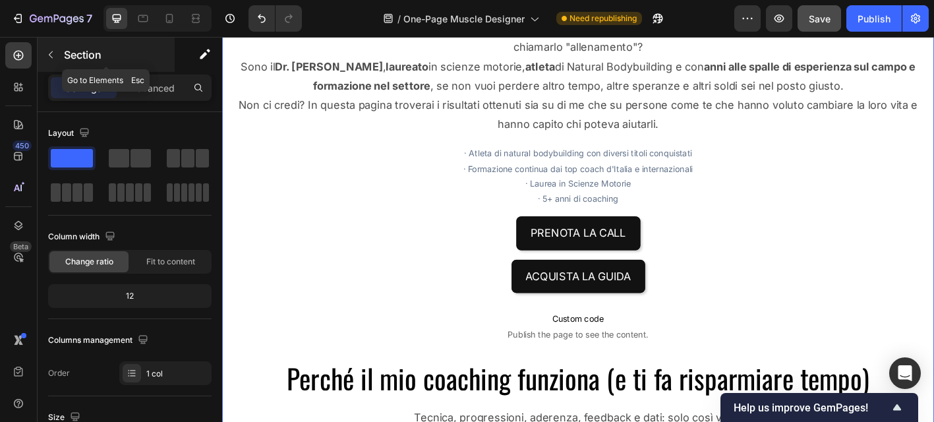
click at [52, 54] on icon "button" at bounding box center [50, 54] width 11 height 11
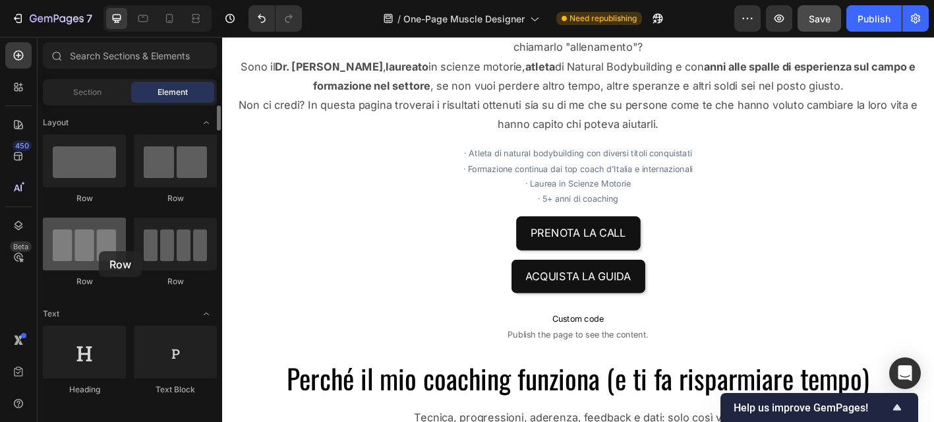
click at [99, 251] on div at bounding box center [84, 243] width 83 height 53
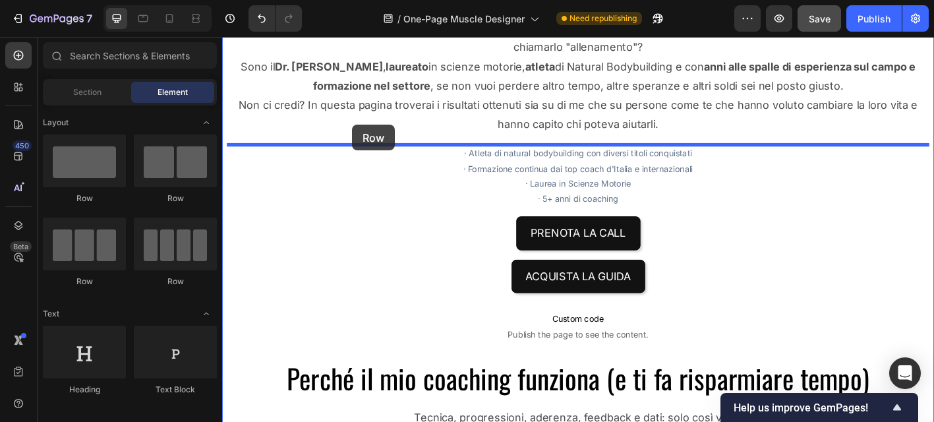
drag, startPoint x: 376, startPoint y: 286, endPoint x: 366, endPoint y: 134, distance: 151.8
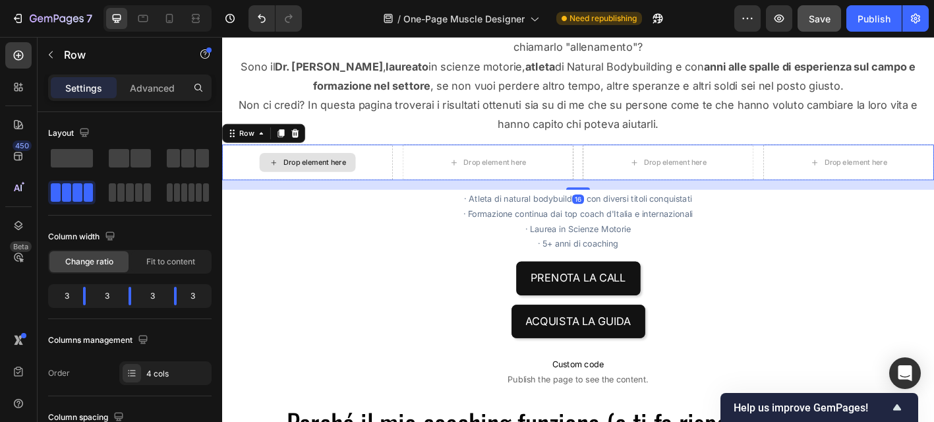
click at [400, 178] on div "Drop element here" at bounding box center [317, 176] width 190 height 40
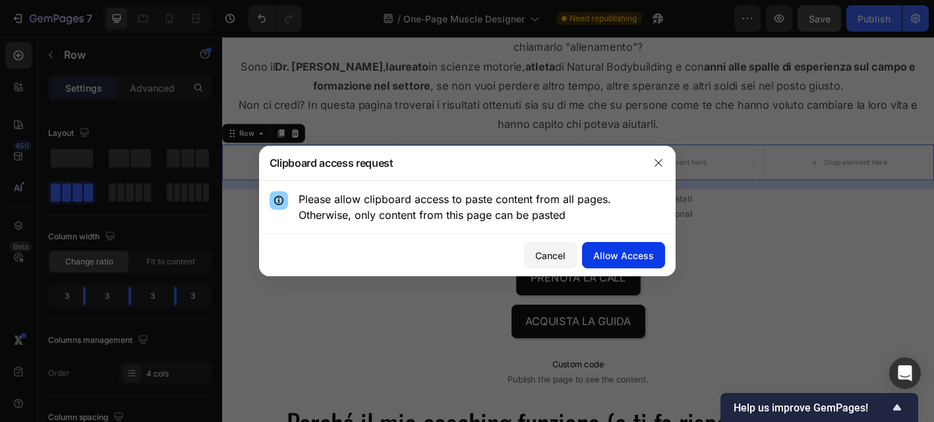
click at [611, 259] on div "Allow Access" at bounding box center [623, 255] width 61 height 14
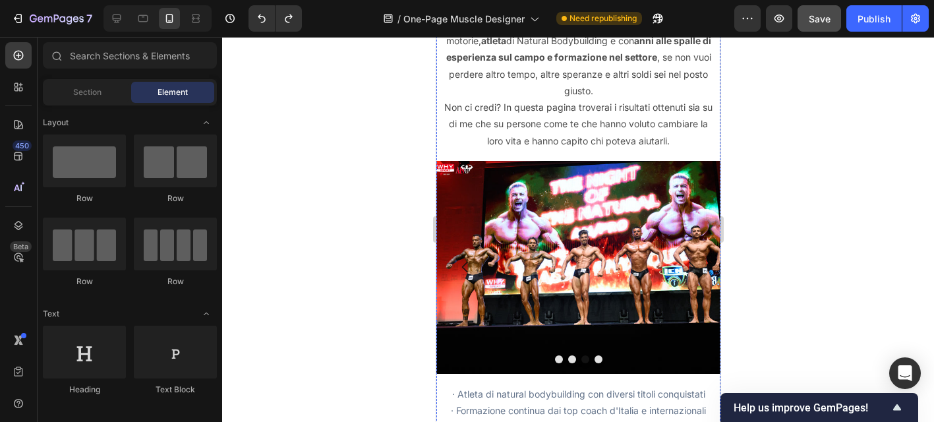
scroll to position [828, 0]
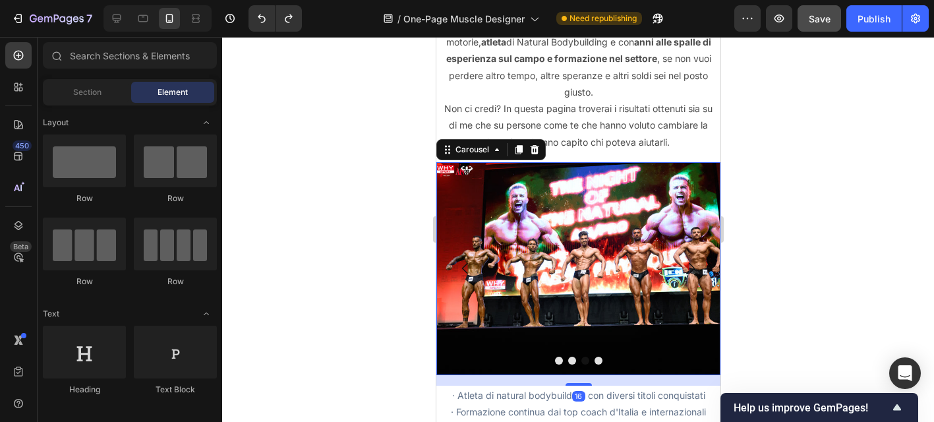
click at [596, 356] on button "Dot" at bounding box center [598, 360] width 8 height 8
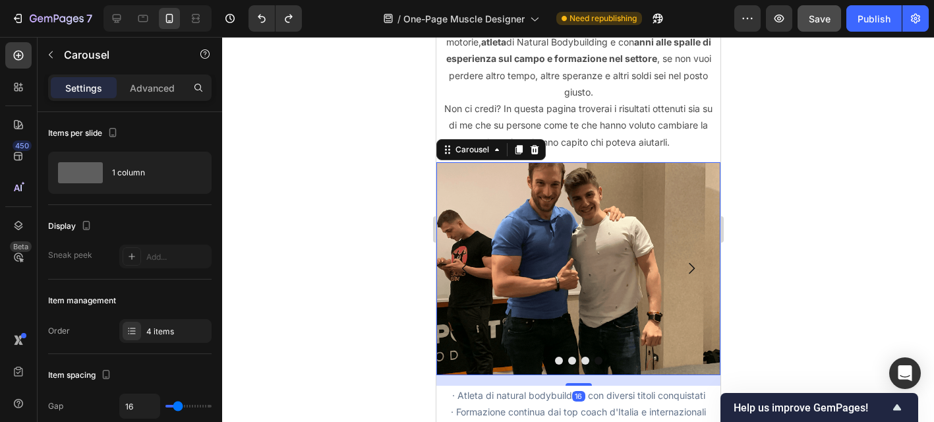
click at [585, 356] on button "Dot" at bounding box center [584, 360] width 8 height 8
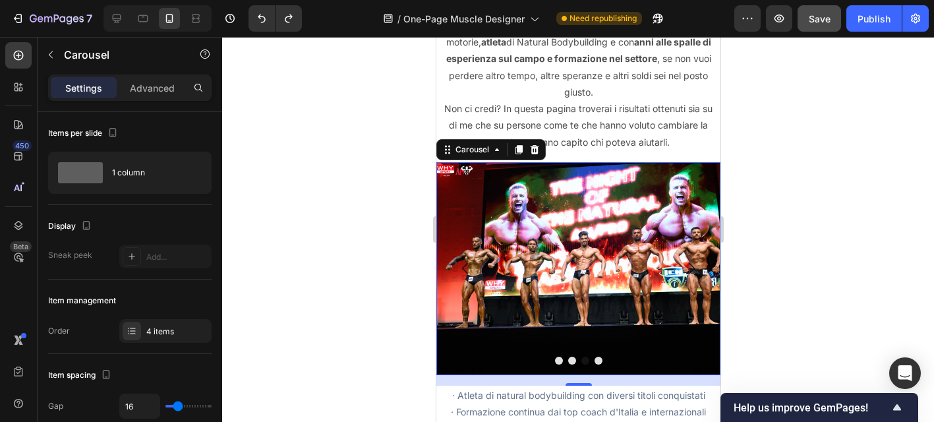
click at [571, 356] on button "Dot" at bounding box center [571, 360] width 8 height 8
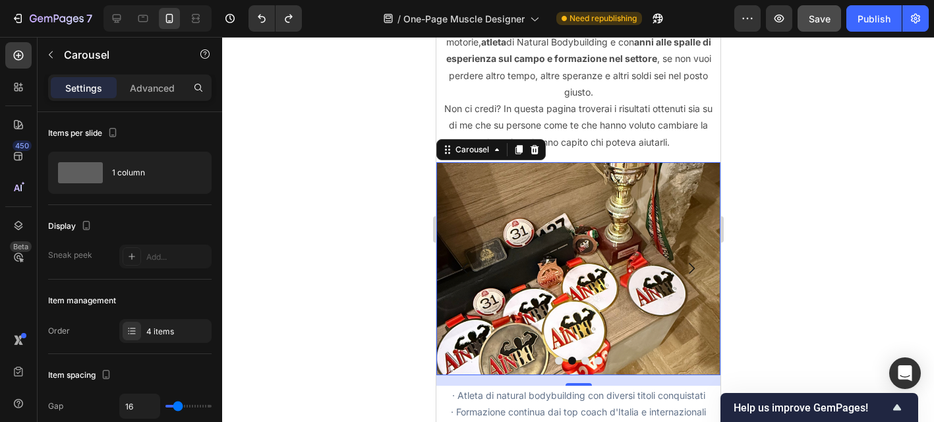
click at [556, 356] on button "Dot" at bounding box center [558, 360] width 8 height 8
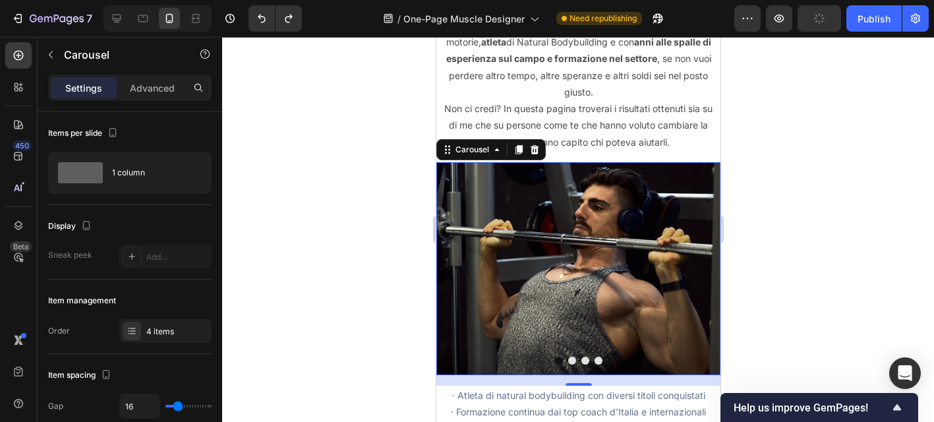
click at [567, 356] on button "Dot" at bounding box center [571, 360] width 8 height 8
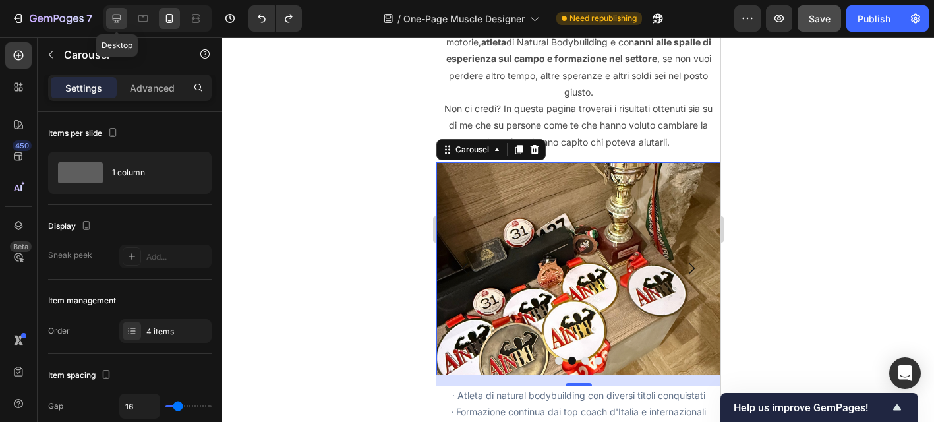
click at [119, 20] on icon at bounding box center [117, 18] width 9 height 9
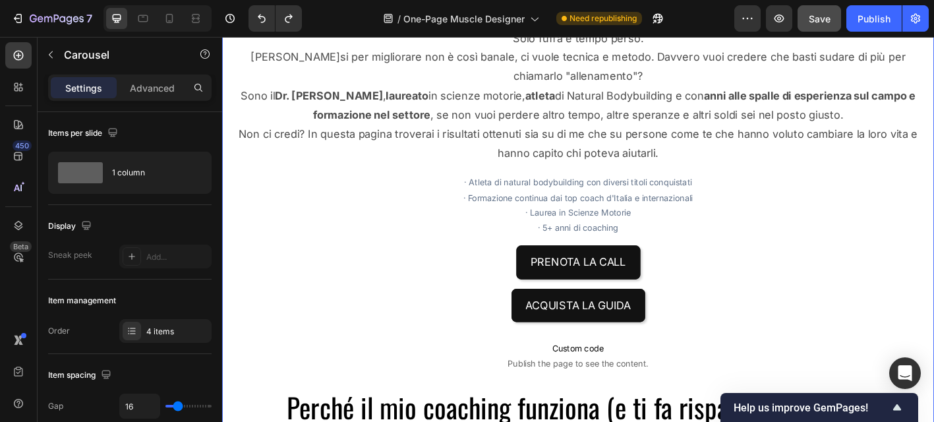
scroll to position [747, 0]
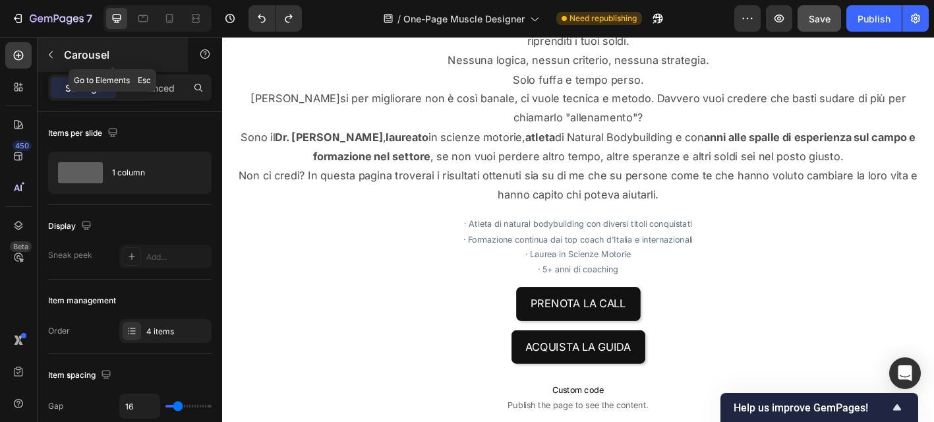
click at [53, 53] on icon "button" at bounding box center [50, 54] width 11 height 11
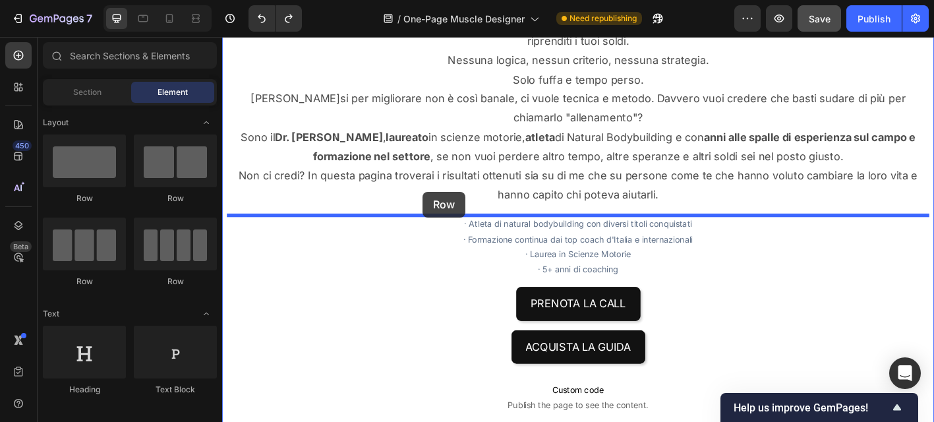
drag, startPoint x: 396, startPoint y: 279, endPoint x: 445, endPoint y: 210, distance: 84.6
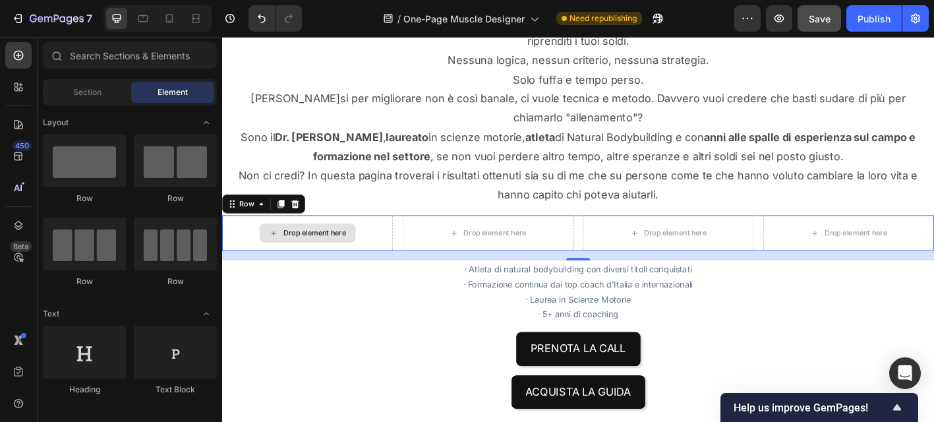
click at [337, 250] on div "Drop element here" at bounding box center [325, 254] width 70 height 11
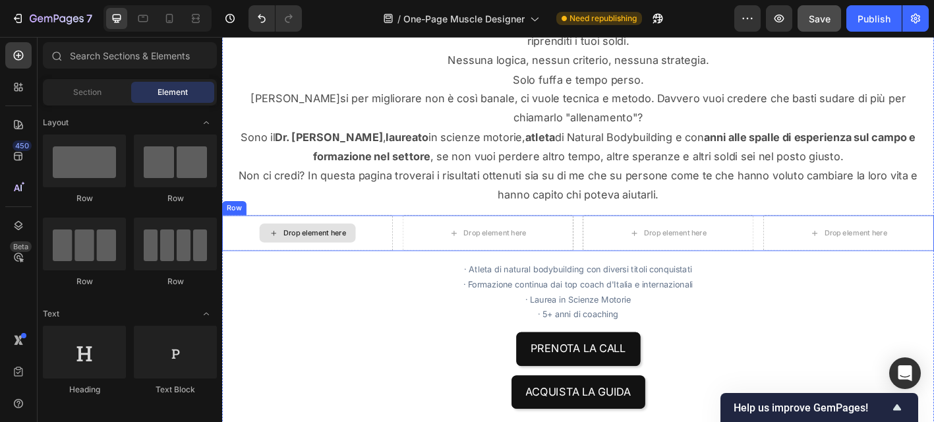
click at [352, 260] on div "Drop element here" at bounding box center [317, 254] width 107 height 21
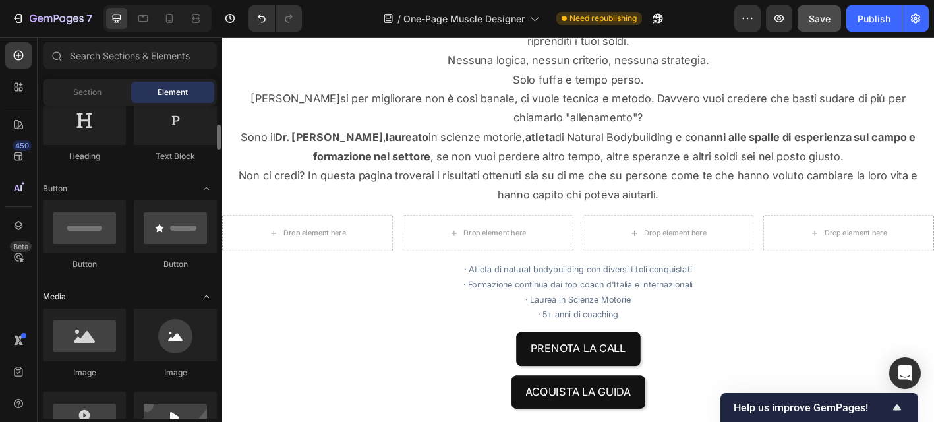
scroll to position [234, 0]
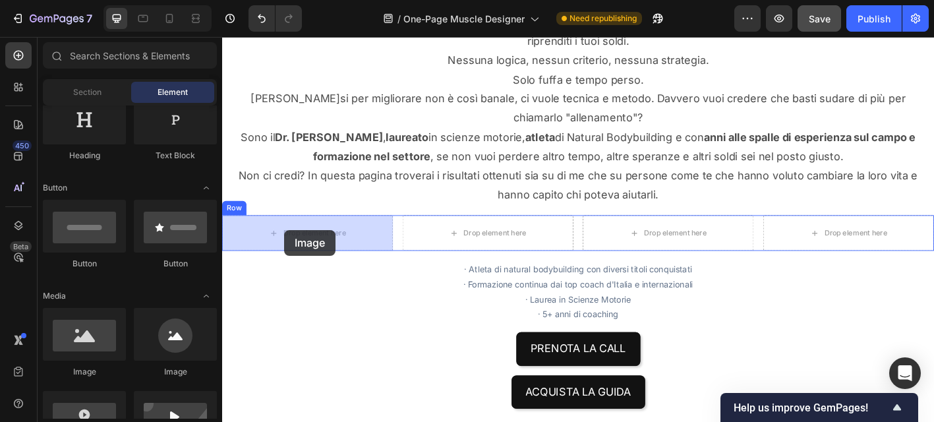
drag, startPoint x: 329, startPoint y: 387, endPoint x: 291, endPoint y: 251, distance: 141.6
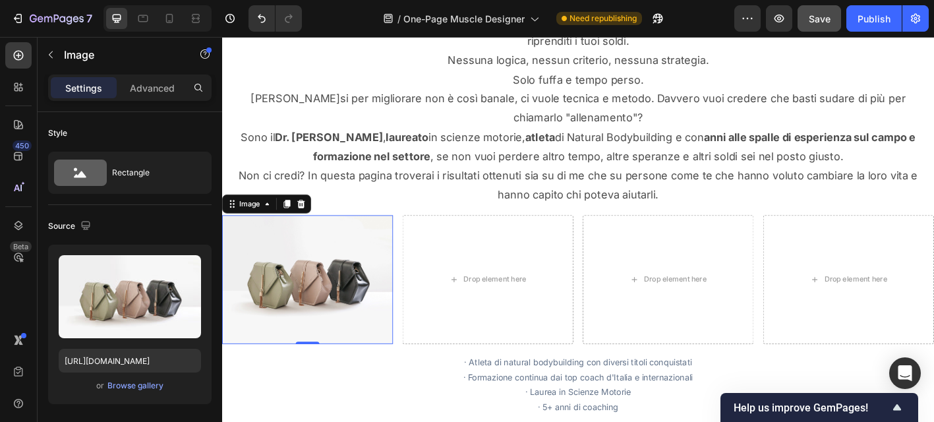
click at [311, 306] on img at bounding box center [317, 306] width 190 height 142
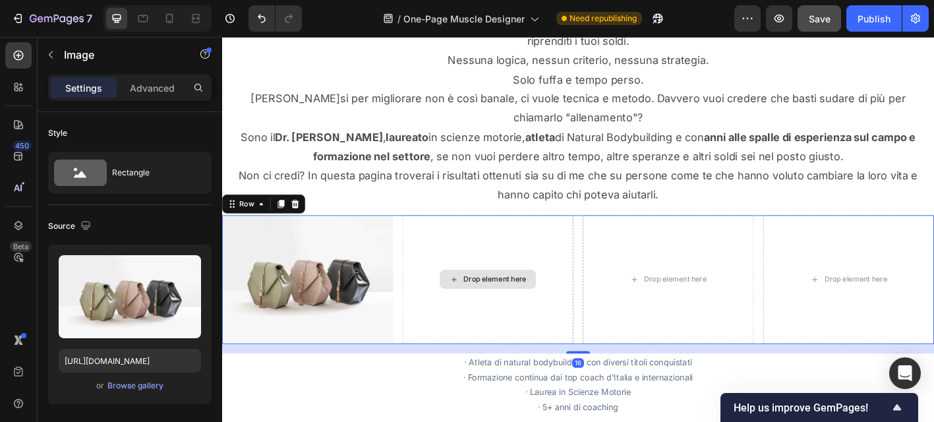
click at [443, 312] on div "Drop element here" at bounding box center [517, 306] width 190 height 142
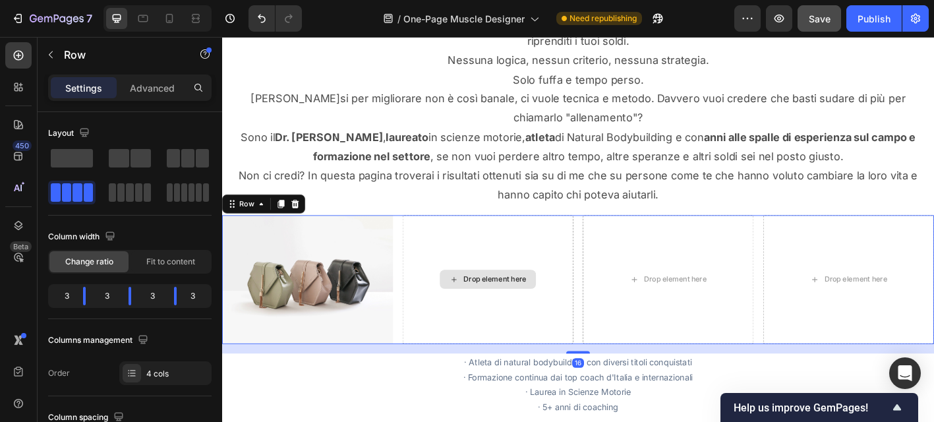
click at [443, 312] on div "Drop element here" at bounding box center [517, 306] width 190 height 142
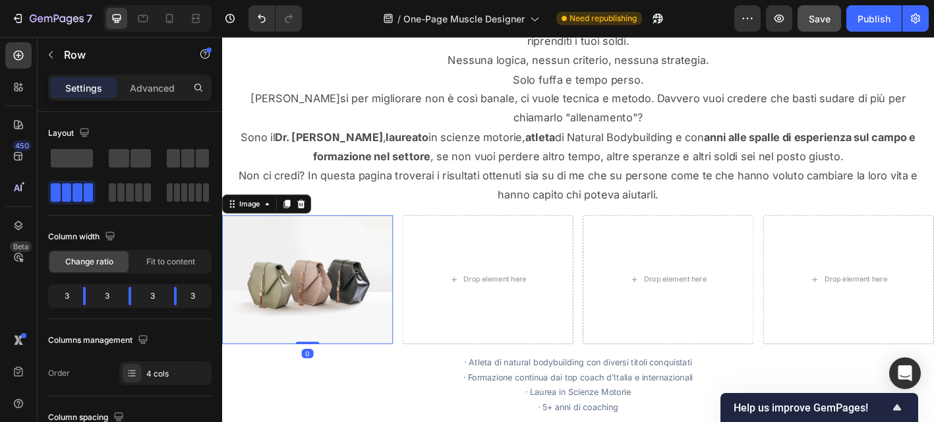
click at [298, 274] on img at bounding box center [317, 306] width 190 height 142
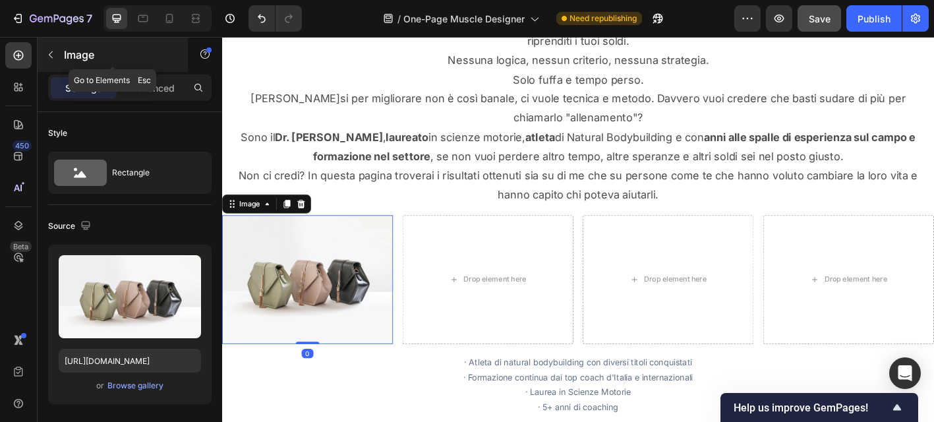
click at [51, 51] on icon "button" at bounding box center [51, 54] width 4 height 7
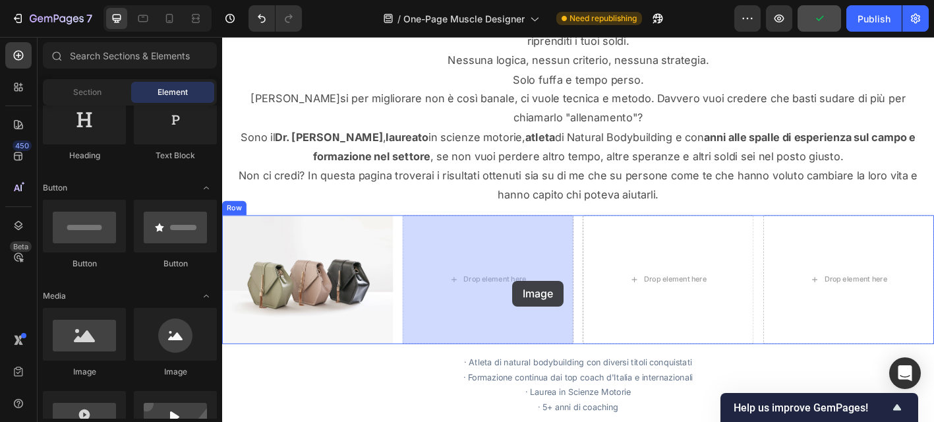
drag, startPoint x: 318, startPoint y: 385, endPoint x: 544, endPoint y: 308, distance: 239.6
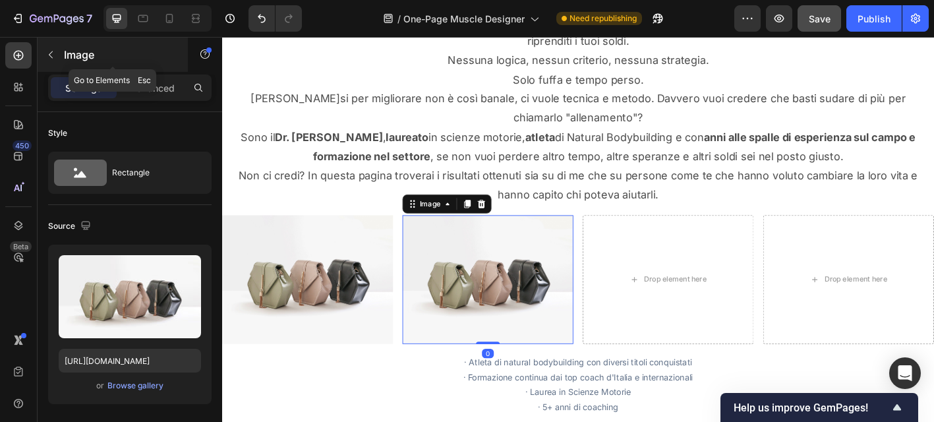
click at [54, 53] on icon "button" at bounding box center [50, 54] width 11 height 11
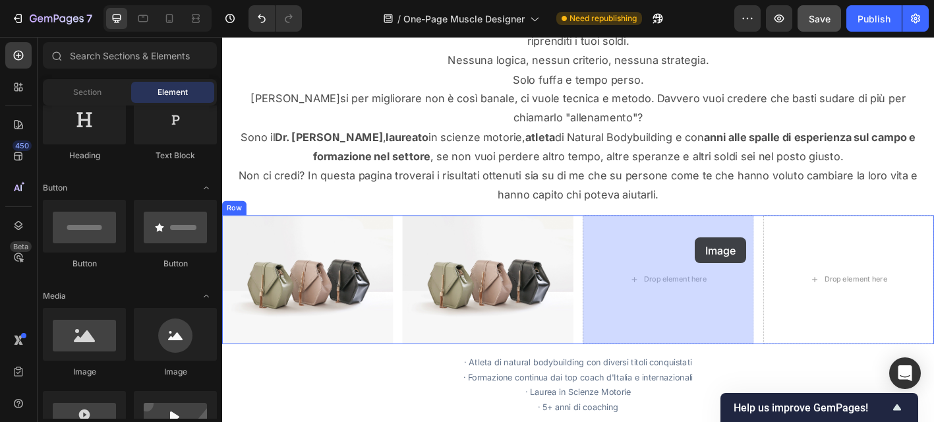
drag, startPoint x: 317, startPoint y: 366, endPoint x: 741, endPoint y: 262, distance: 436.1
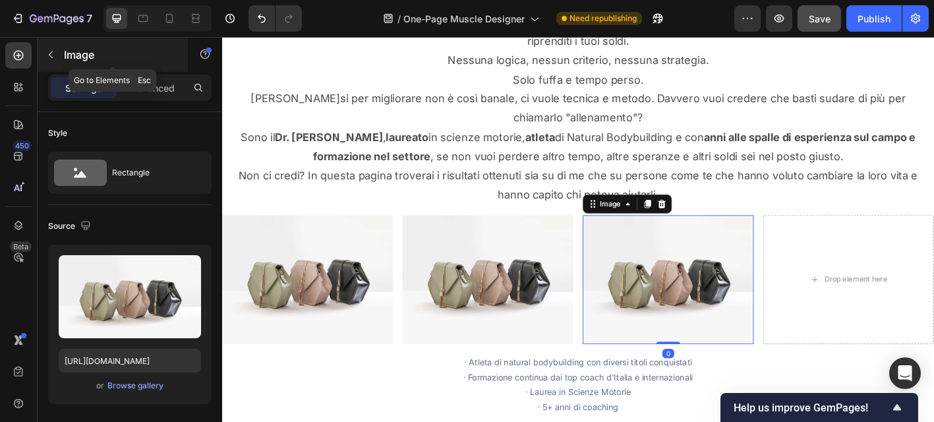
click at [48, 64] on button "button" at bounding box center [50, 54] width 21 height 21
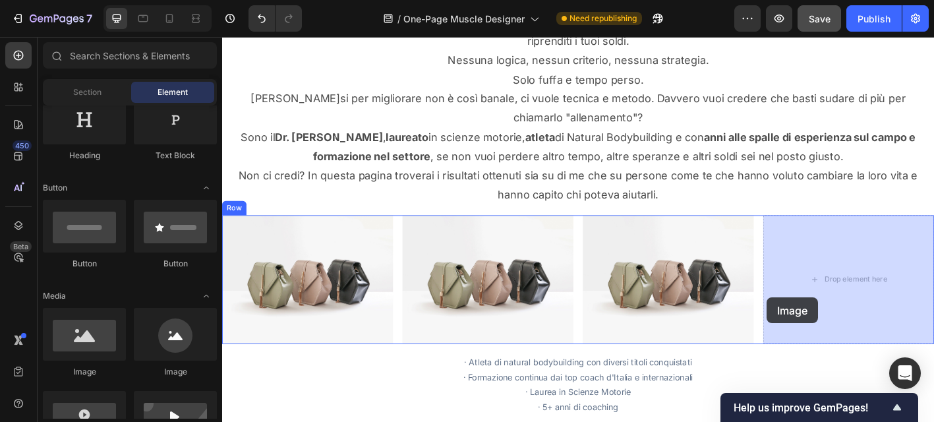
drag, startPoint x: 318, startPoint y: 384, endPoint x: 827, endPoint y: 326, distance: 512.0
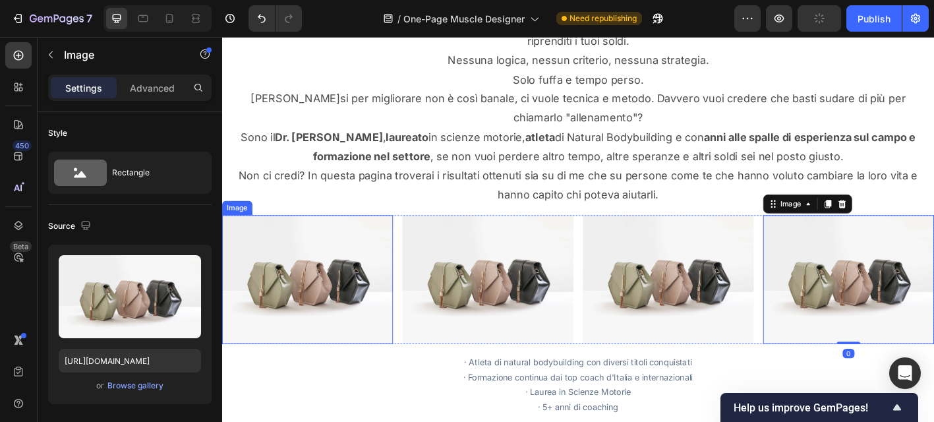
click at [357, 307] on img at bounding box center [317, 306] width 190 height 142
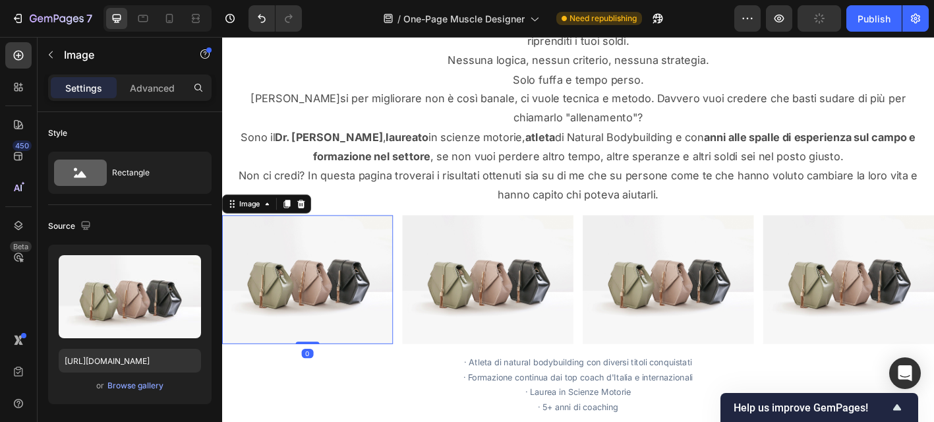
click at [316, 304] on img at bounding box center [317, 306] width 190 height 142
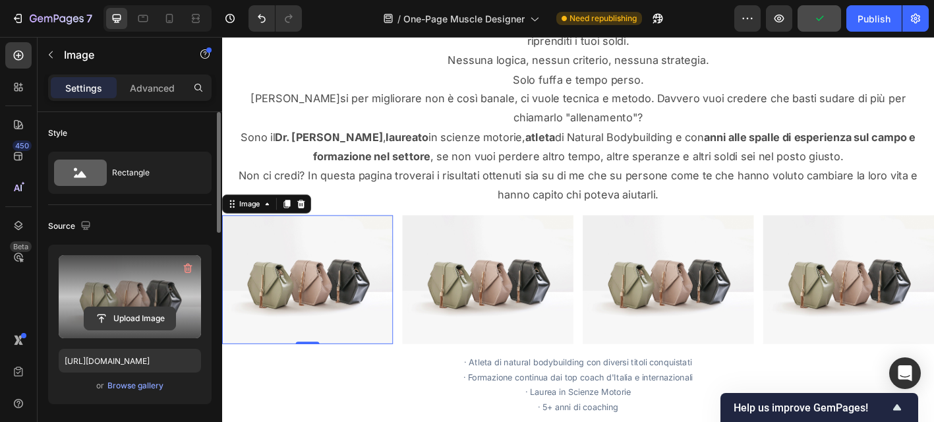
click at [131, 317] on input "file" at bounding box center [129, 318] width 91 height 22
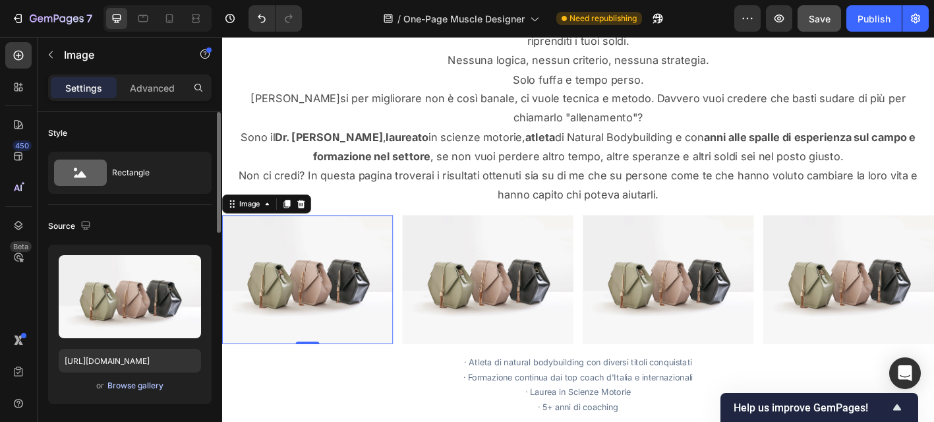
click at [136, 389] on div "Browse gallery" at bounding box center [135, 386] width 56 height 12
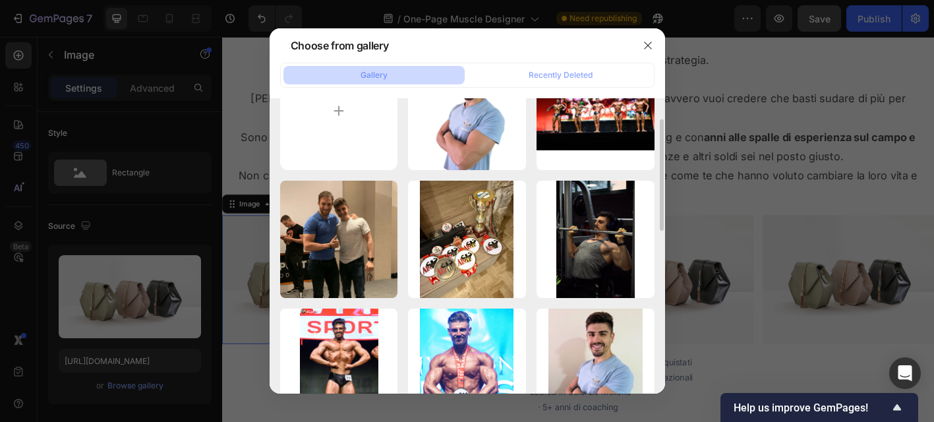
scroll to position [65, 0]
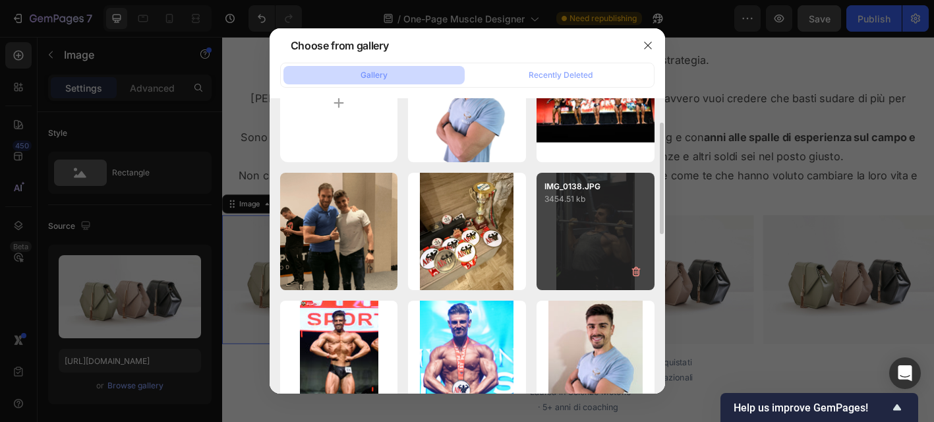
click at [598, 236] on div "IMG_0138.JPG 3454.51 kb" at bounding box center [595, 232] width 118 height 118
type input "[URL][DOMAIN_NAME]"
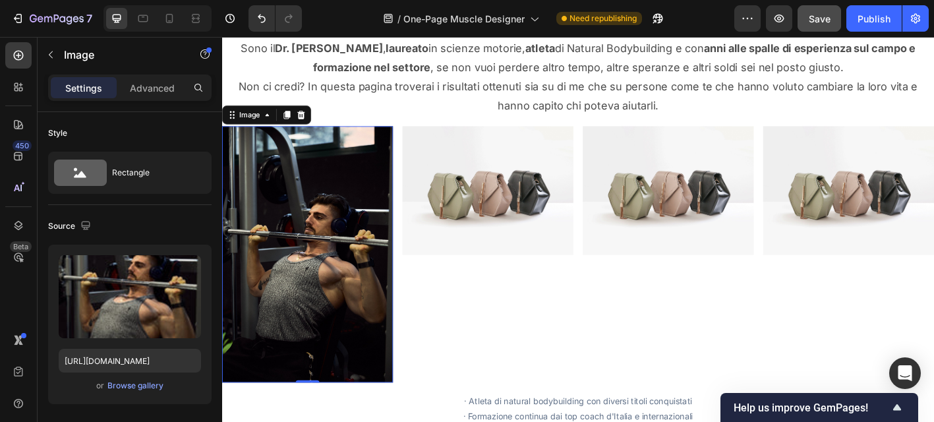
scroll to position [859, 0]
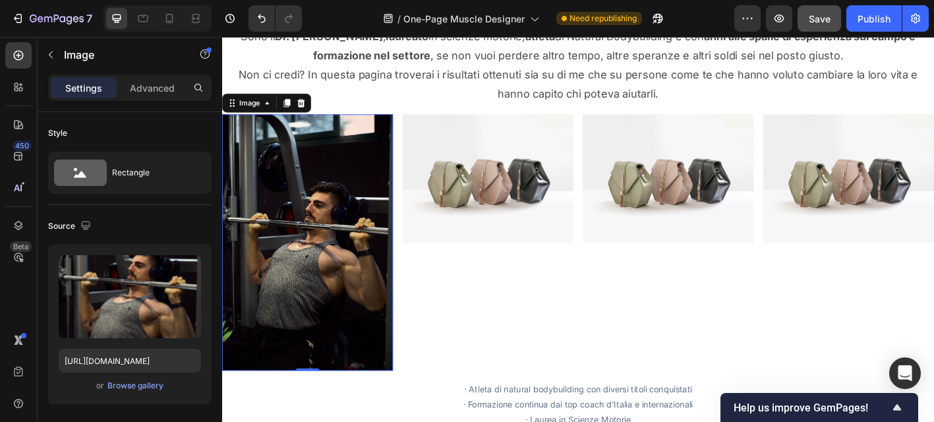
click at [291, 283] on img at bounding box center [317, 265] width 190 height 285
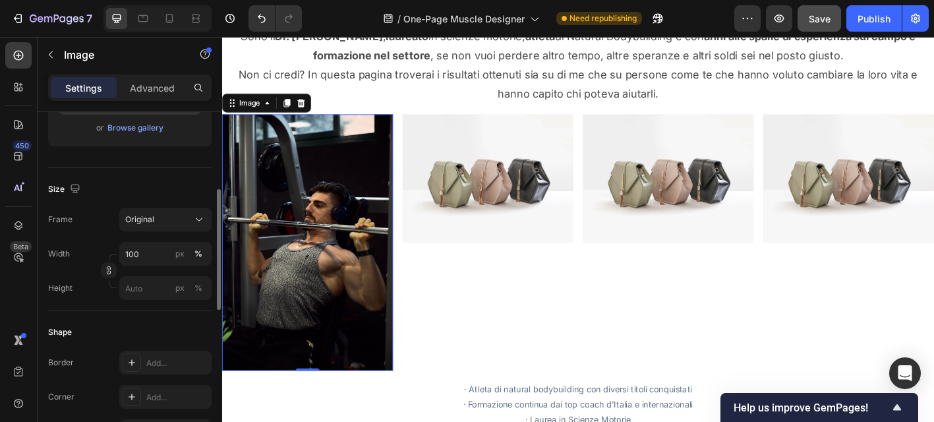
scroll to position [246, 0]
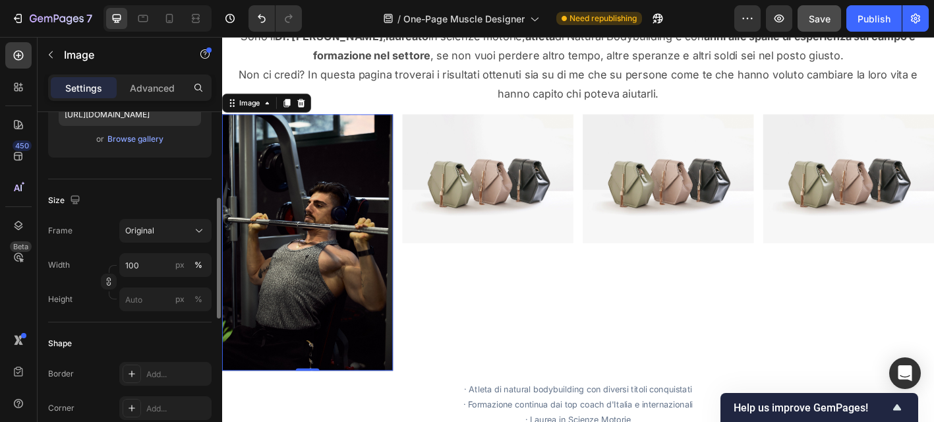
click at [188, 217] on div "Size Frame Original Width 100 px % Height px %" at bounding box center [129, 250] width 163 height 143
click at [183, 231] on div "Original" at bounding box center [157, 231] width 65 height 12
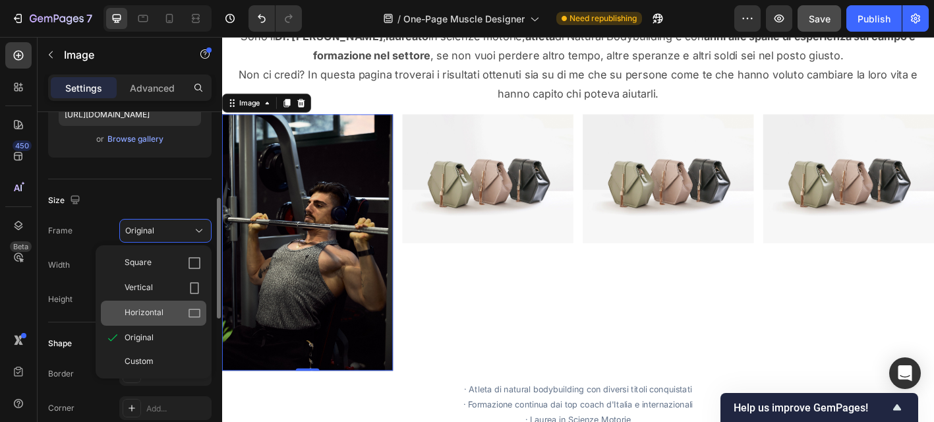
click at [194, 310] on icon at bounding box center [194, 312] width 13 height 13
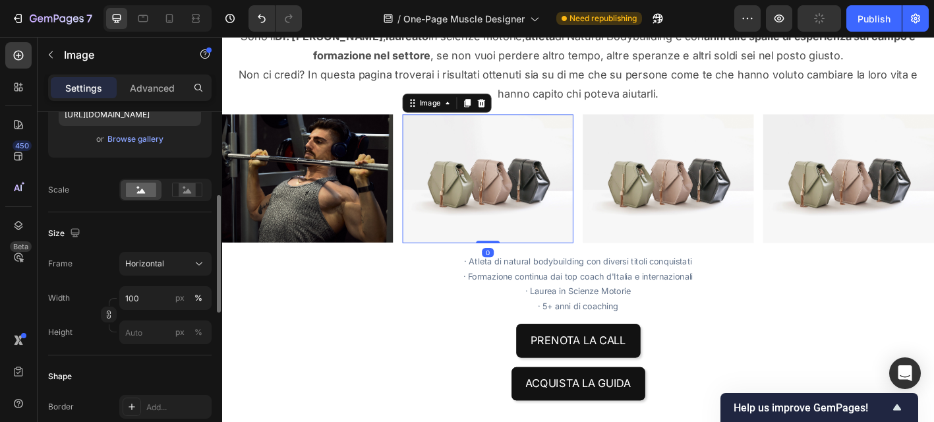
click at [465, 204] on img at bounding box center [517, 194] width 190 height 142
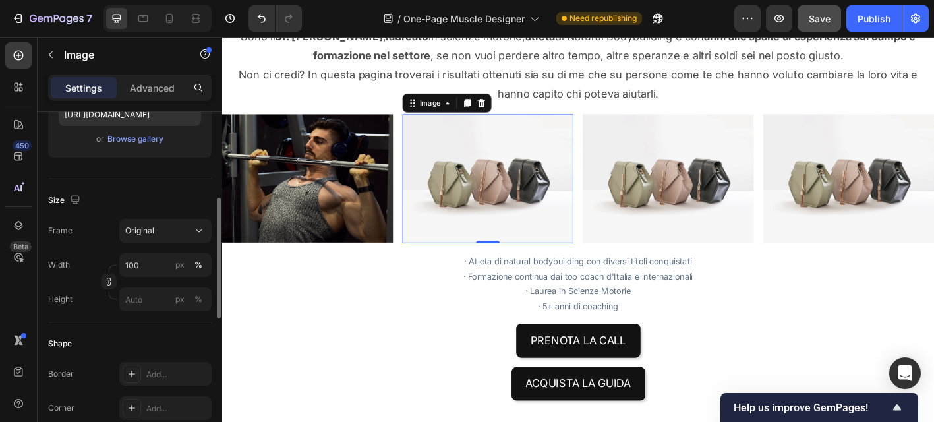
click at [310, 186] on img at bounding box center [317, 194] width 190 height 142
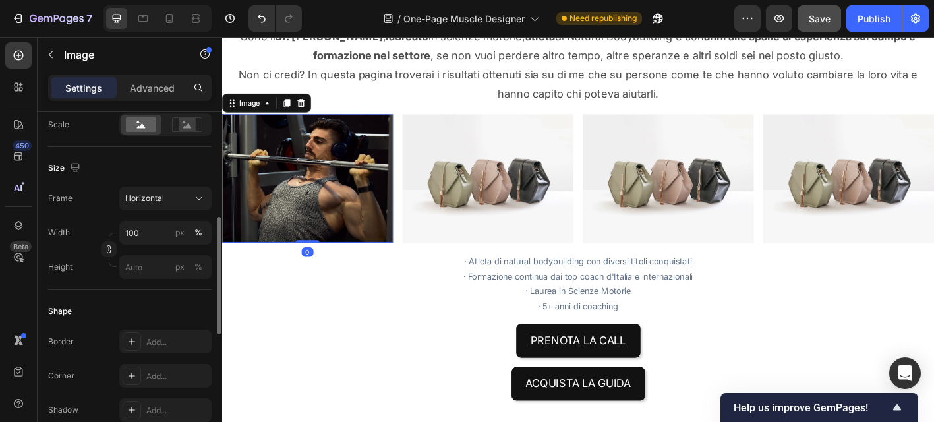
scroll to position [348, 0]
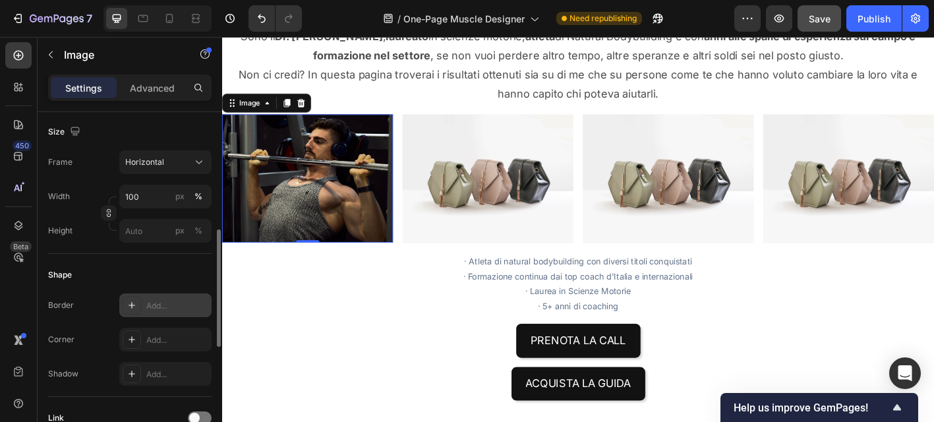
click at [159, 307] on div "Add..." at bounding box center [177, 306] width 62 height 12
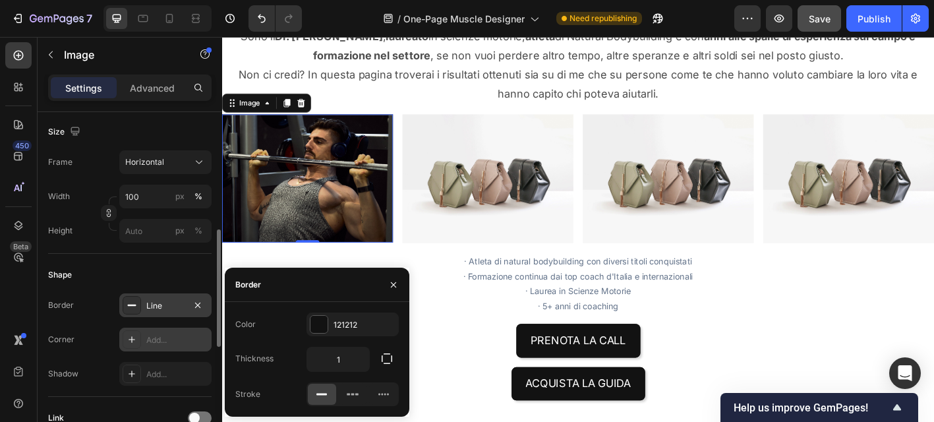
click at [172, 335] on div "Add..." at bounding box center [177, 340] width 62 height 12
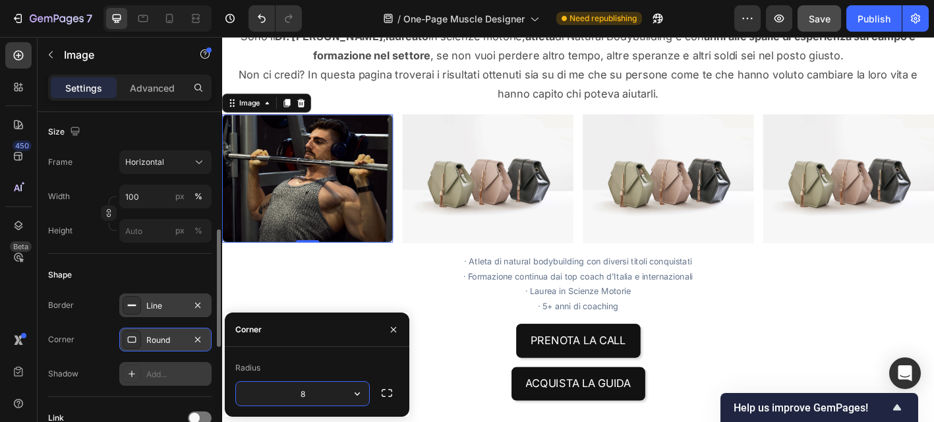
click at [171, 365] on div "Add..." at bounding box center [165, 374] width 92 height 24
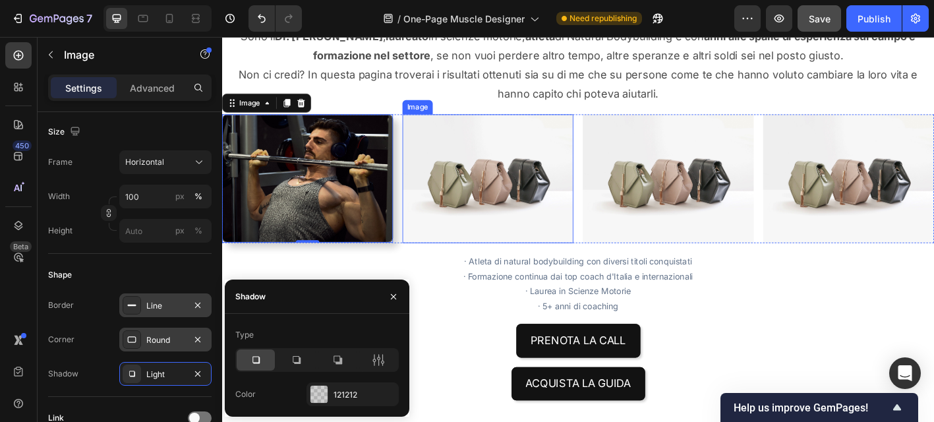
click at [474, 222] on img at bounding box center [517, 194] width 190 height 142
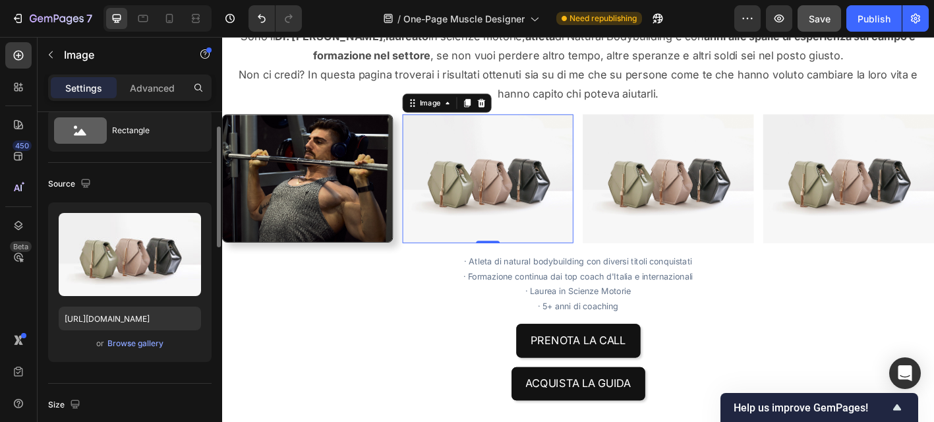
scroll to position [81, 0]
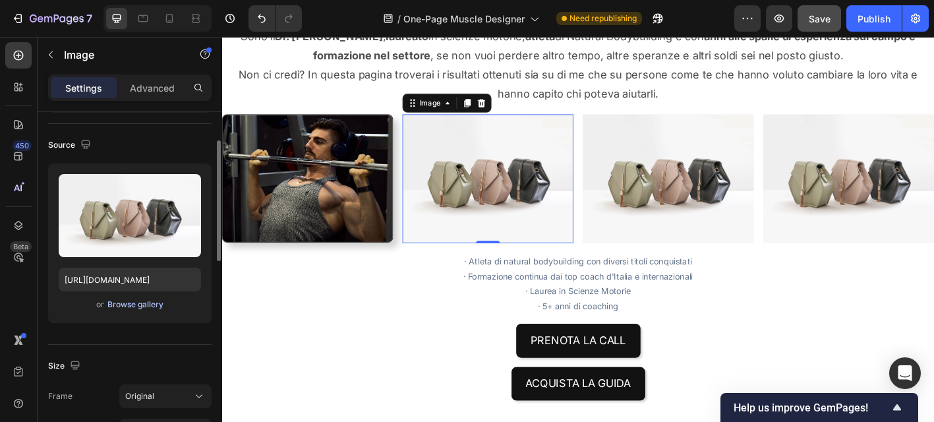
click at [147, 307] on div "Browse gallery" at bounding box center [135, 304] width 56 height 12
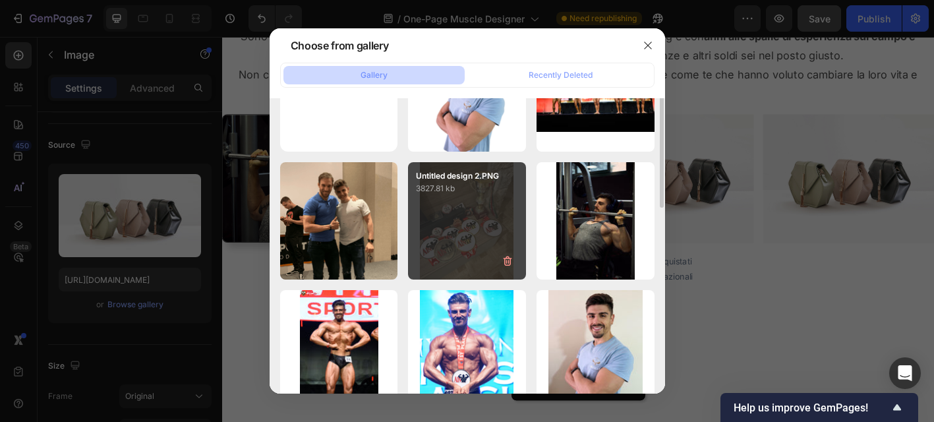
scroll to position [42, 0]
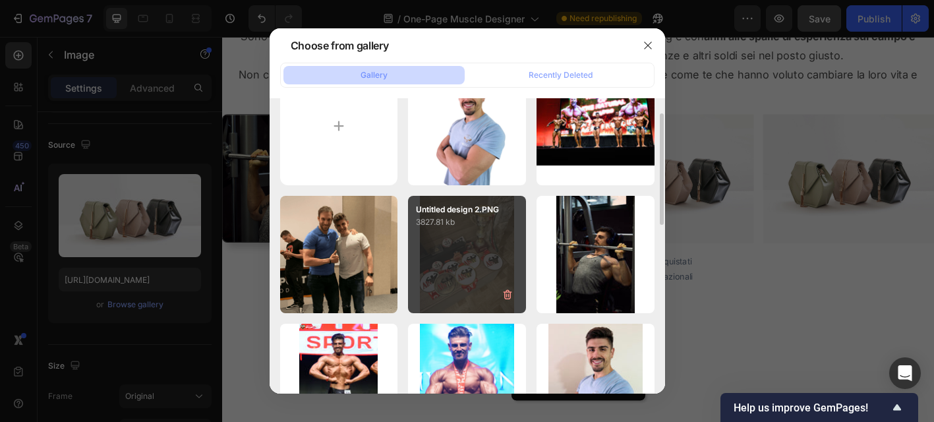
click at [457, 245] on div "Untitled design 2.PNG 3827.81 kb" at bounding box center [467, 255] width 118 height 118
type input "[URL][DOMAIN_NAME]"
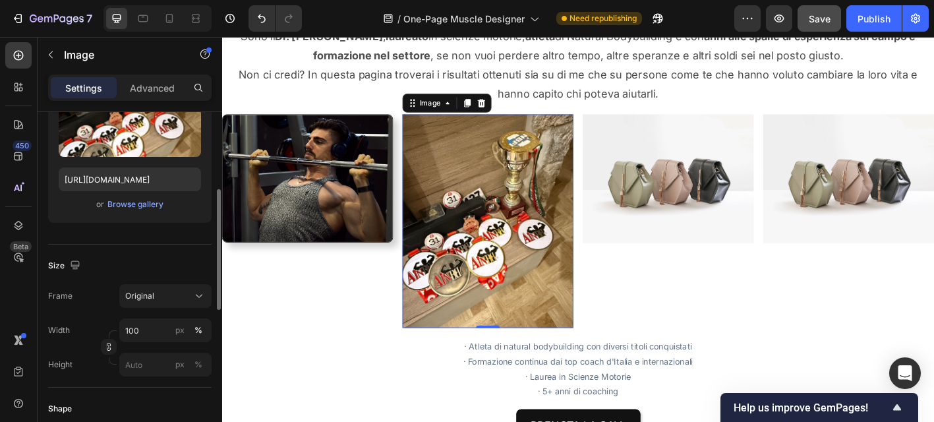
scroll to position [192, 0]
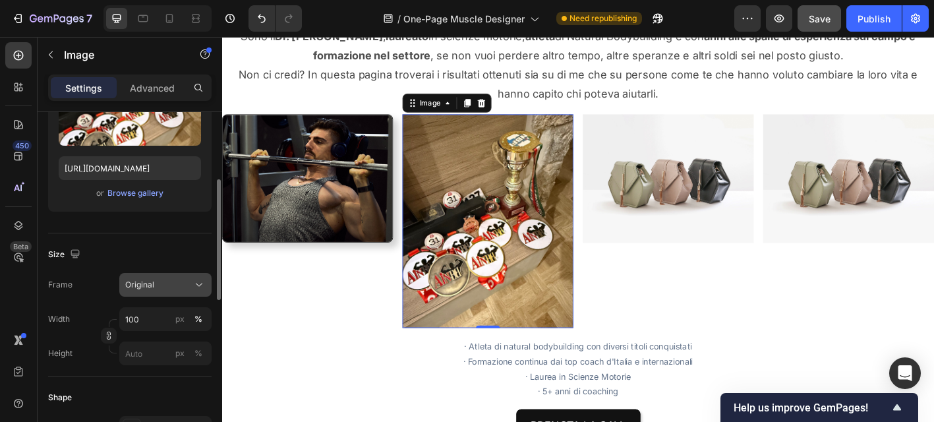
click at [186, 285] on div "Original" at bounding box center [157, 285] width 65 height 12
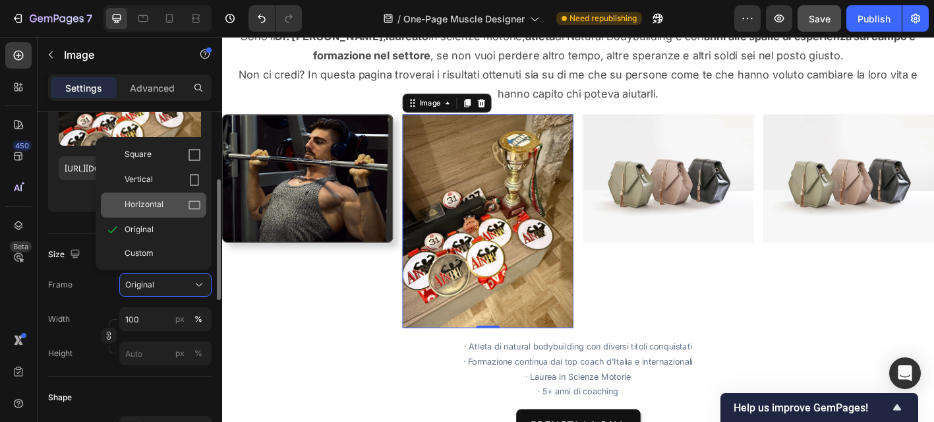
click at [179, 203] on div "Horizontal" at bounding box center [163, 204] width 76 height 13
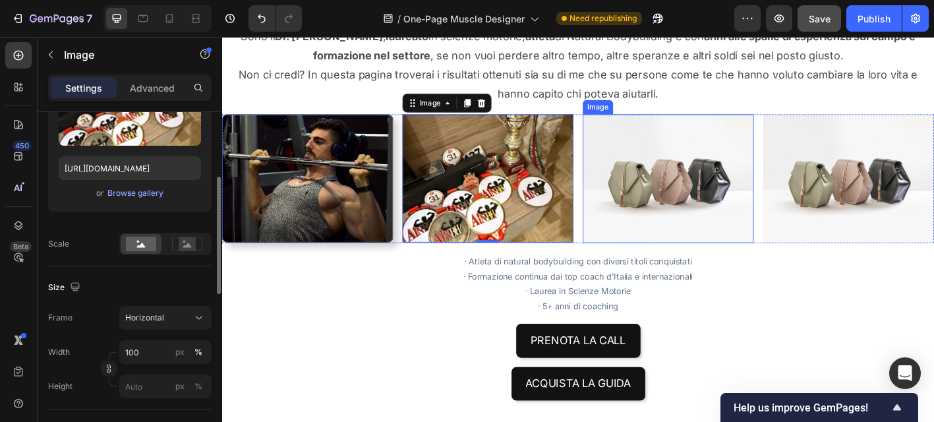
click at [665, 221] on img at bounding box center [718, 194] width 190 height 142
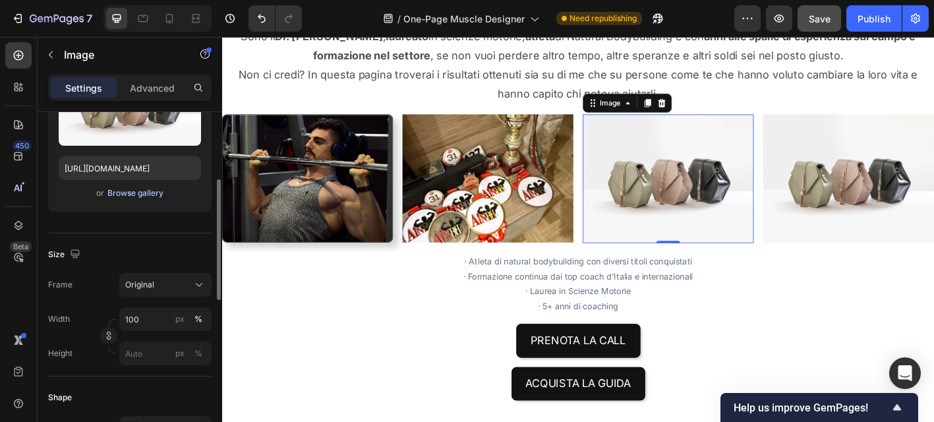
click at [140, 196] on div "Browse gallery" at bounding box center [135, 193] width 56 height 12
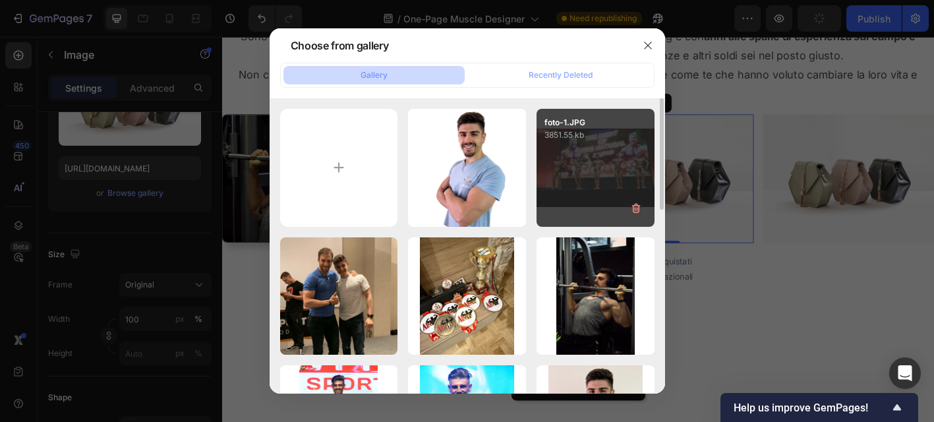
click at [590, 198] on div "foto-1.JPG 3851.55 kb" at bounding box center [595, 168] width 118 height 118
type input "https://cdn.shopify.com/s/files/1/0760/7458/2282/files/gempages_517392808265384…"
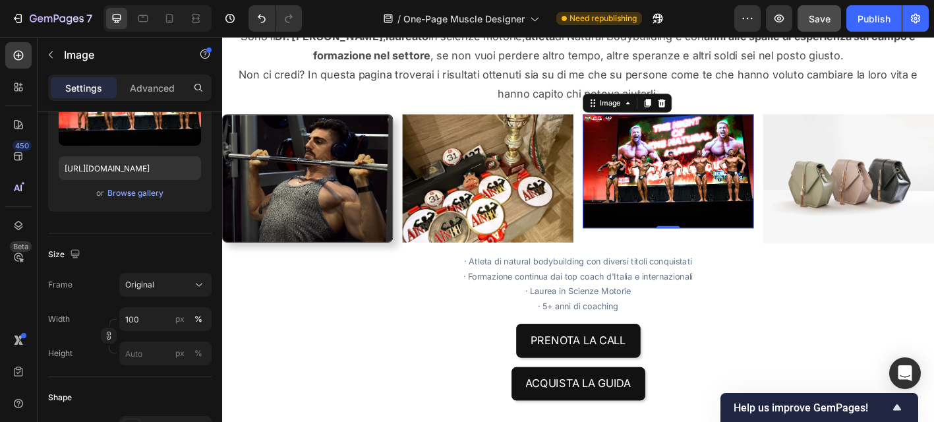
click at [682, 206] on img at bounding box center [718, 186] width 190 height 127
click at [146, 319] on input "100" at bounding box center [165, 319] width 92 height 24
click at [137, 349] on span "Full" at bounding box center [131, 351] width 13 height 12
click at [140, 347] on input "px %" at bounding box center [165, 353] width 92 height 24
click at [136, 383] on span "Full" at bounding box center [131, 385] width 13 height 12
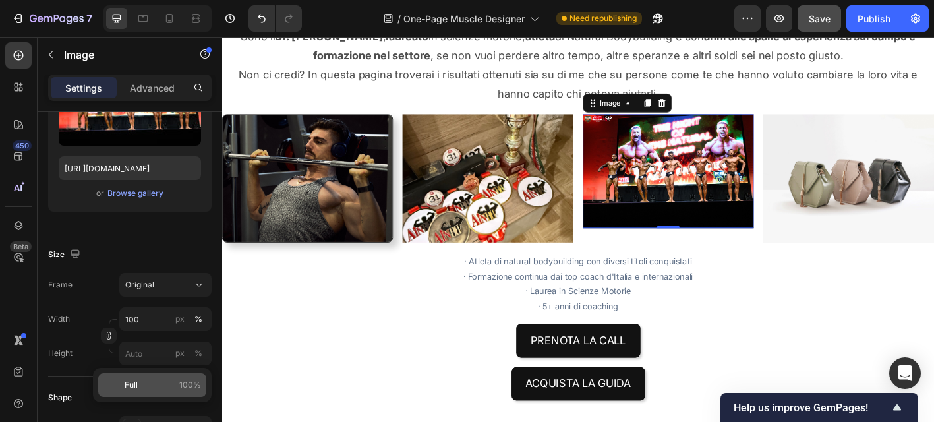
type input "100"
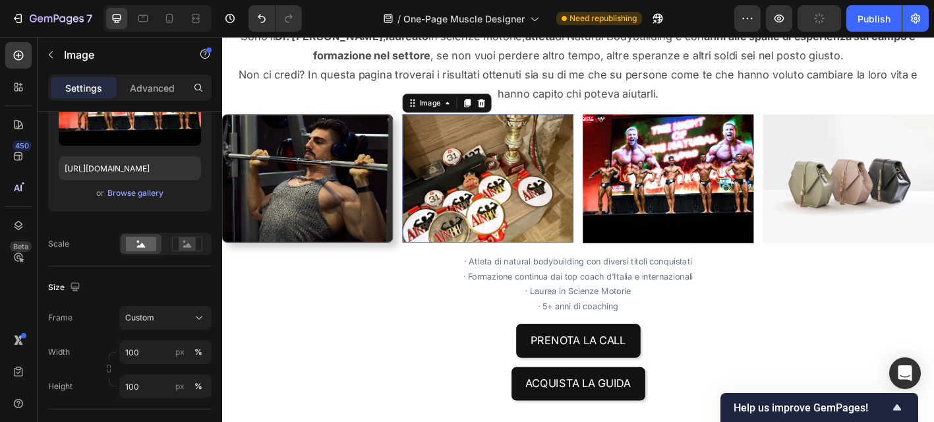
click at [474, 182] on img at bounding box center [517, 194] width 190 height 142
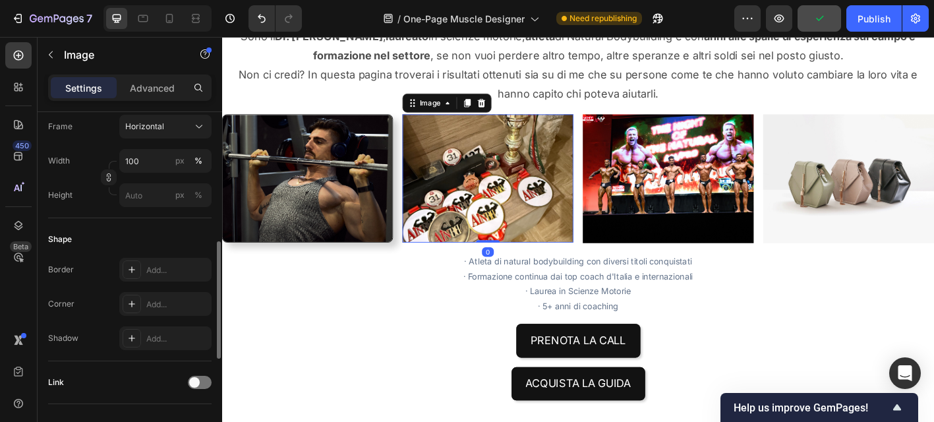
scroll to position [389, 0]
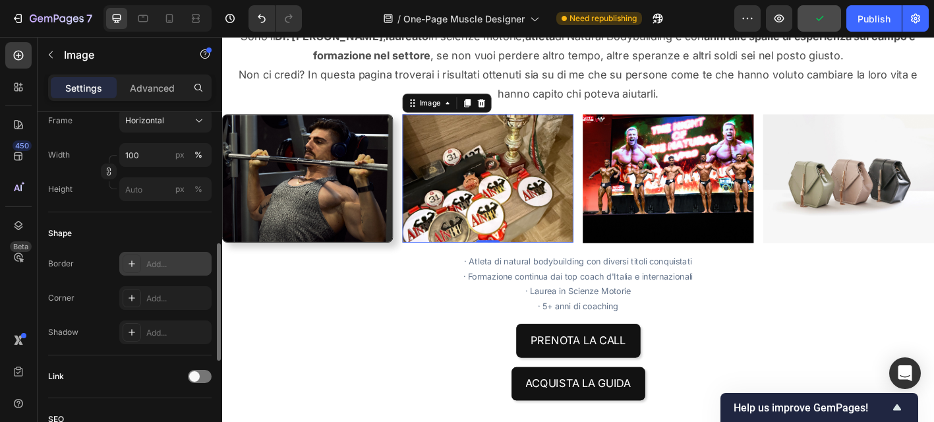
click at [171, 264] on div "Add..." at bounding box center [177, 264] width 62 height 12
click at [169, 294] on div "Add..." at bounding box center [177, 299] width 62 height 12
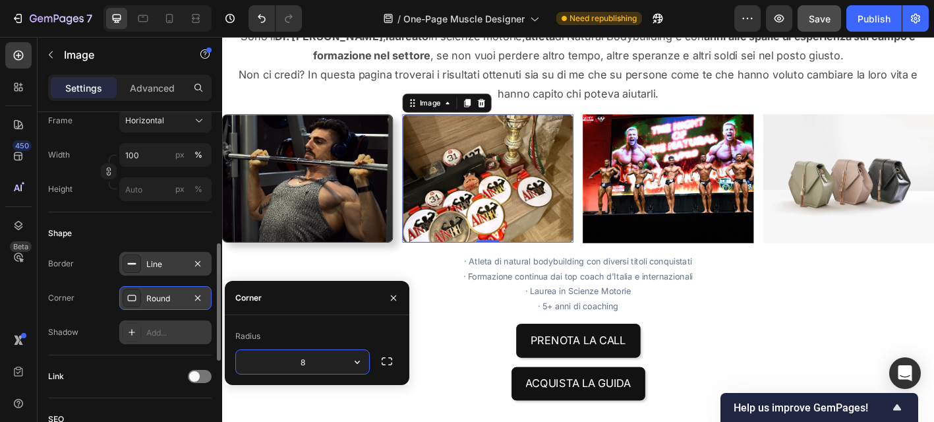
click at [165, 331] on div "Add..." at bounding box center [177, 333] width 62 height 12
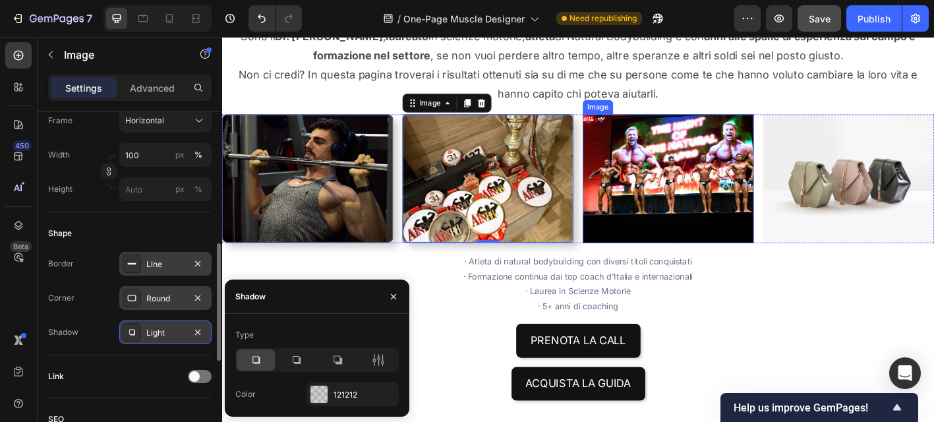
click at [738, 150] on img at bounding box center [718, 194] width 190 height 142
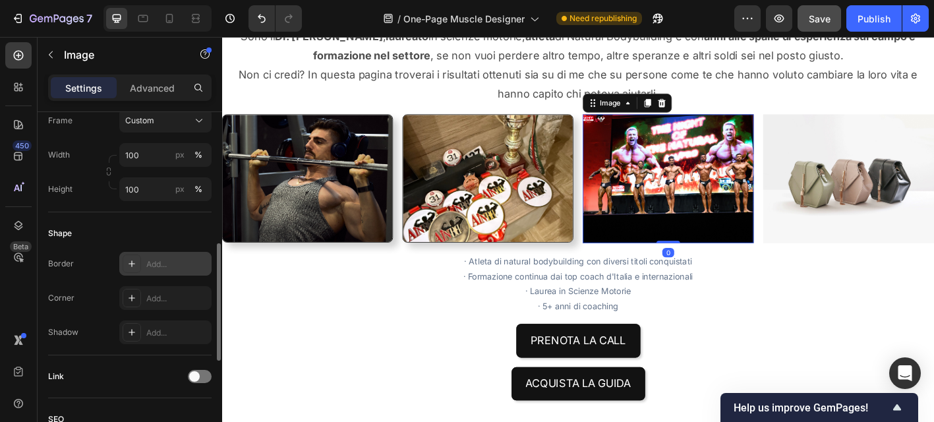
click at [177, 261] on div "Add..." at bounding box center [177, 264] width 62 height 12
click at [173, 297] on div "Add..." at bounding box center [177, 299] width 62 height 12
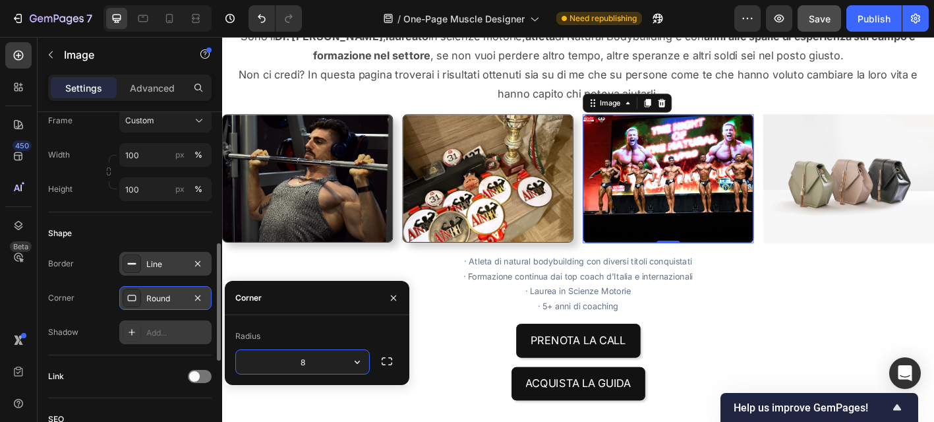
click at [169, 329] on div "Add..." at bounding box center [177, 333] width 62 height 12
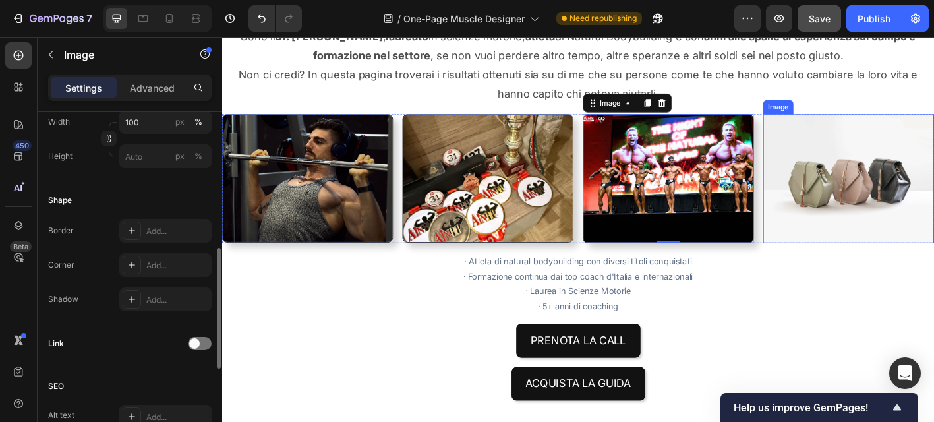
click at [872, 164] on img at bounding box center [918, 194] width 190 height 142
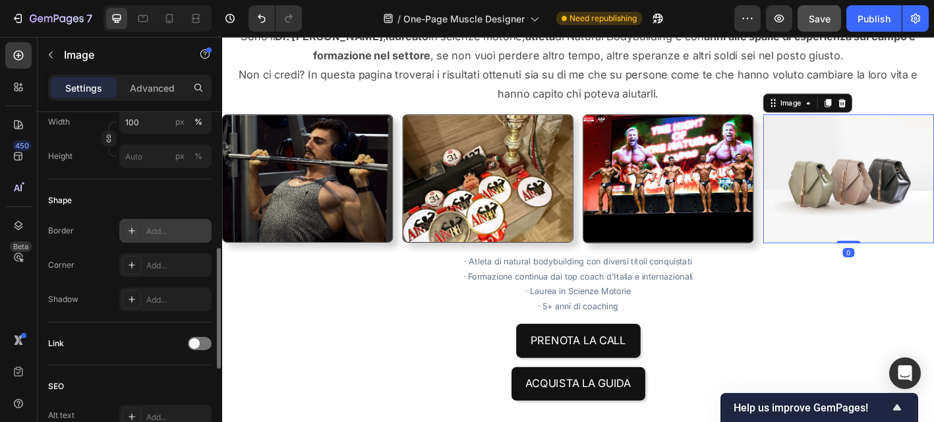
click at [177, 229] on div "Add..." at bounding box center [177, 231] width 62 height 12
click at [179, 267] on div "Add..." at bounding box center [177, 266] width 62 height 12
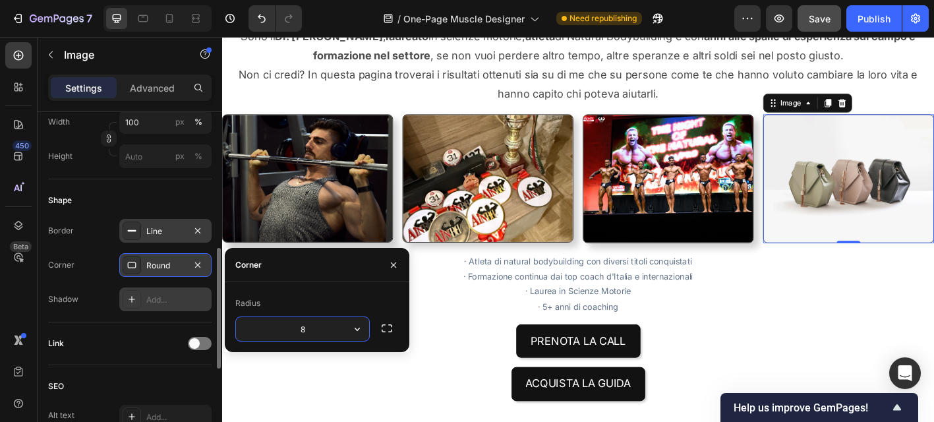
click at [171, 300] on div "Add..." at bounding box center [177, 300] width 62 height 12
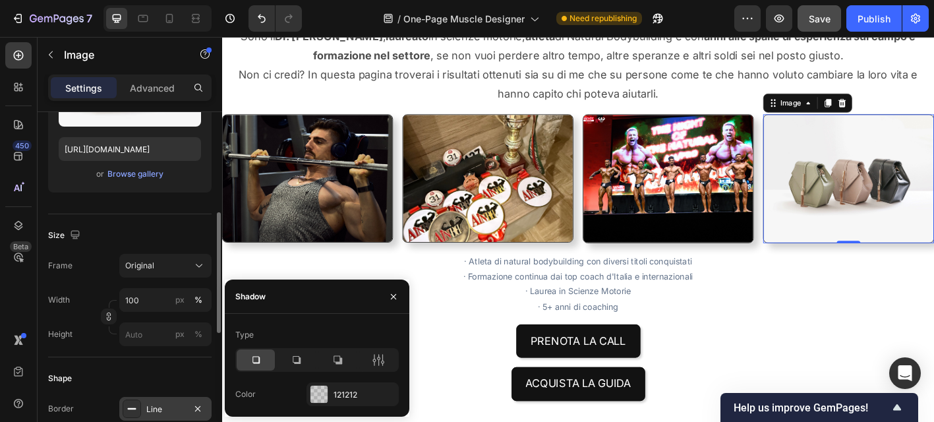
scroll to position [118, 0]
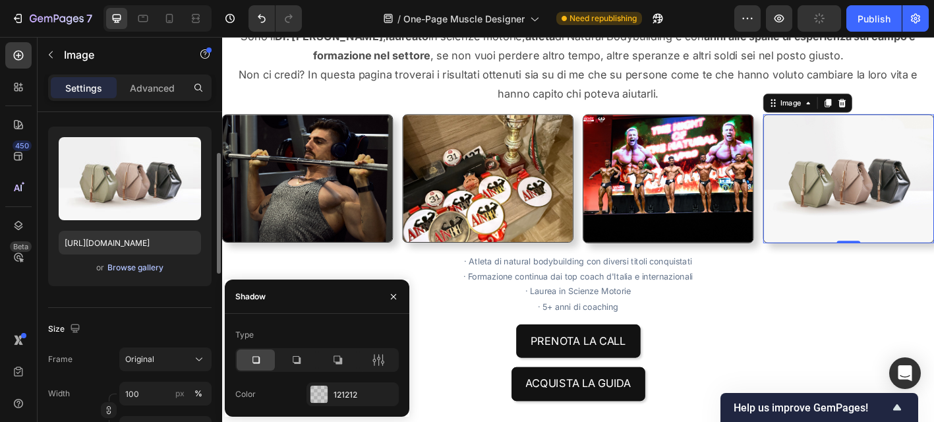
click at [142, 272] on div "Browse gallery" at bounding box center [135, 268] width 56 height 12
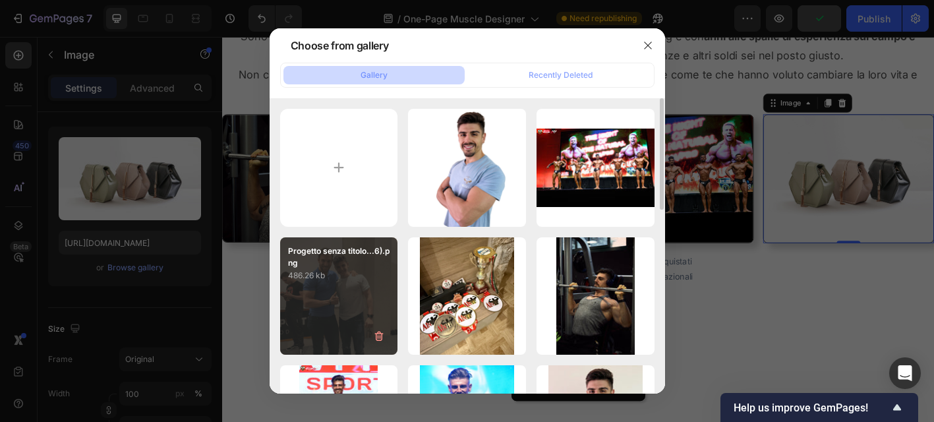
click at [383, 300] on div "Progetto senza titolo...6).png 486.26 kb" at bounding box center [339, 296] width 118 height 118
type input "https://cdn.shopify.com/s/files/1/0760/7458/2282/files/gempages_517392808265384…"
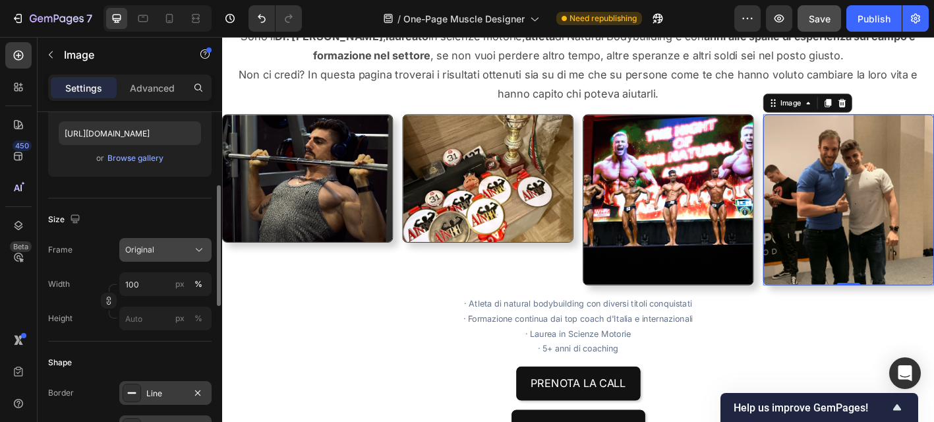
scroll to position [228, 0]
click at [177, 258] on button "Original" at bounding box center [165, 249] width 92 height 24
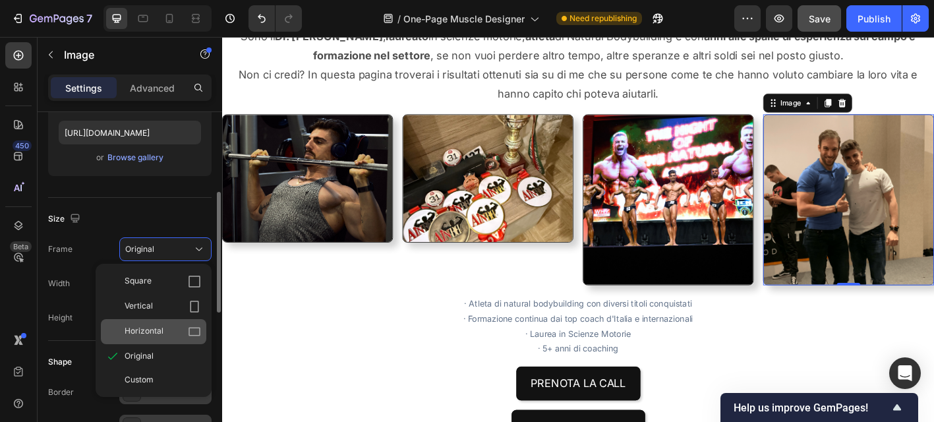
click at [201, 329] on div "Horizontal" at bounding box center [153, 331] width 105 height 25
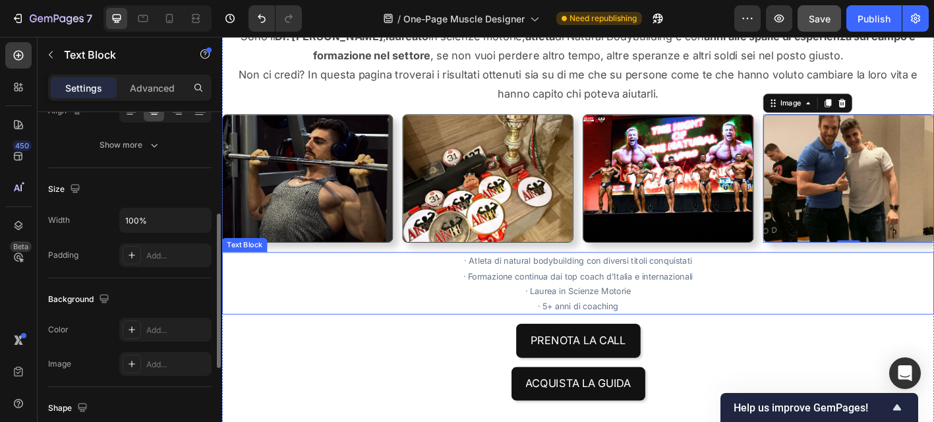
click at [857, 294] on p "· Formazione continua dai top coach d'Italia e internazionali" at bounding box center [617, 302] width 788 height 16
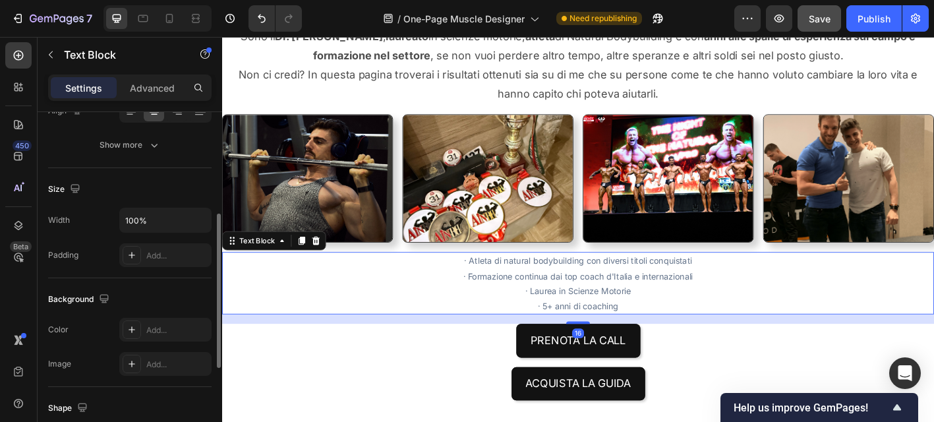
scroll to position [0, 0]
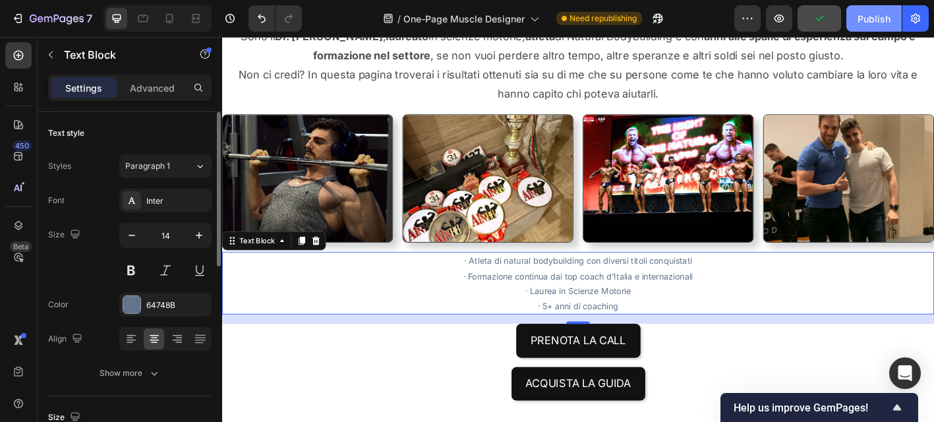
click at [859, 27] on button "Publish" at bounding box center [873, 18] width 55 height 26
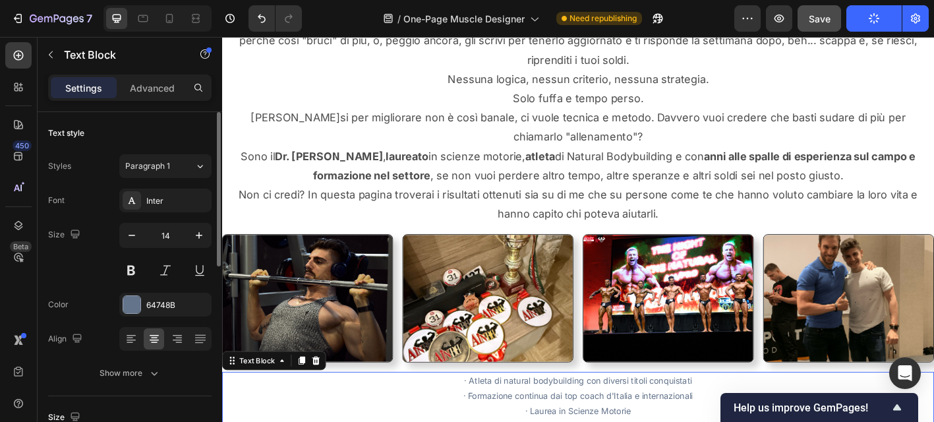
scroll to position [702, 0]
